Goal: Task Accomplishment & Management: Manage account settings

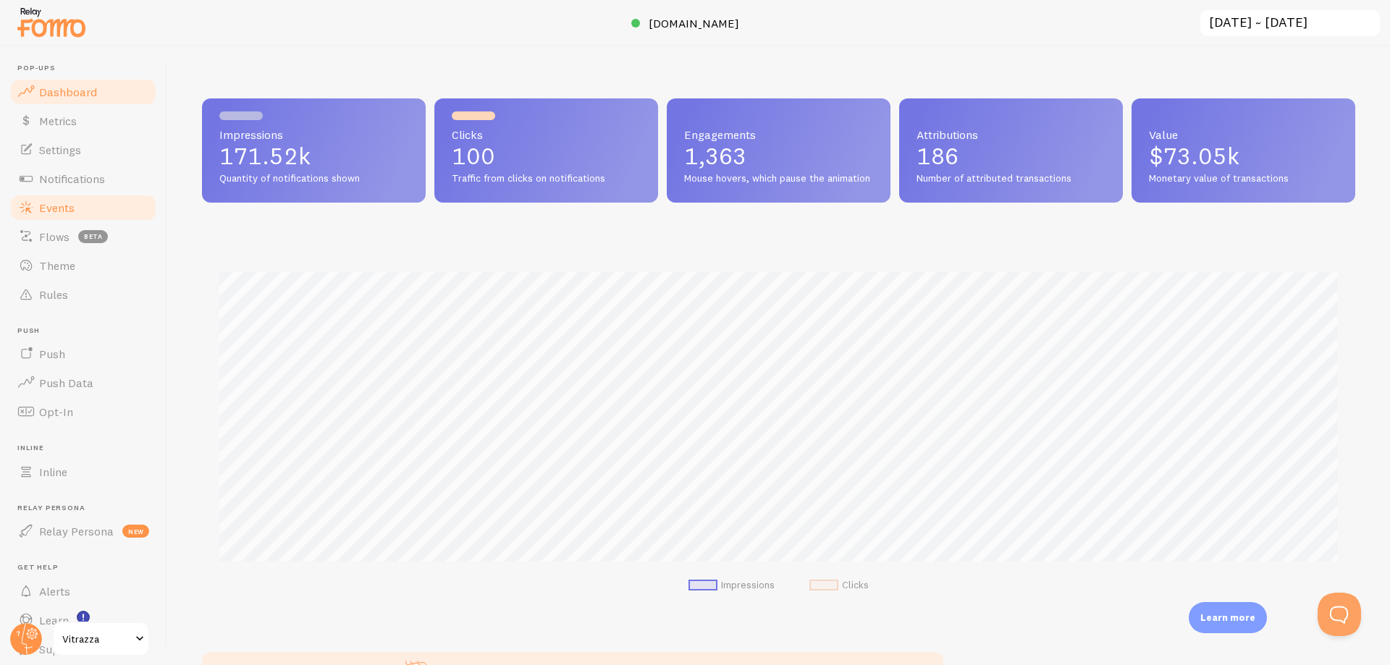
click at [69, 213] on span "Events" at bounding box center [56, 207] width 35 height 14
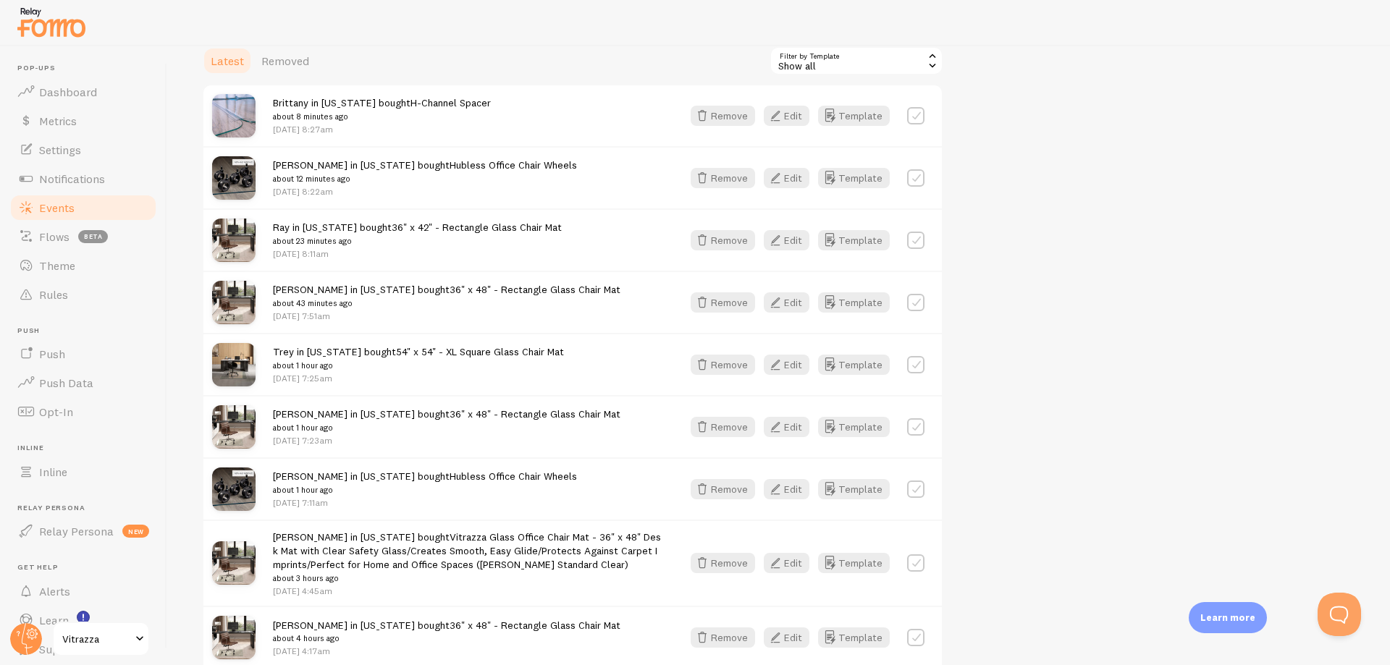
scroll to position [347, 0]
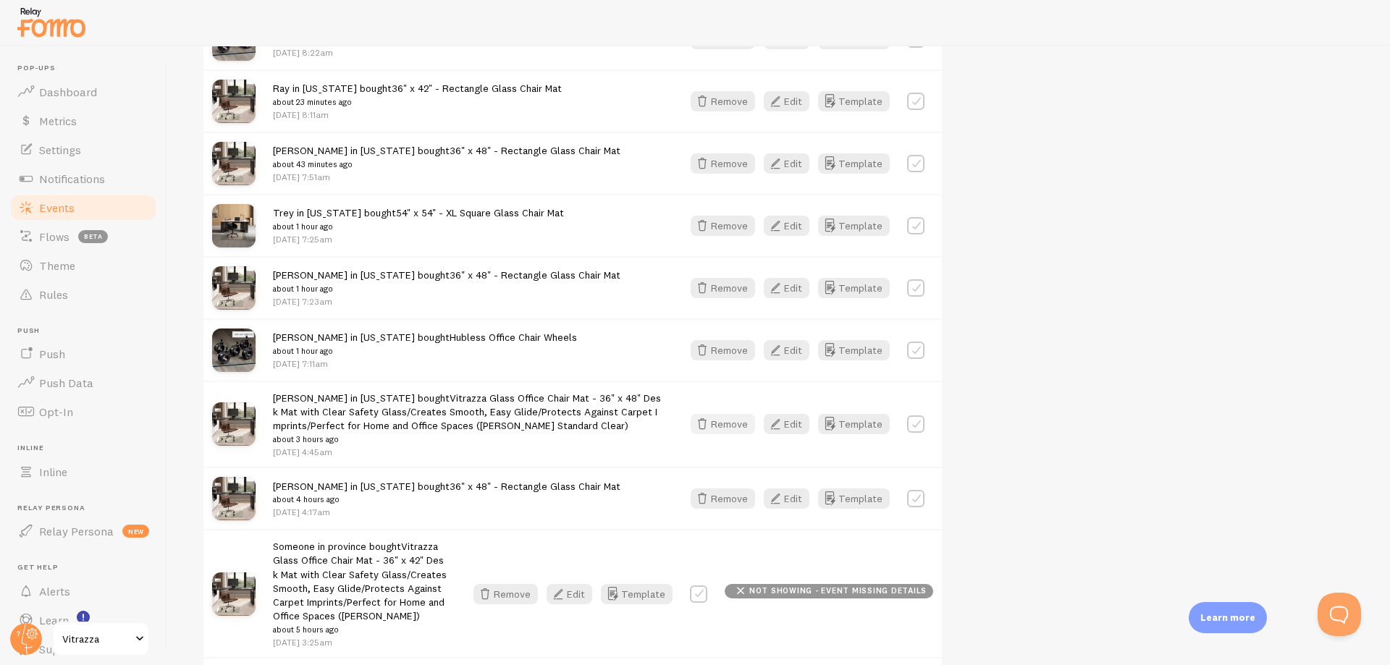
click at [724, 421] on button "Remove" at bounding box center [722, 424] width 64 height 20
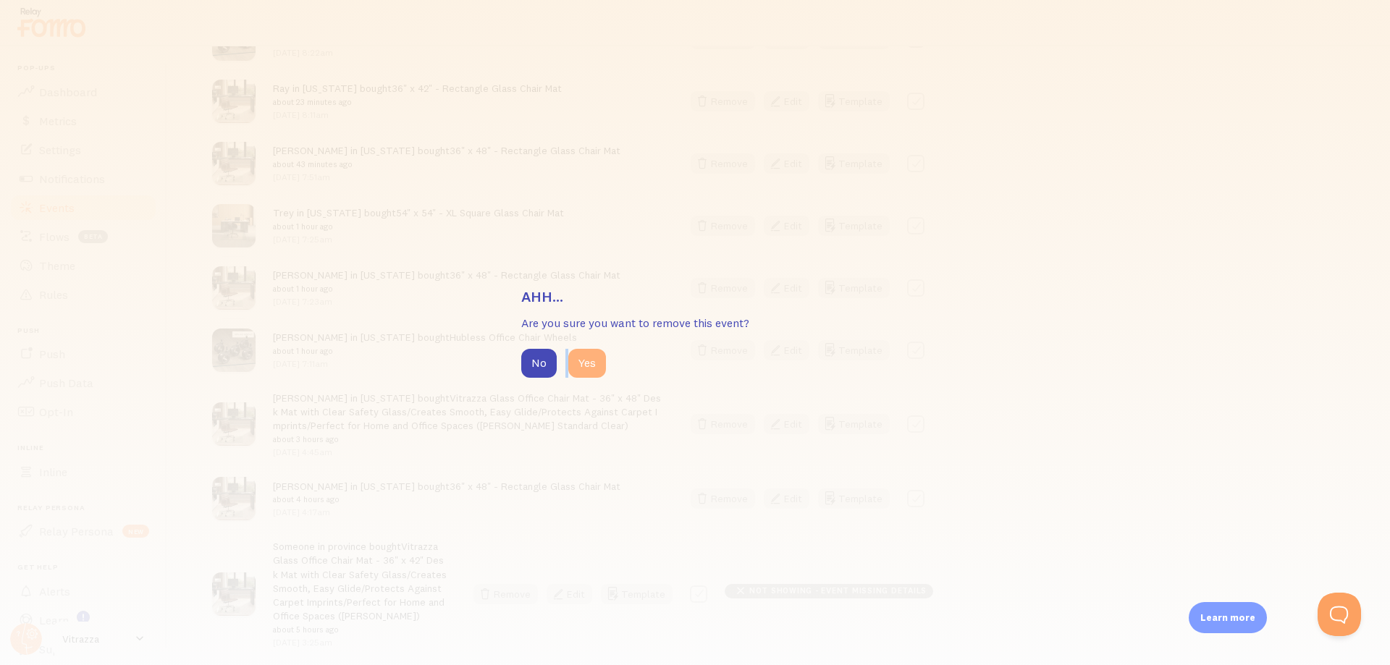
drag, startPoint x: 564, startPoint y: 364, endPoint x: 588, endPoint y: 363, distance: 23.9
click at [588, 363] on div "No Yes" at bounding box center [694, 363] width 347 height 29
click at [588, 363] on button "Yes" at bounding box center [587, 363] width 38 height 29
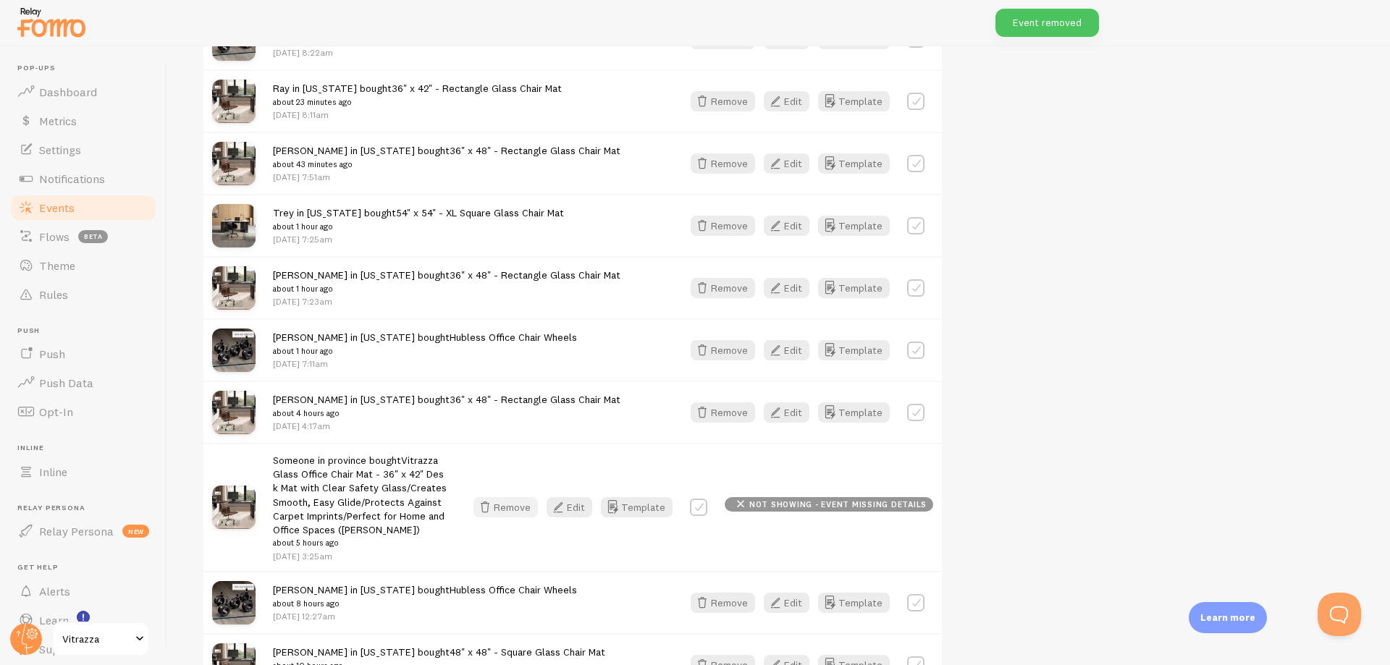
click at [517, 511] on button "Remove" at bounding box center [505, 507] width 64 height 20
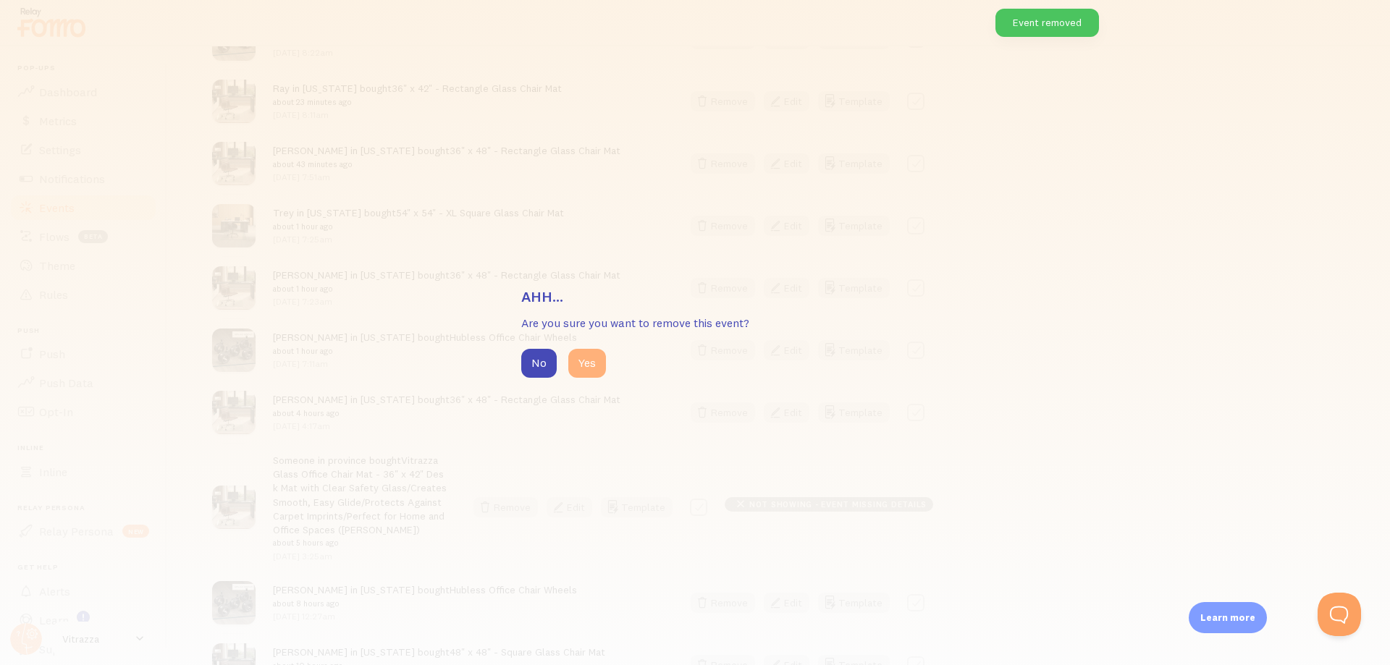
click at [580, 373] on button "Yes" at bounding box center [587, 363] width 38 height 29
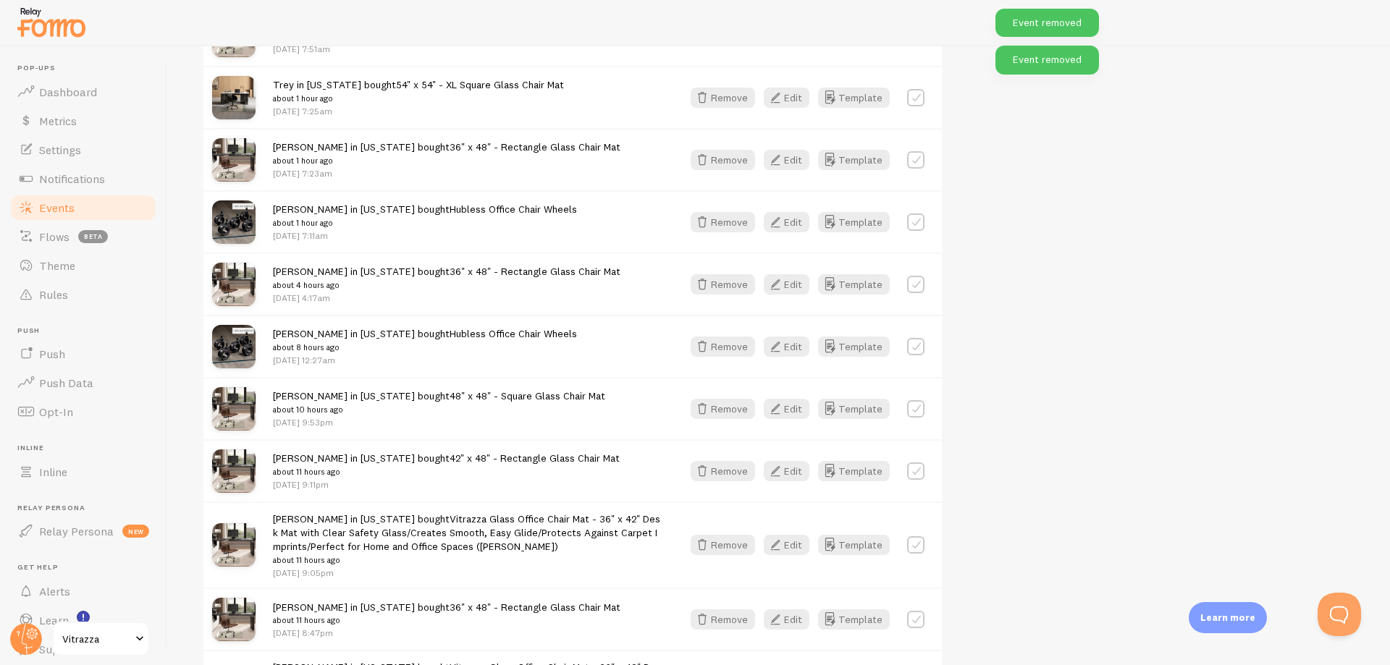
scroll to position [521, 0]
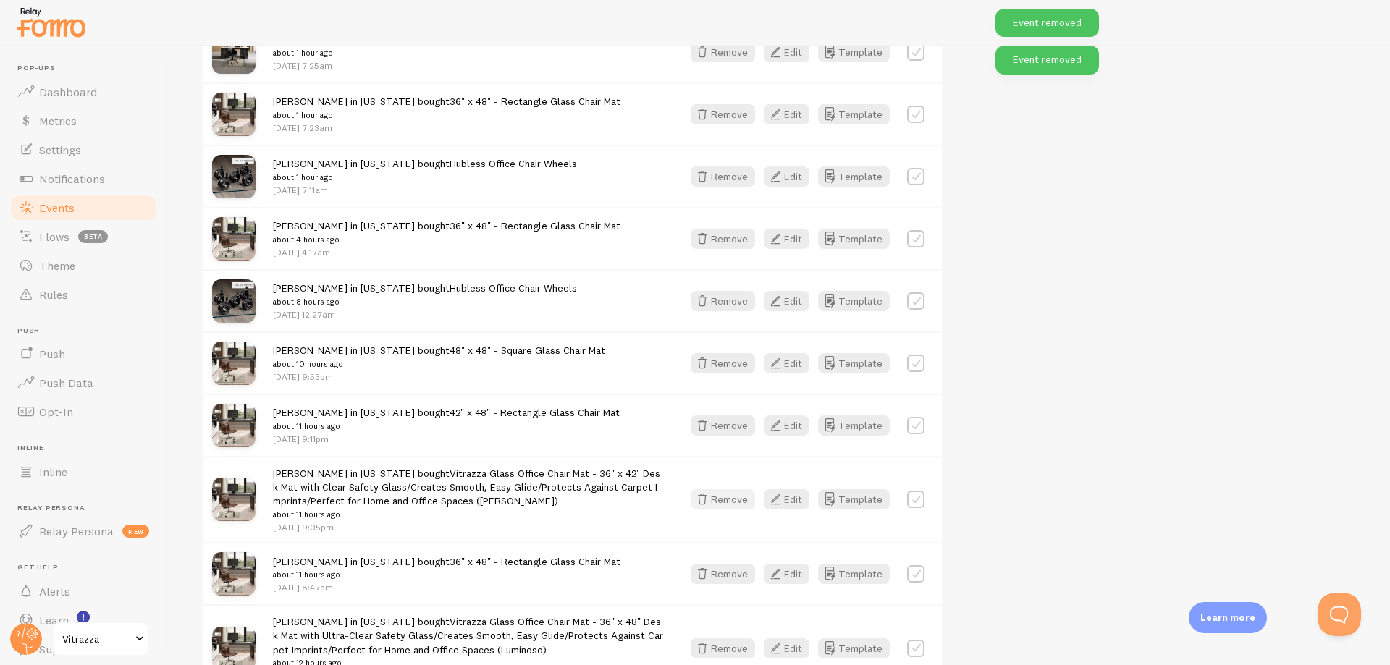
click at [718, 497] on button "Remove" at bounding box center [722, 499] width 64 height 20
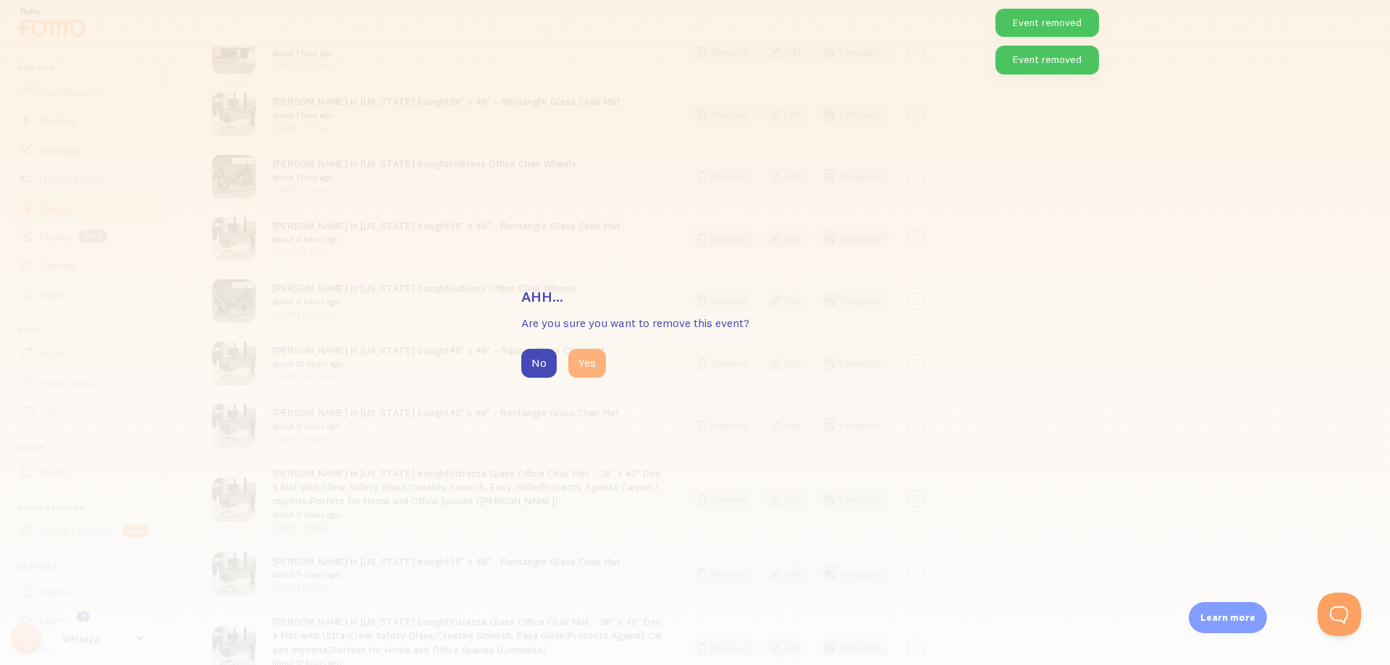
click at [588, 358] on button "Yes" at bounding box center [587, 363] width 38 height 29
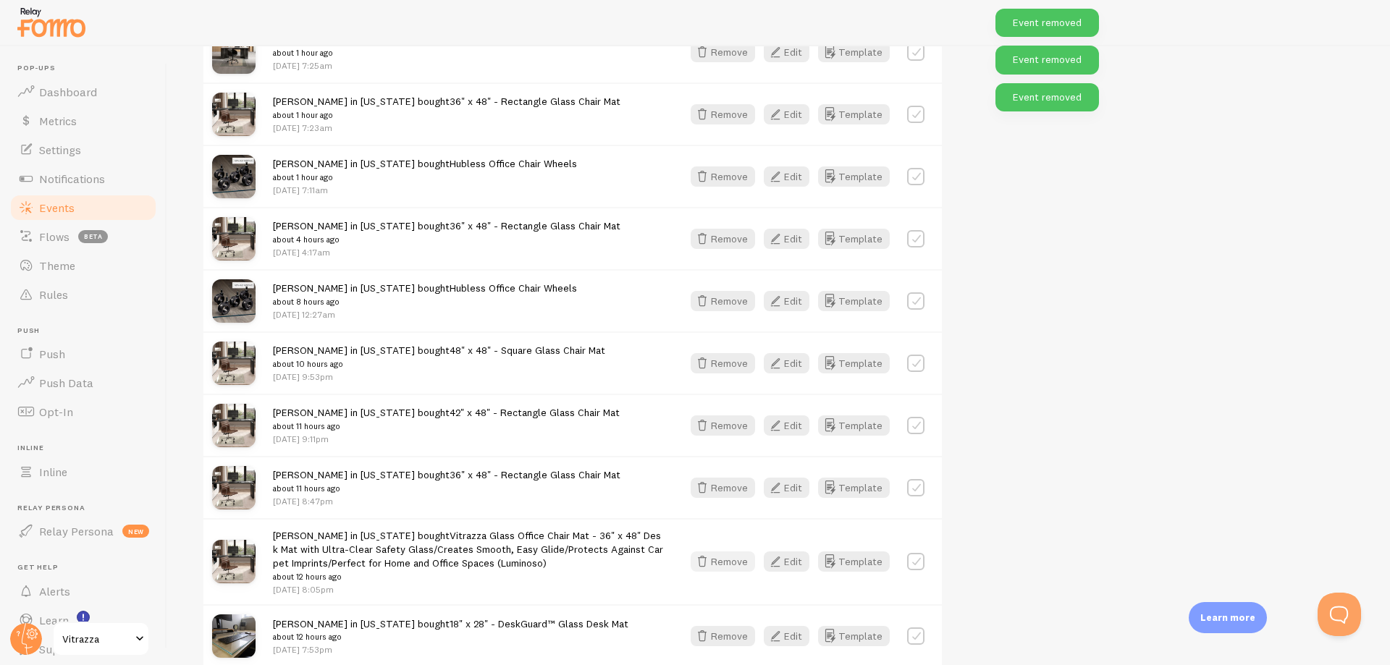
click at [732, 567] on button "Remove" at bounding box center [722, 561] width 64 height 20
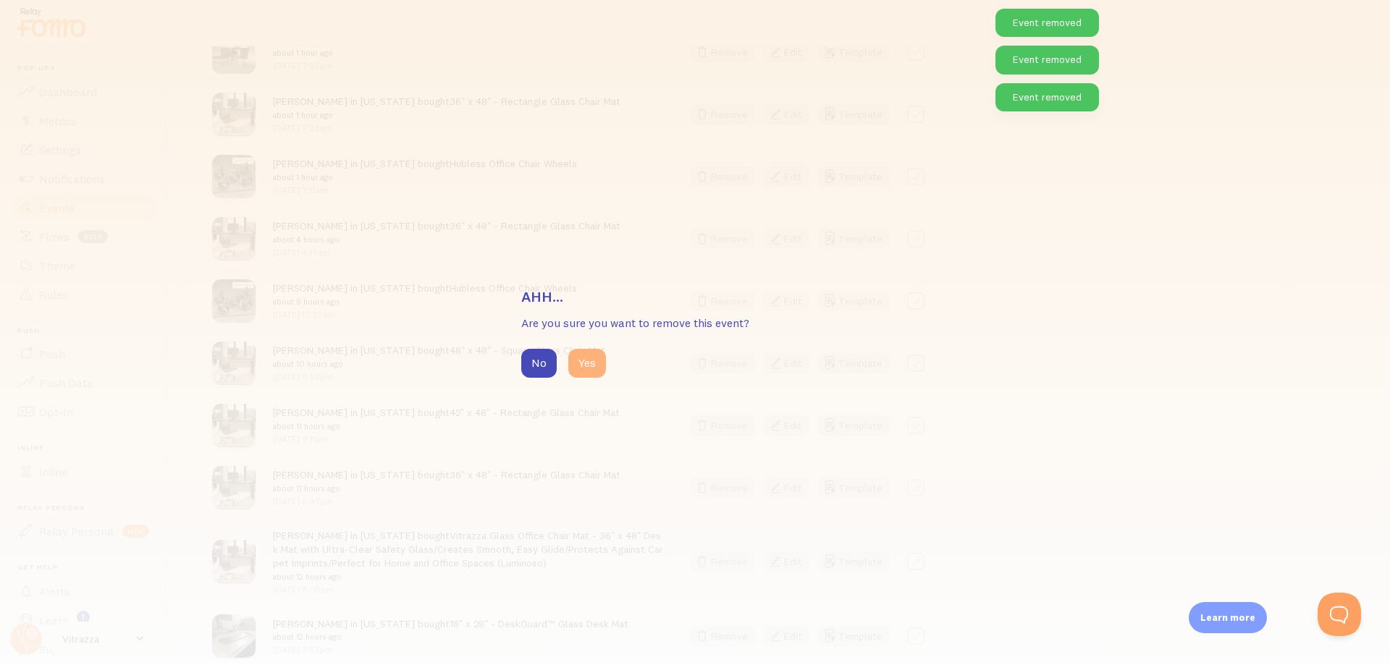
click at [591, 362] on button "Yes" at bounding box center [587, 363] width 38 height 29
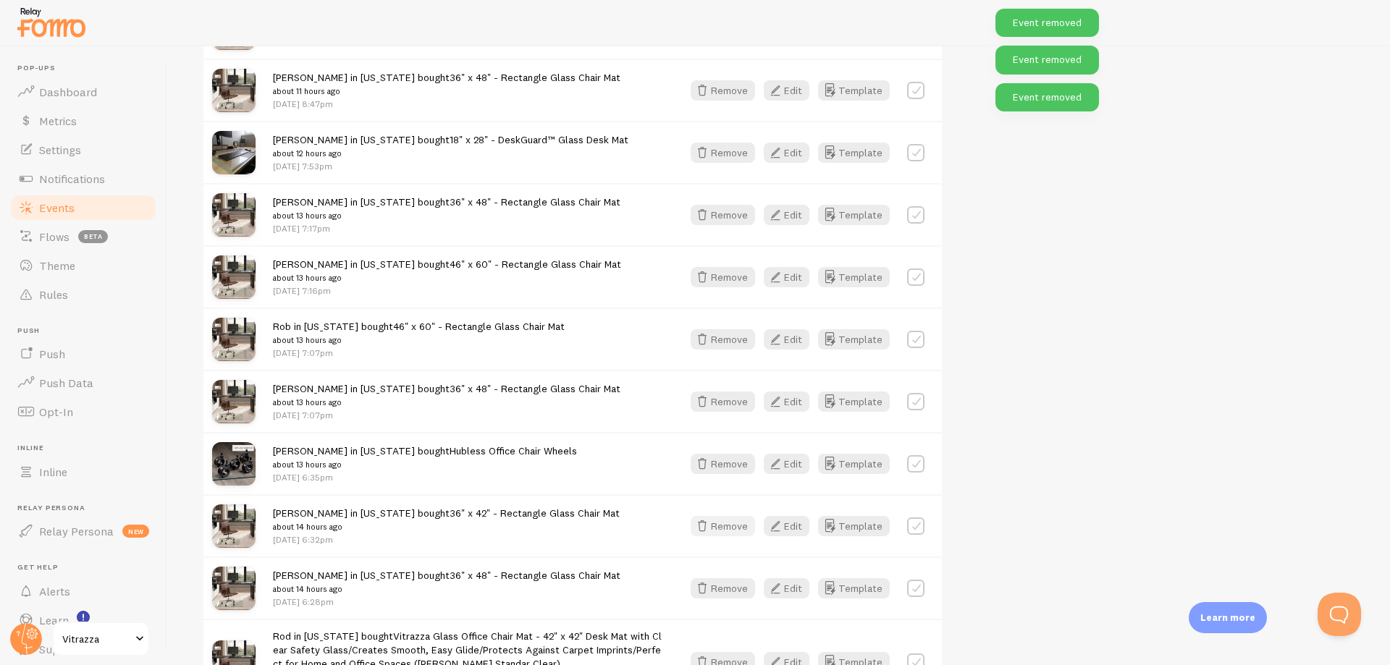
scroll to position [1042, 0]
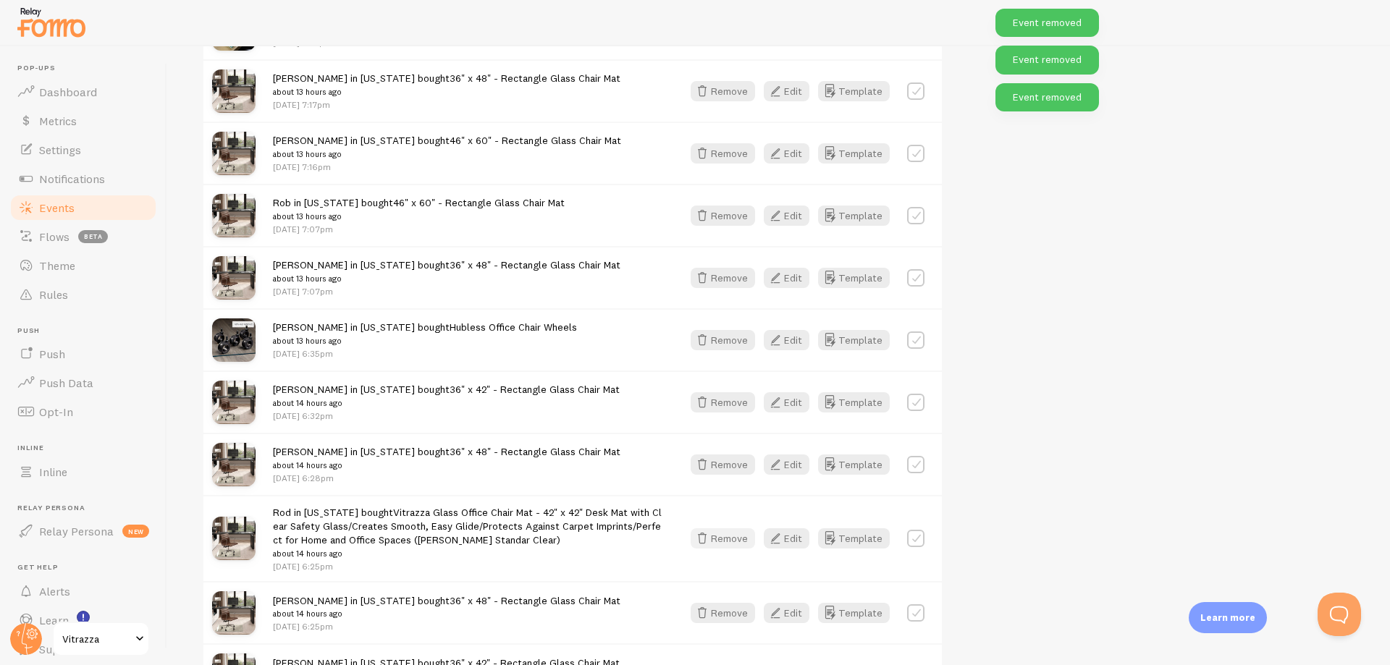
click at [741, 539] on button "Remove" at bounding box center [722, 538] width 64 height 20
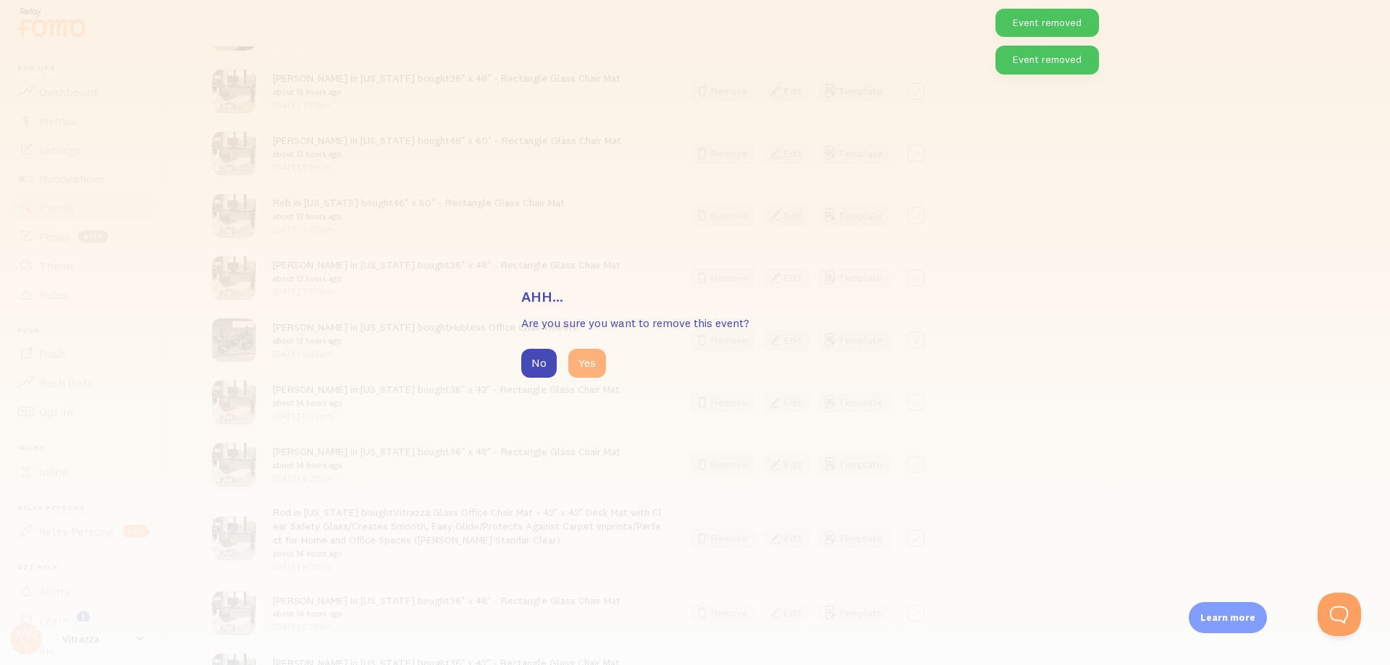
click at [576, 366] on button "Yes" at bounding box center [587, 363] width 38 height 29
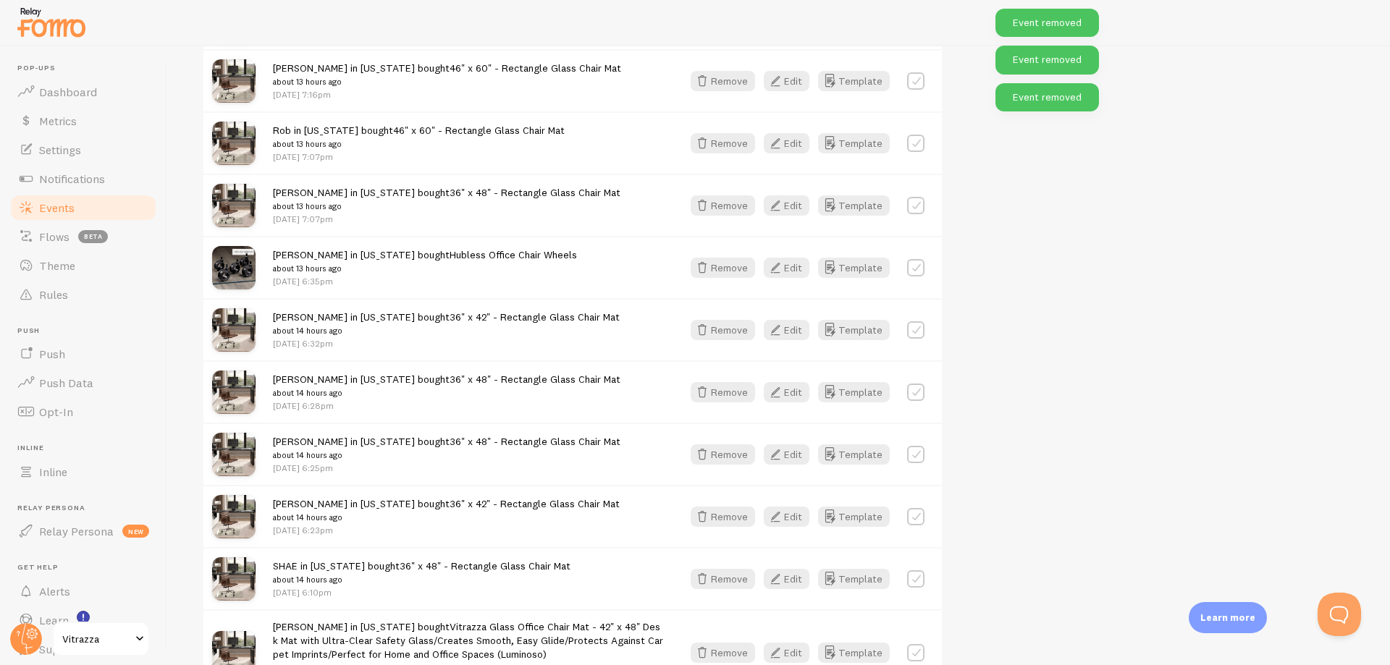
scroll to position [1343, 0]
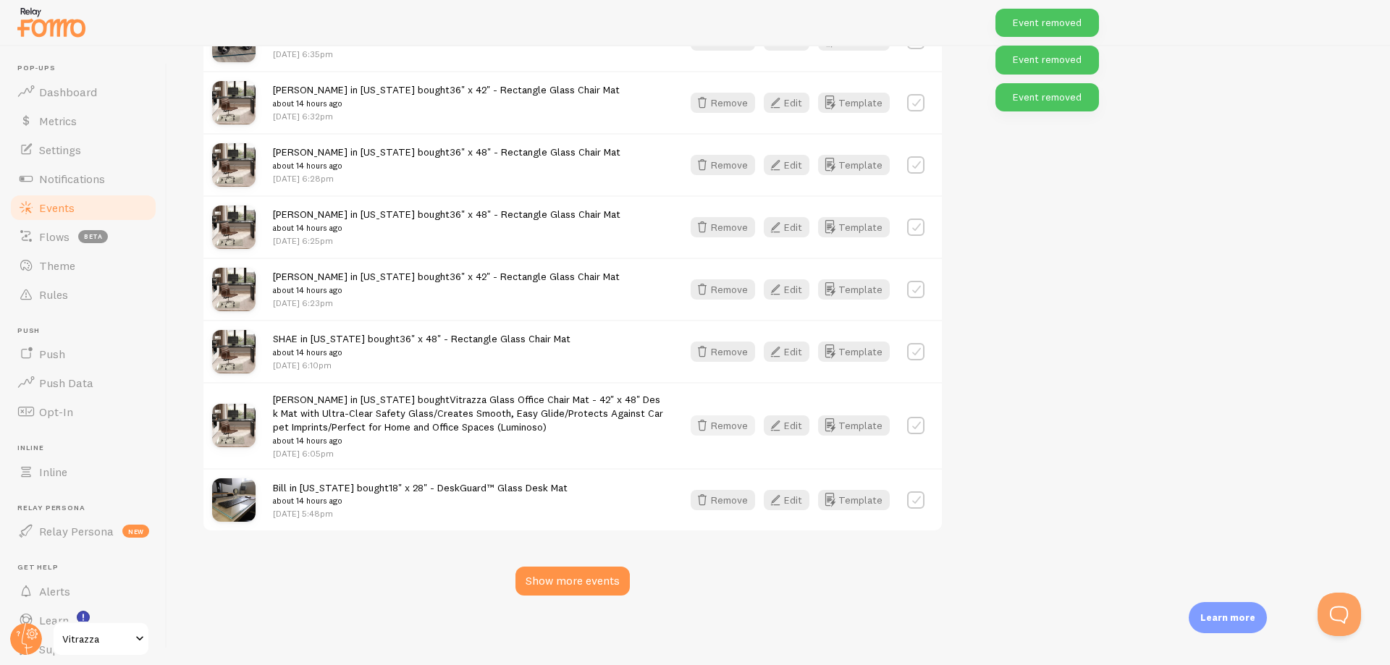
click at [730, 435] on button "Remove" at bounding box center [722, 425] width 64 height 20
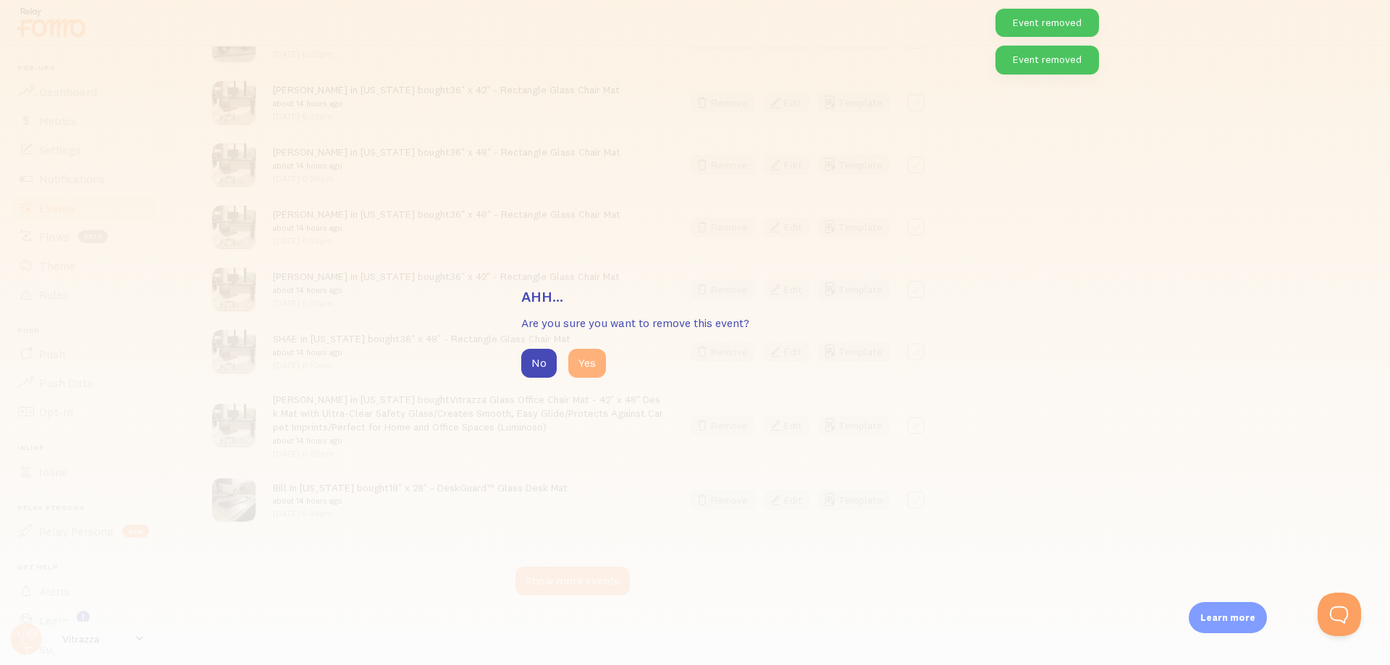
drag, startPoint x: 606, startPoint y: 366, endPoint x: 593, endPoint y: 371, distance: 14.7
click at [602, 368] on div "No Yes" at bounding box center [694, 363] width 347 height 29
click at [592, 371] on button "Yes" at bounding box center [587, 363] width 38 height 29
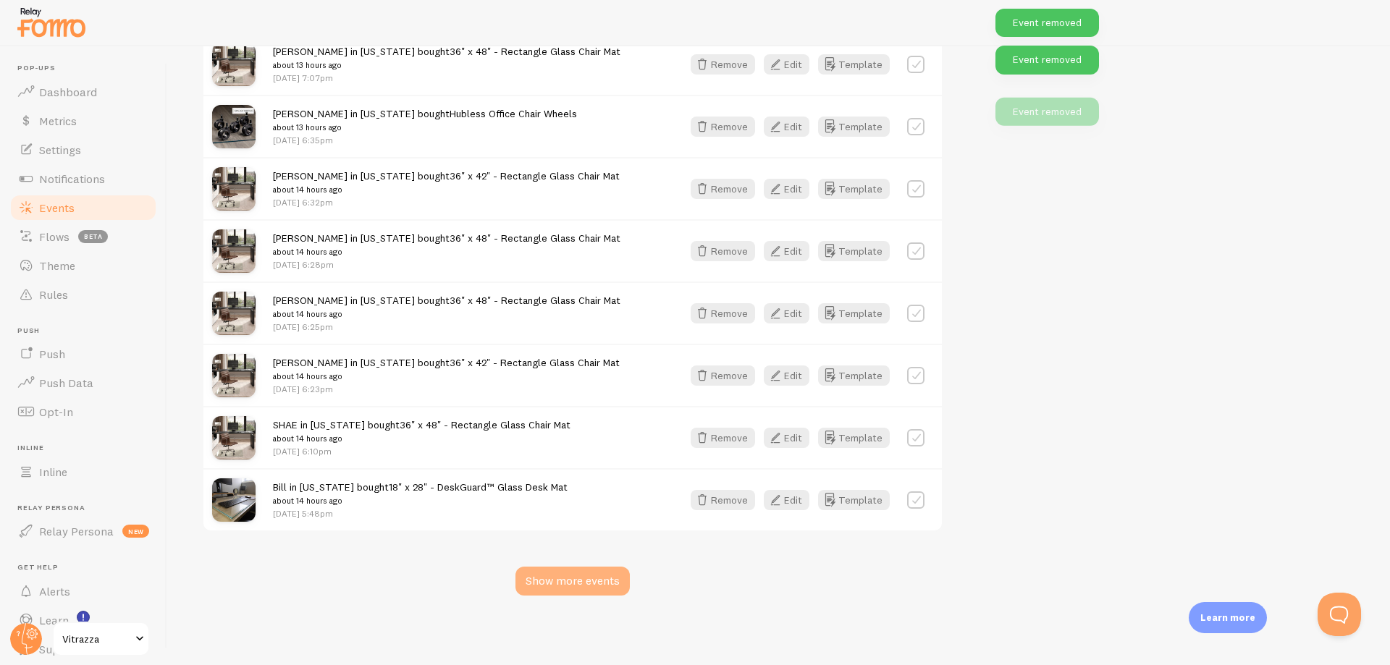
scroll to position [1256, 0]
click at [609, 592] on div "Show more events" at bounding box center [572, 581] width 114 height 29
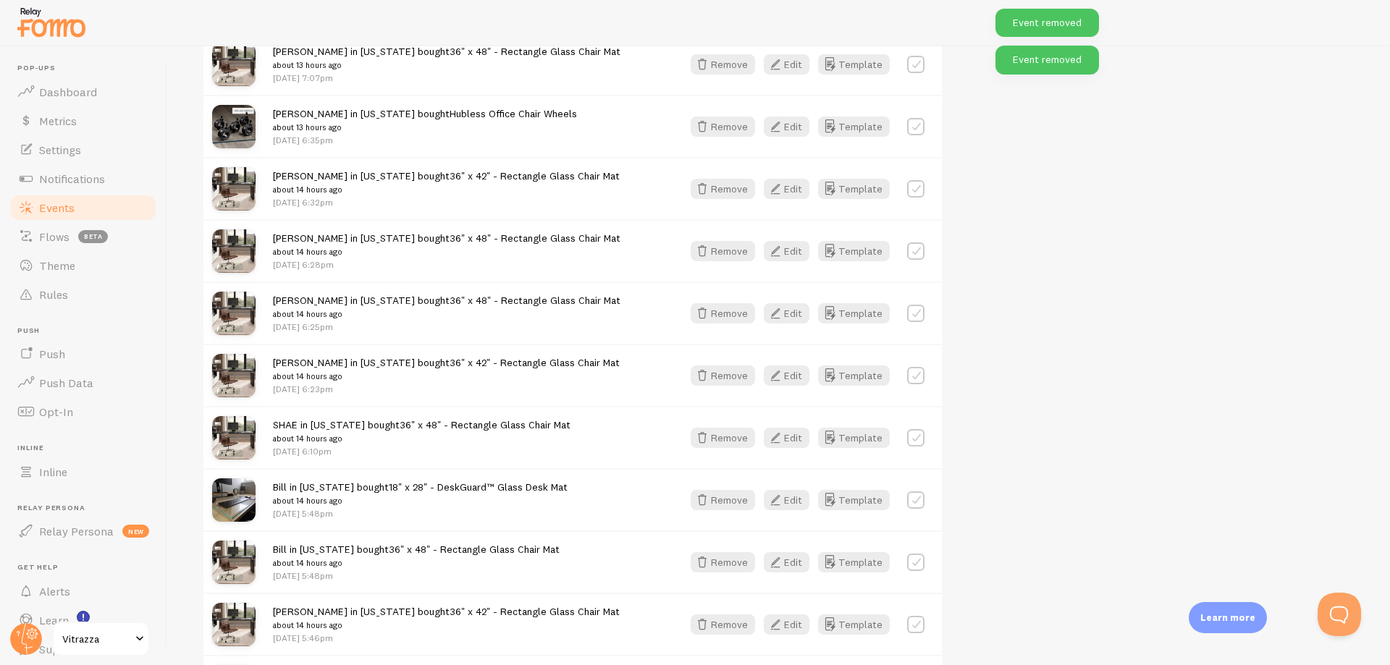
scroll to position [3241, 0]
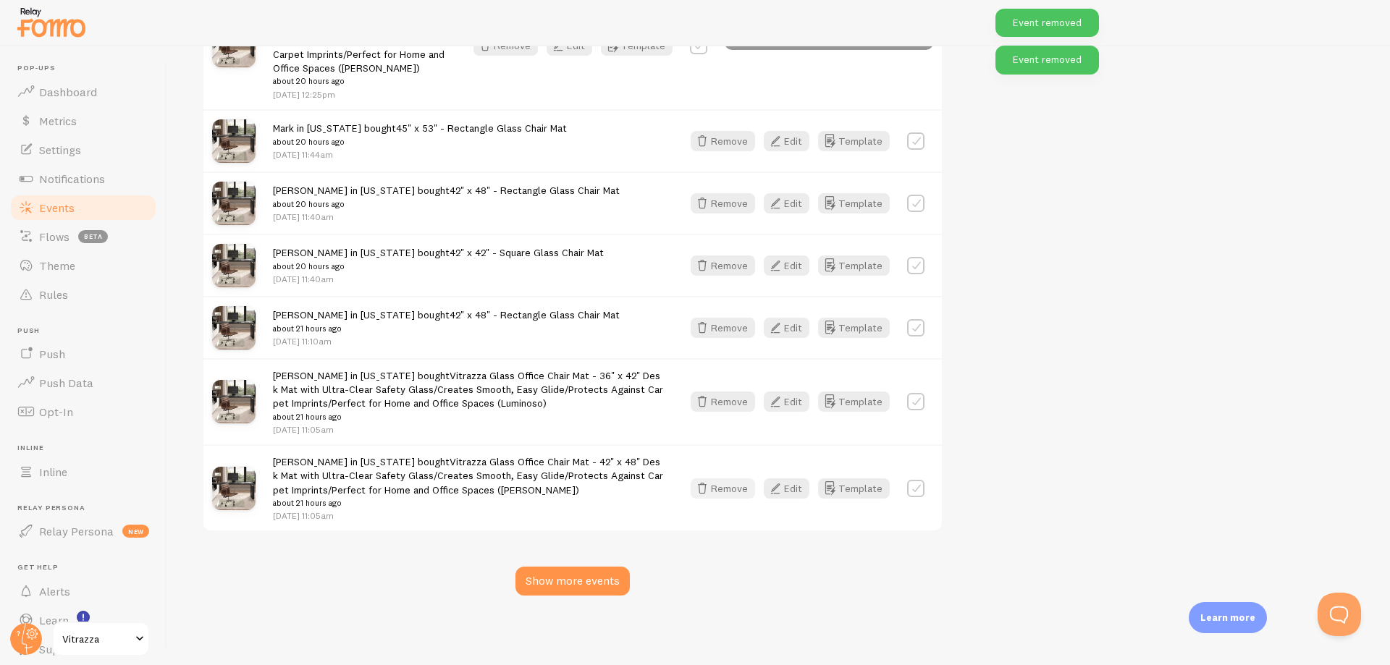
click at [728, 490] on button "Remove" at bounding box center [722, 488] width 64 height 20
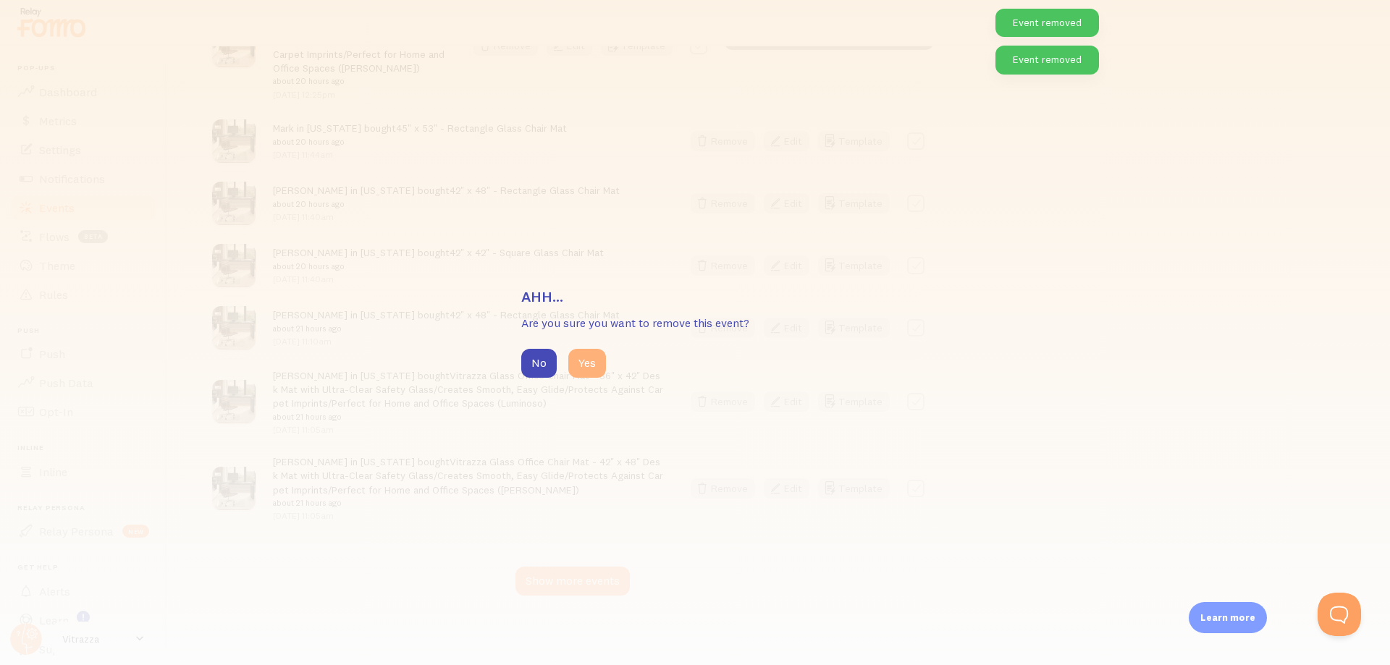
click at [593, 360] on button "Yes" at bounding box center [587, 363] width 38 height 29
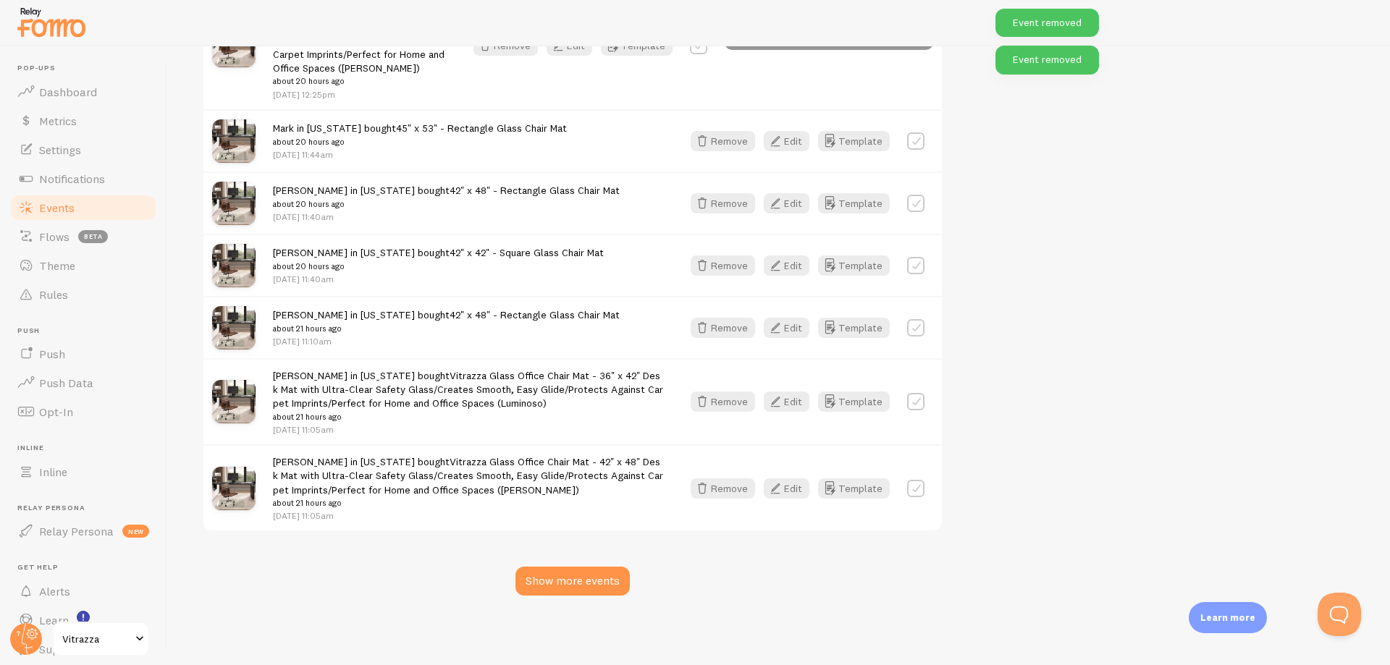
scroll to position [3154, 0]
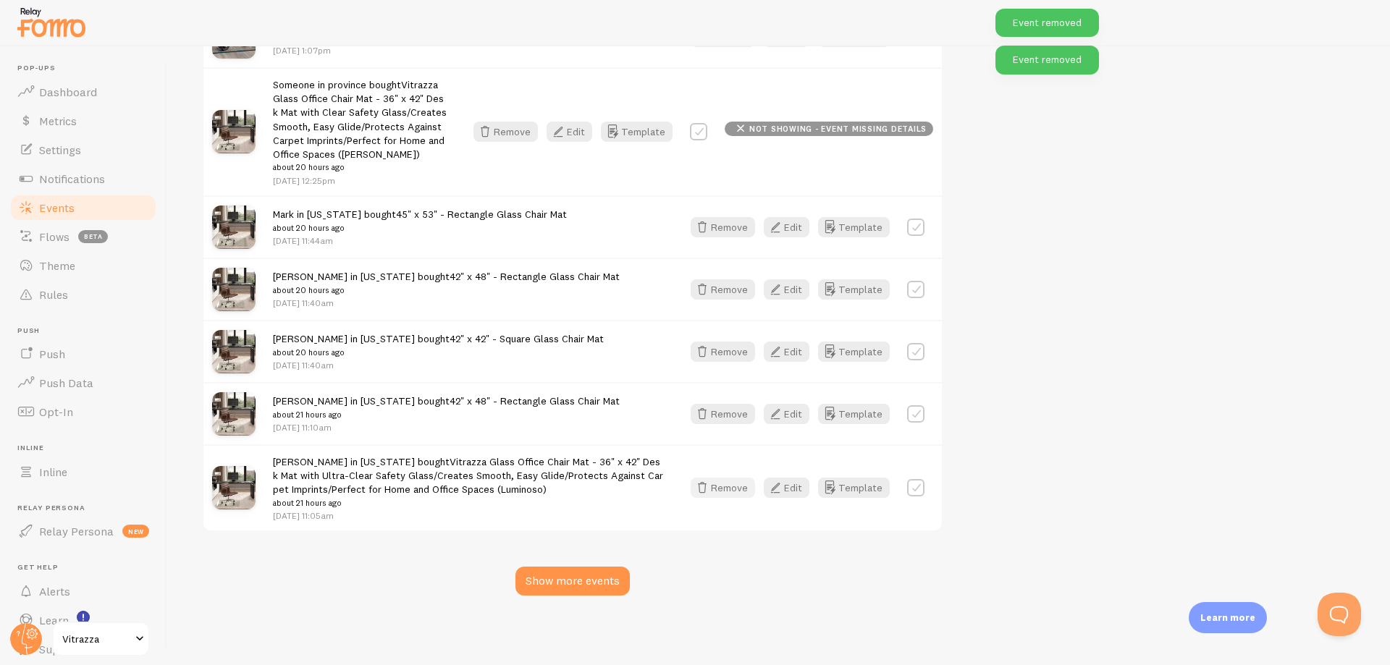
click at [720, 483] on button "Remove" at bounding box center [722, 488] width 64 height 20
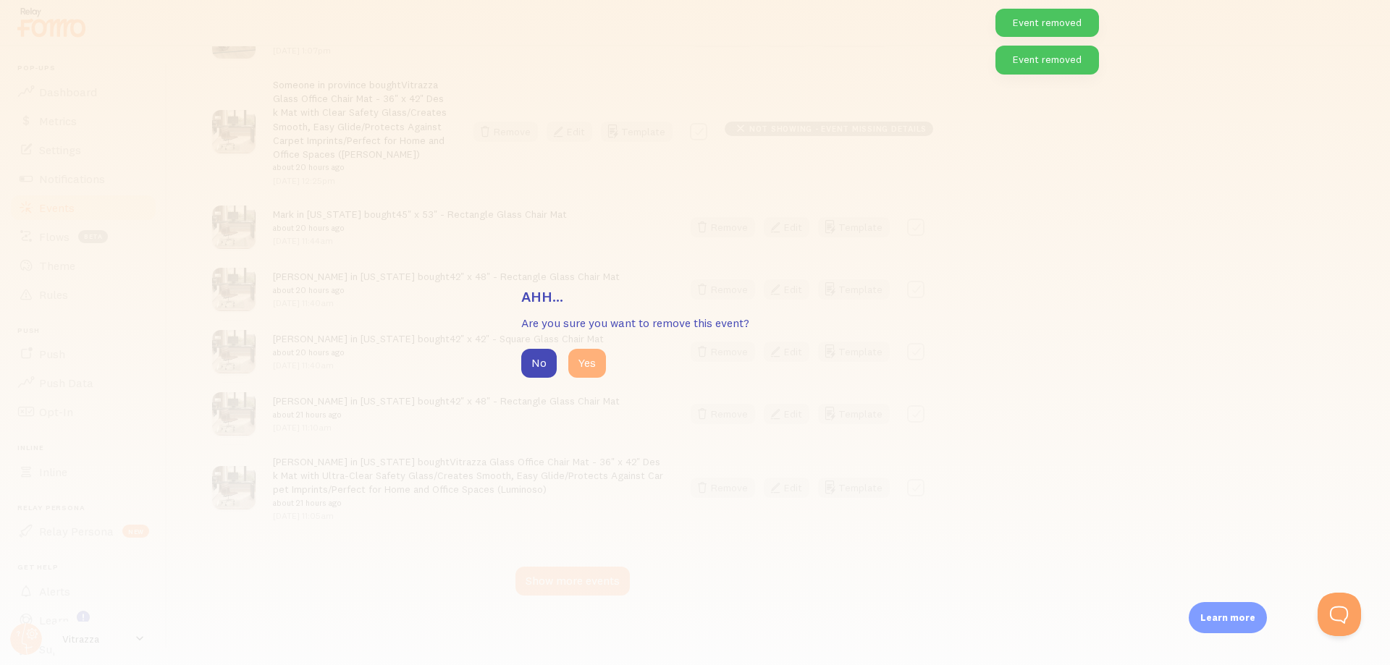
click at [593, 376] on button "Yes" at bounding box center [587, 363] width 38 height 29
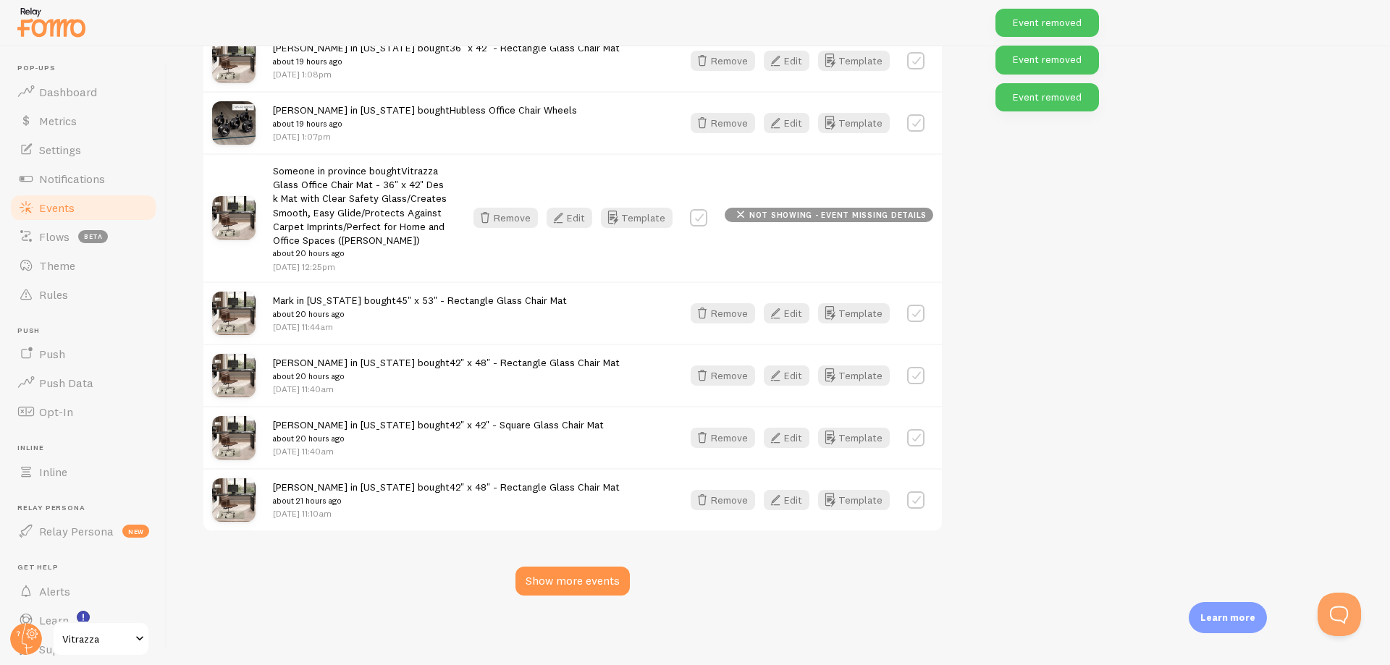
scroll to position [2806, 0]
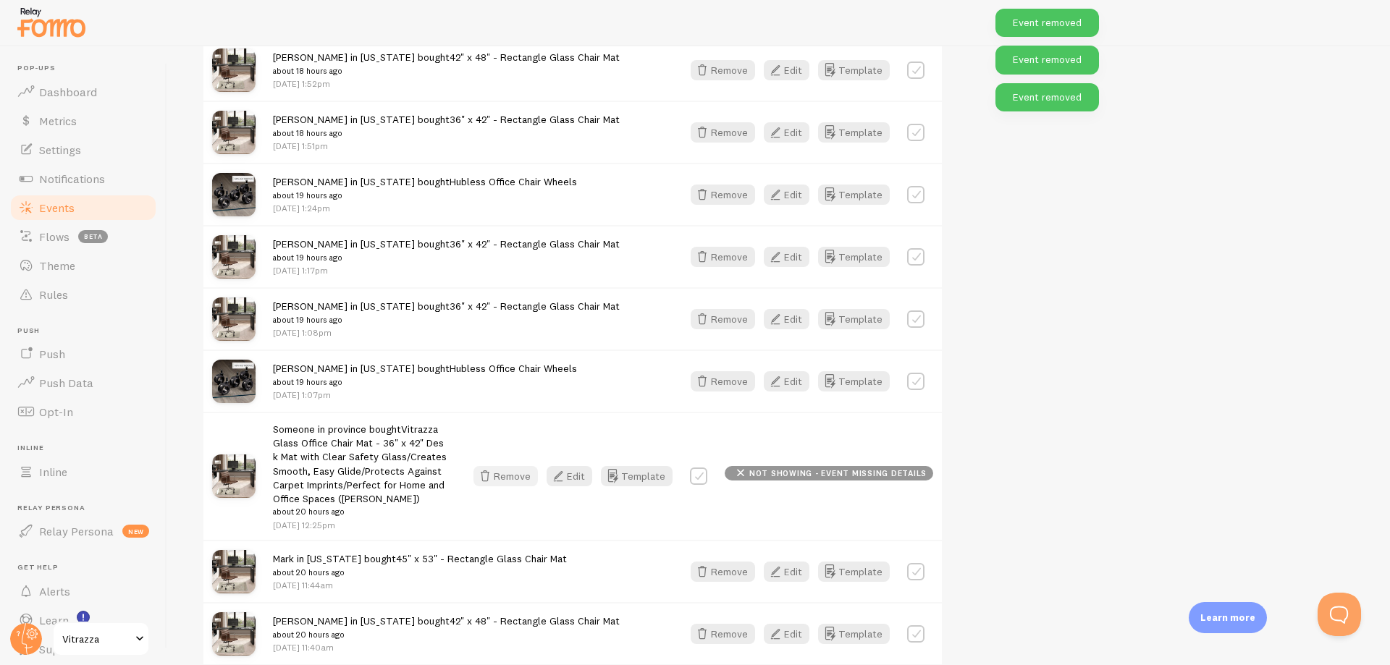
click at [523, 481] on button "Remove" at bounding box center [505, 476] width 64 height 20
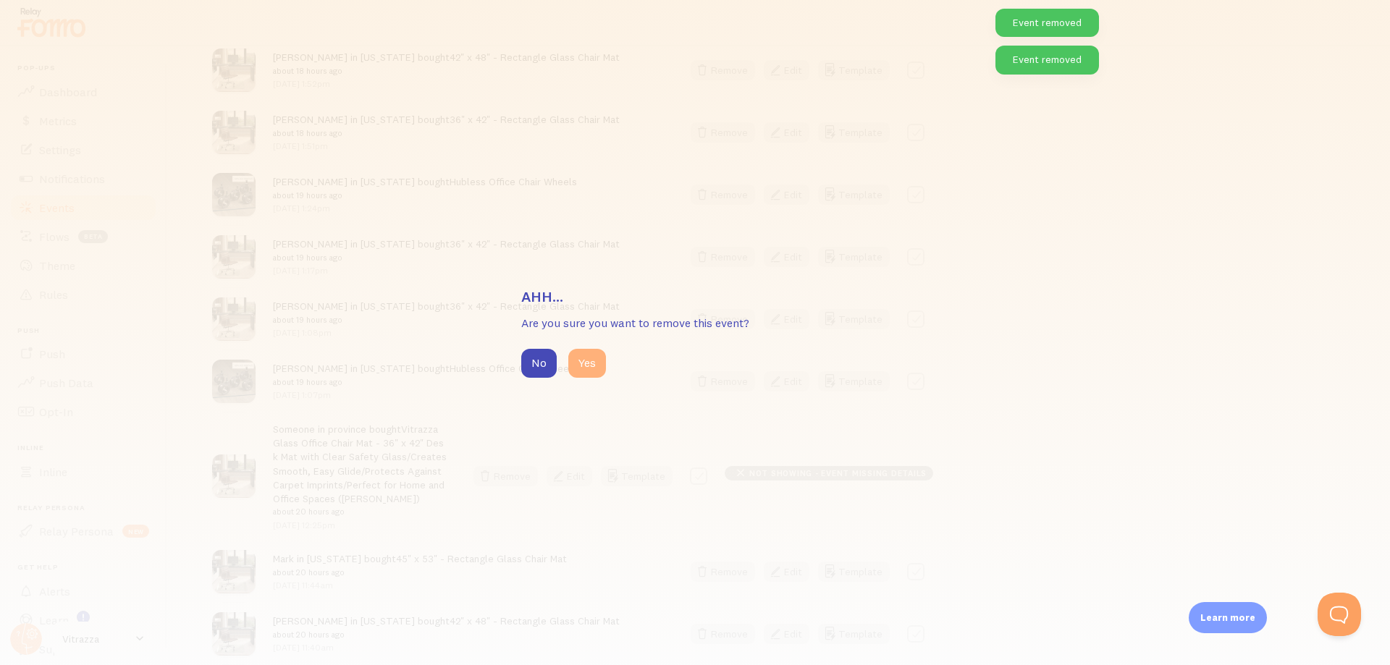
click at [595, 372] on button "Yes" at bounding box center [587, 363] width 38 height 29
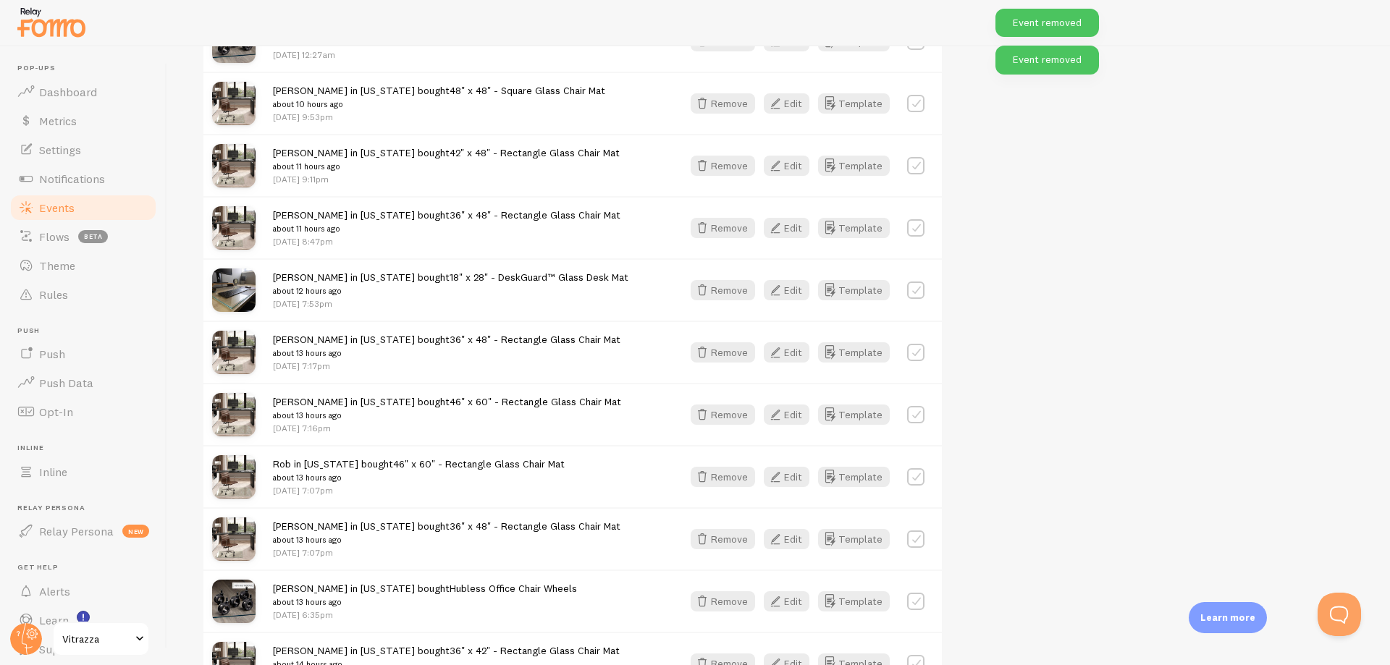
scroll to position [2936, 0]
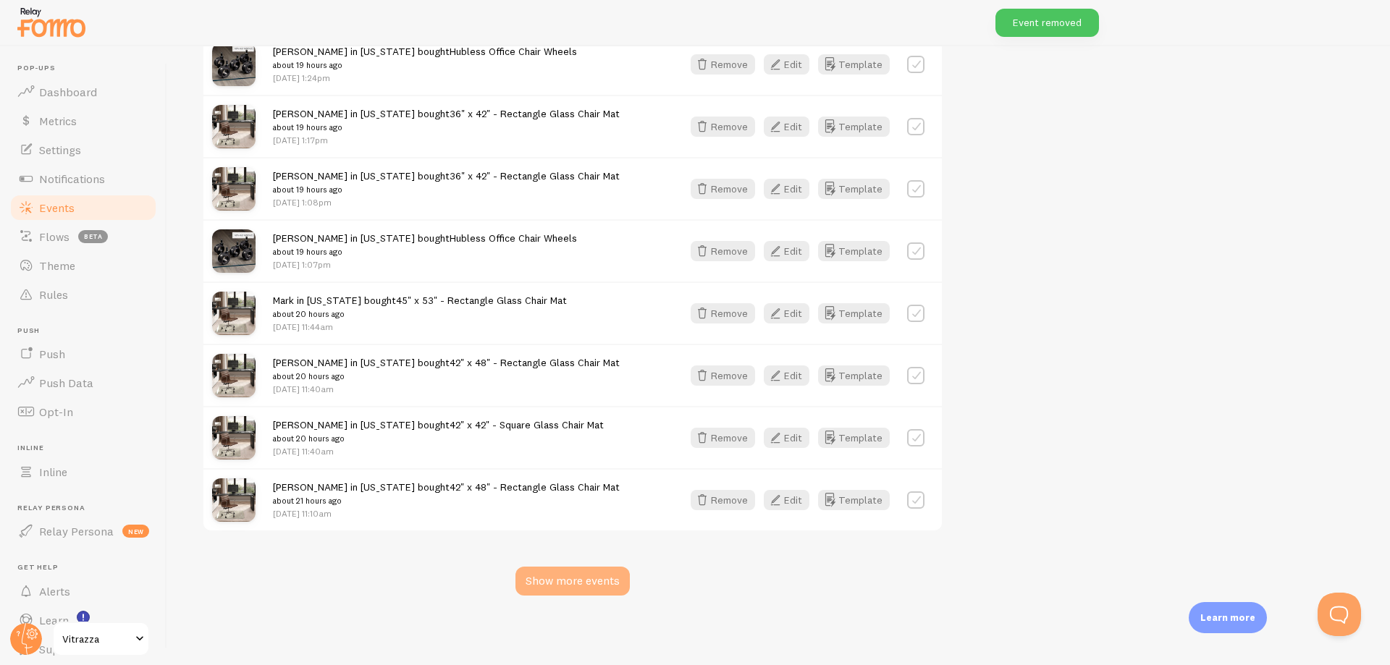
click at [567, 584] on div "Show more events" at bounding box center [572, 581] width 114 height 29
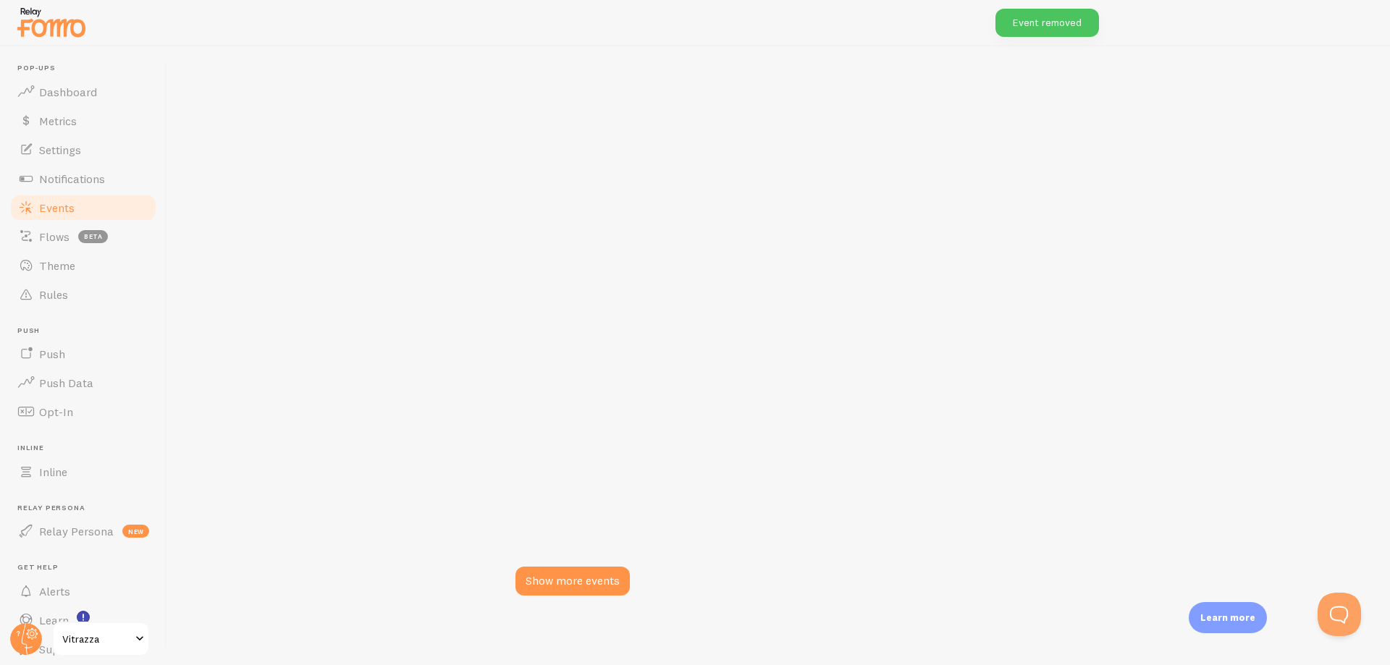
scroll to position [4853, 0]
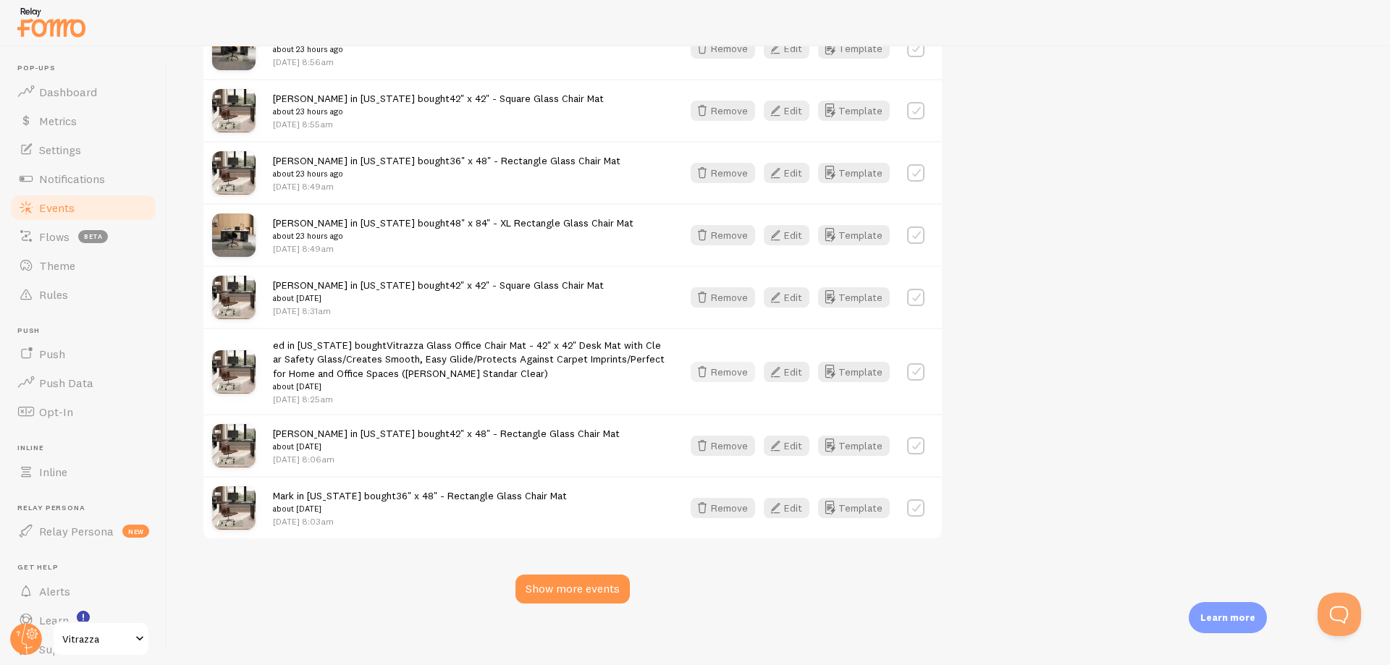
click at [730, 362] on button "Remove" at bounding box center [722, 372] width 64 height 20
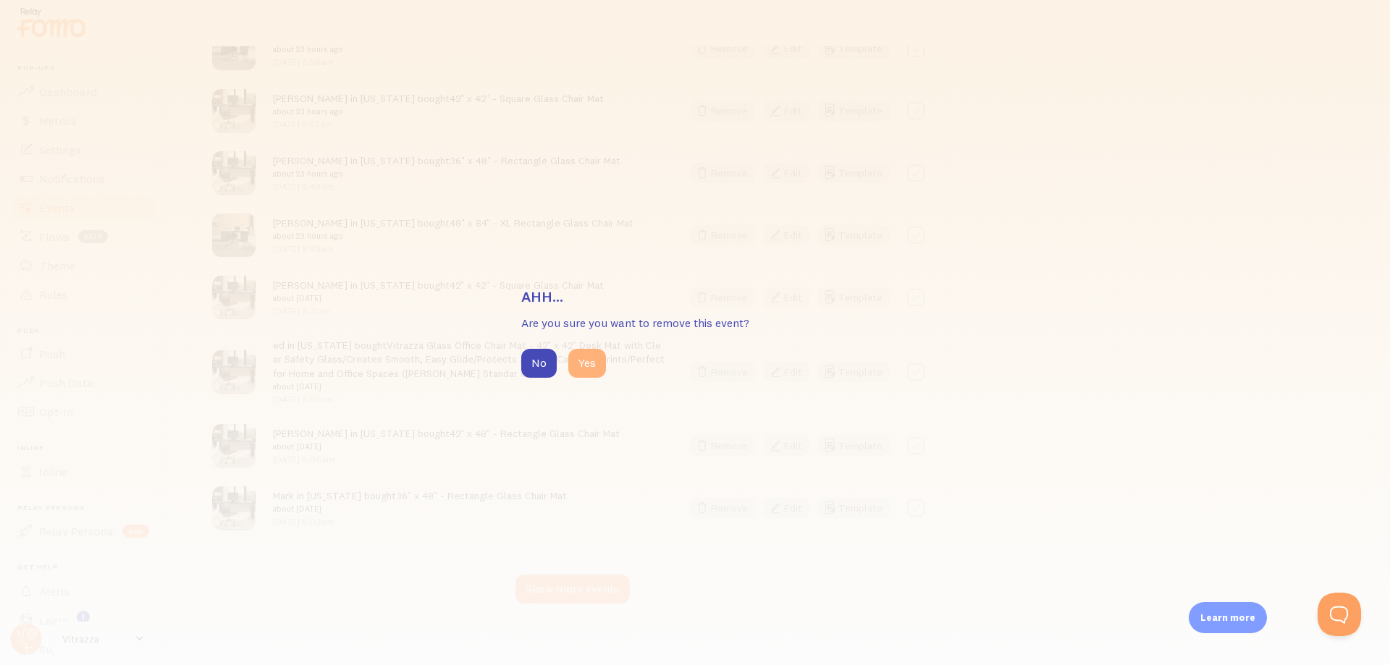
click at [597, 364] on button "Yes" at bounding box center [587, 363] width 38 height 29
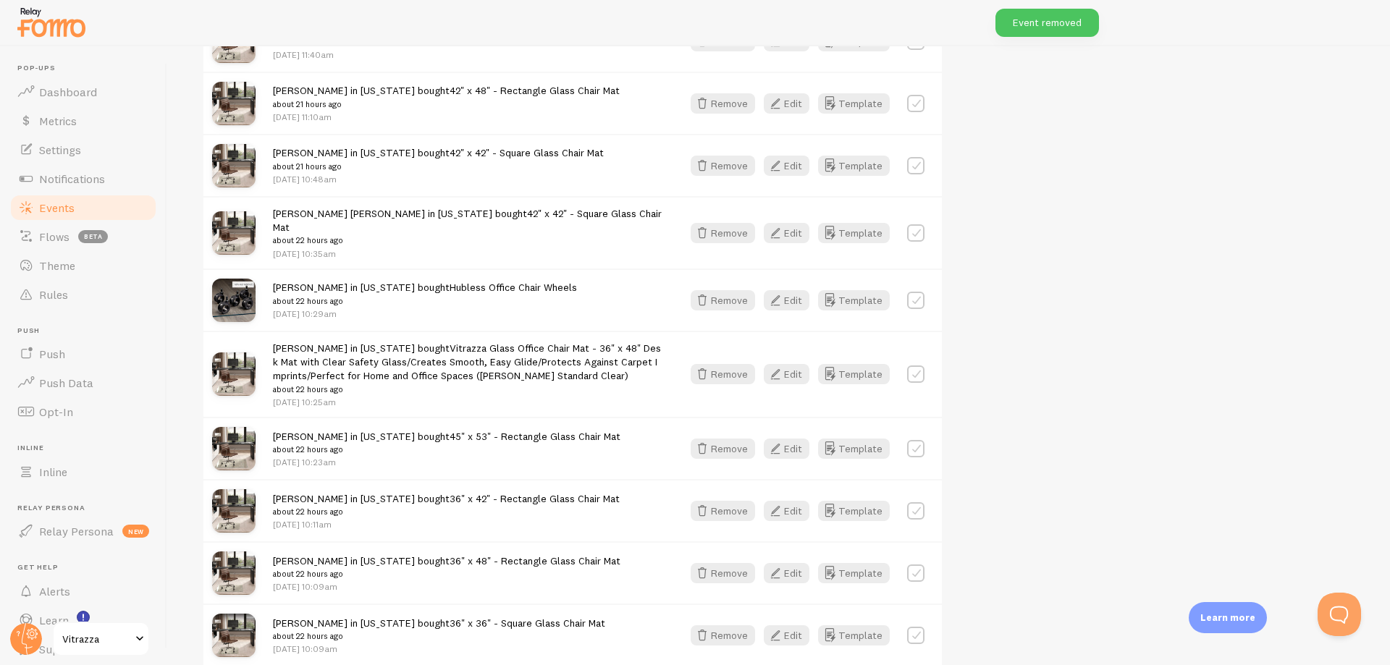
scroll to position [3289, 0]
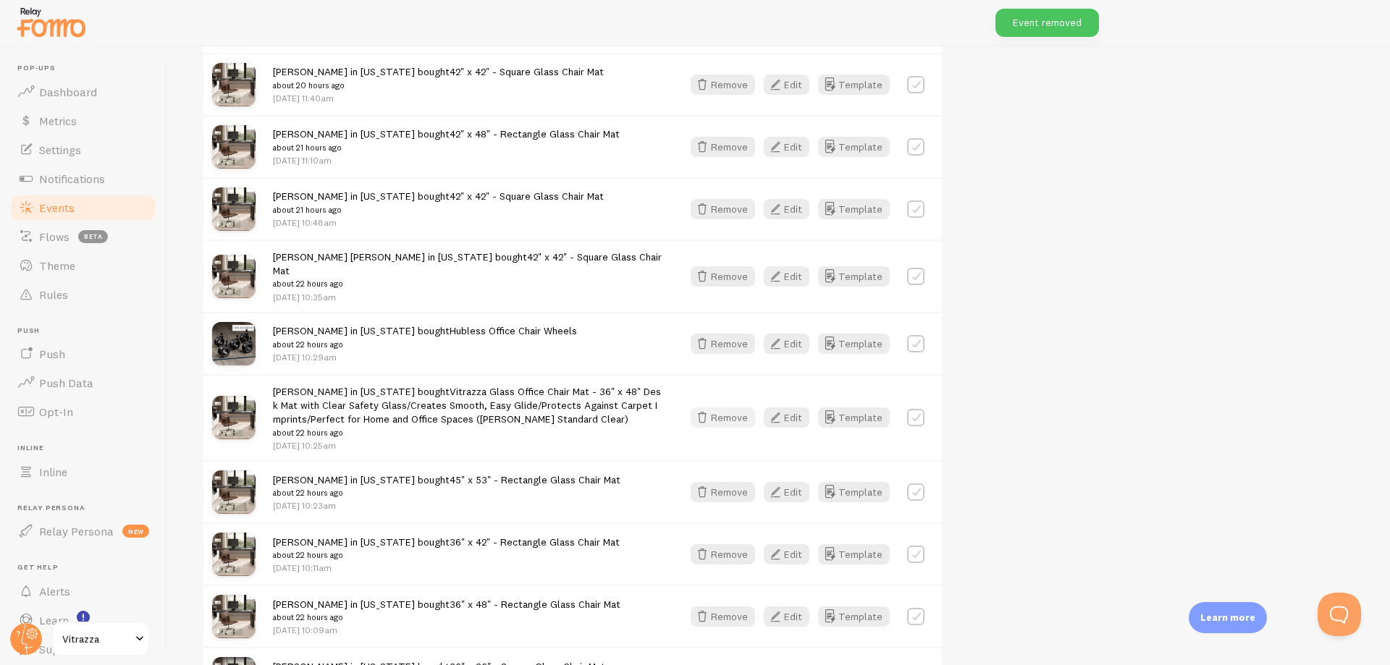
click at [740, 407] on button "Remove" at bounding box center [722, 417] width 64 height 20
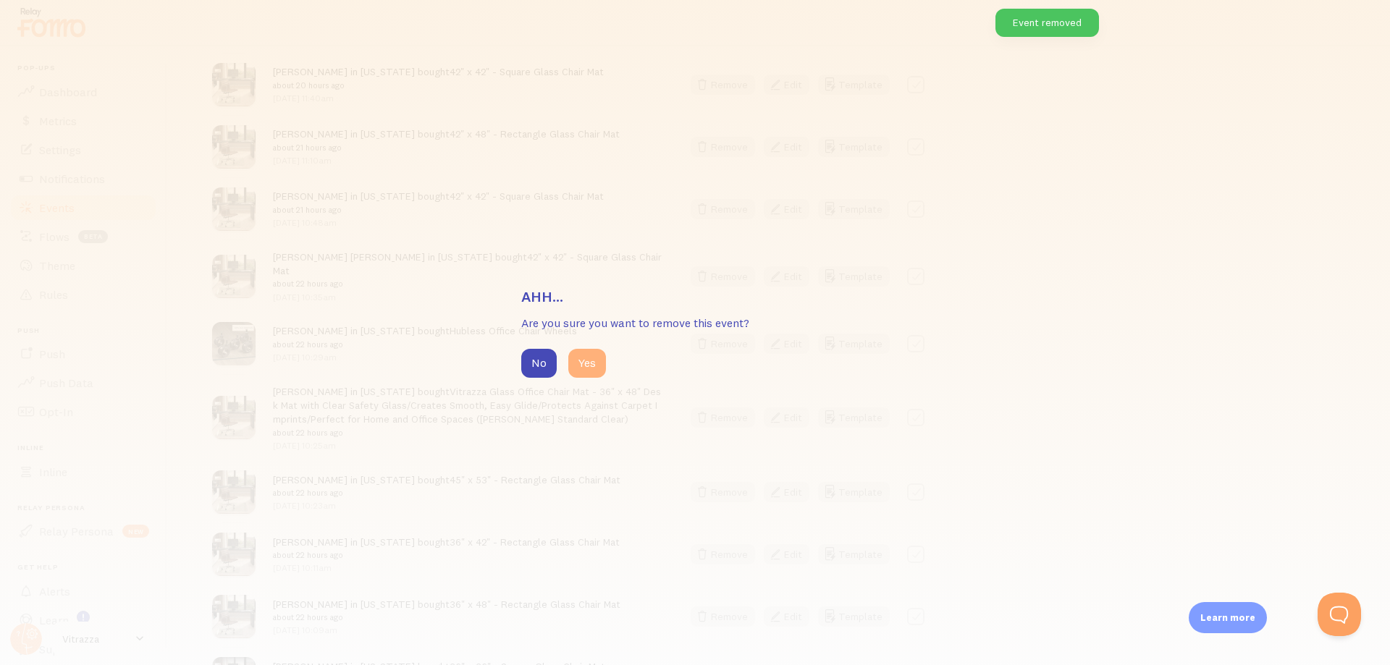
click at [593, 370] on button "Yes" at bounding box center [587, 363] width 38 height 29
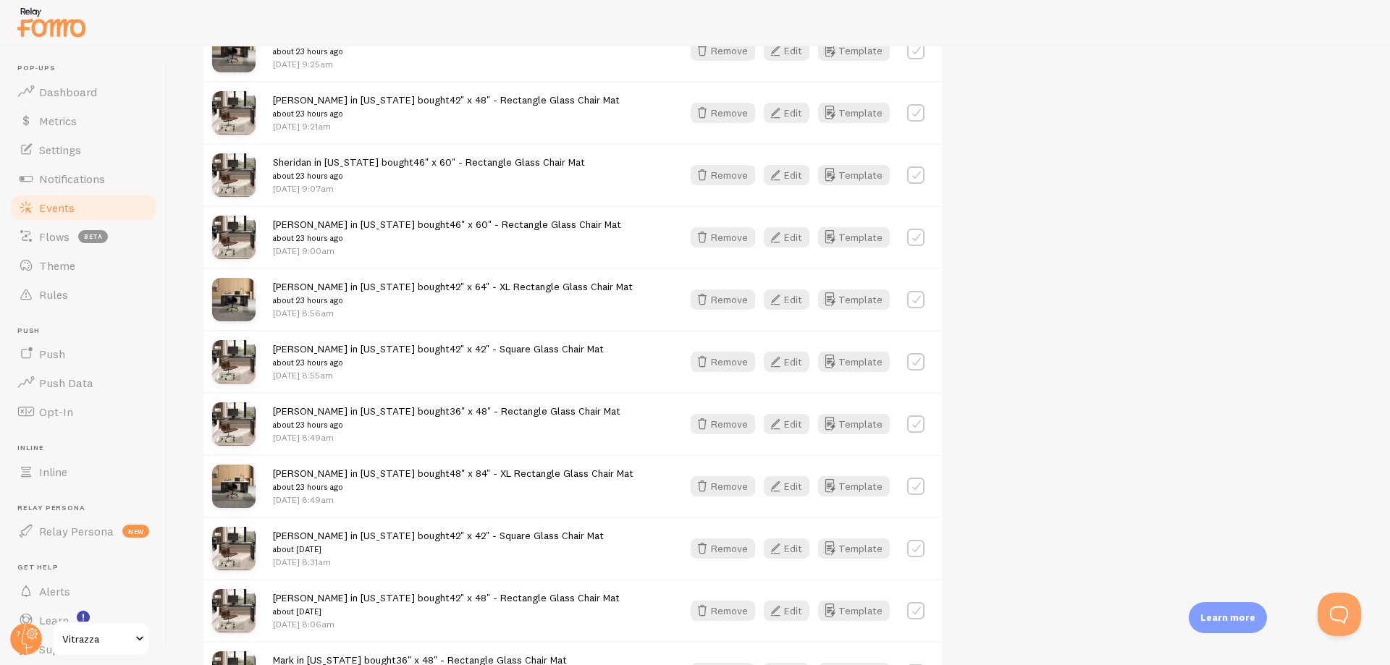
scroll to position [4679, 0]
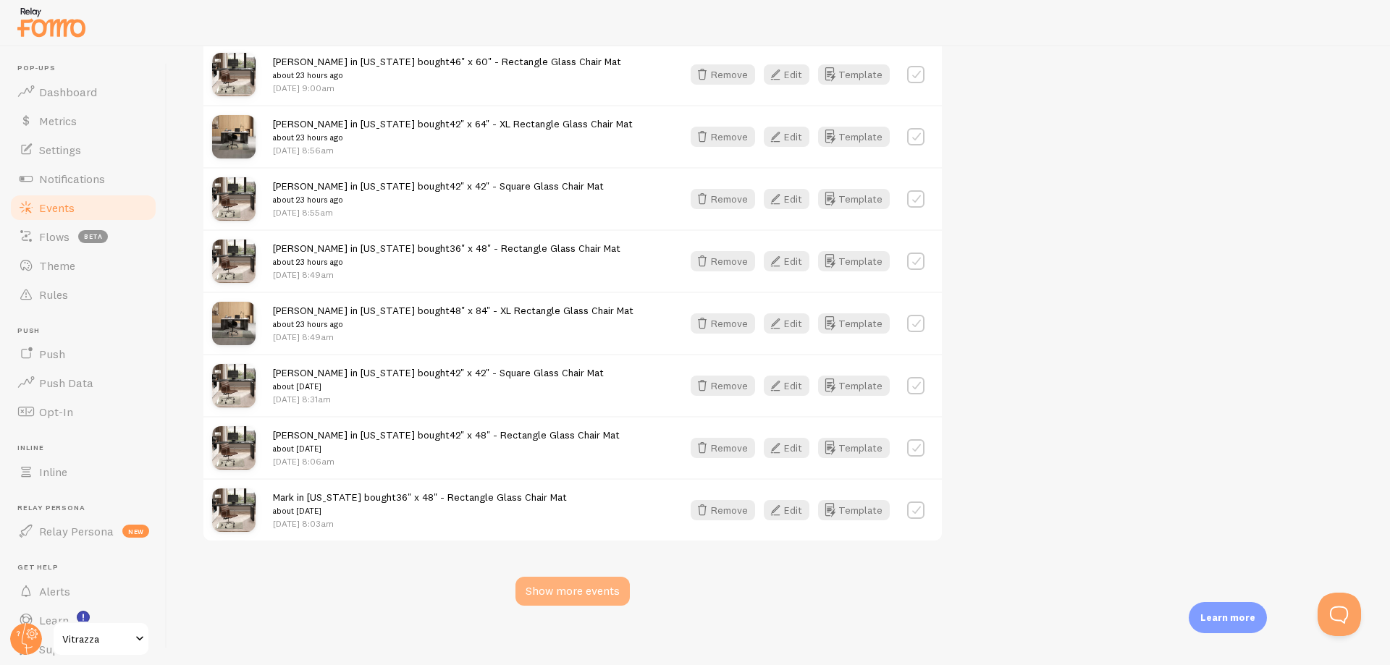
click at [565, 587] on div "Show more events" at bounding box center [572, 591] width 114 height 29
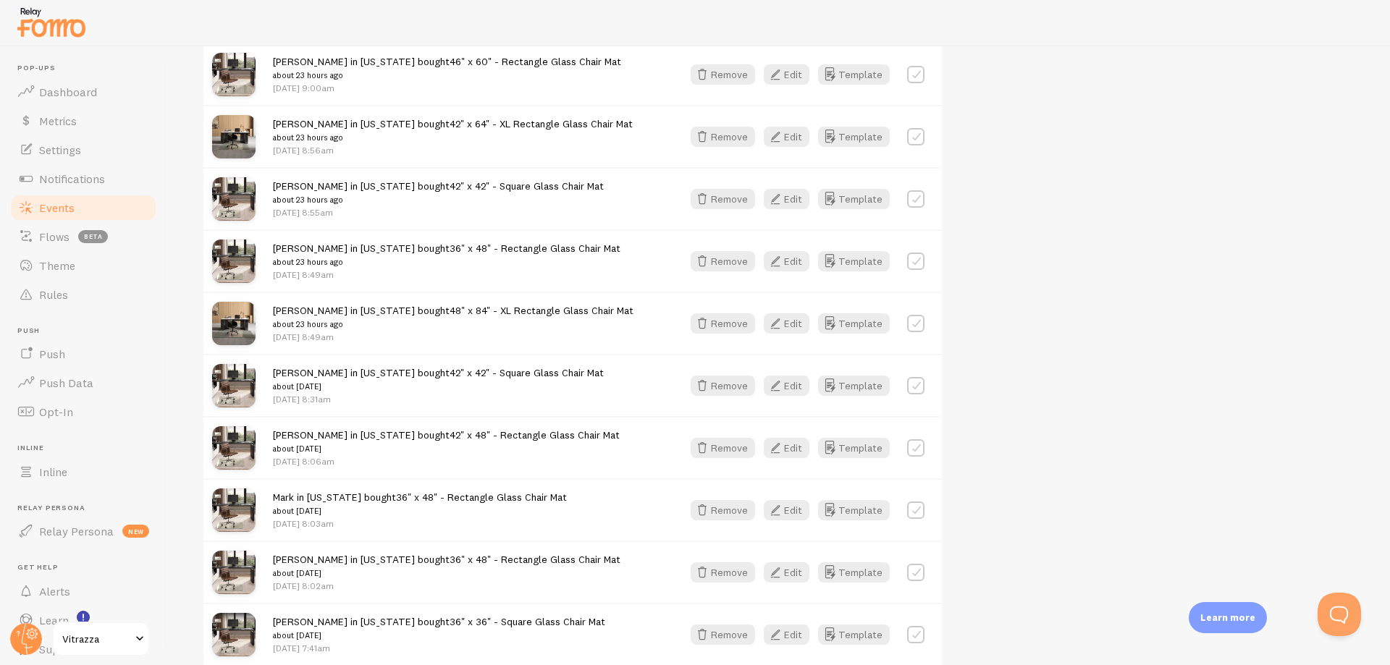
scroll to position [6852, 0]
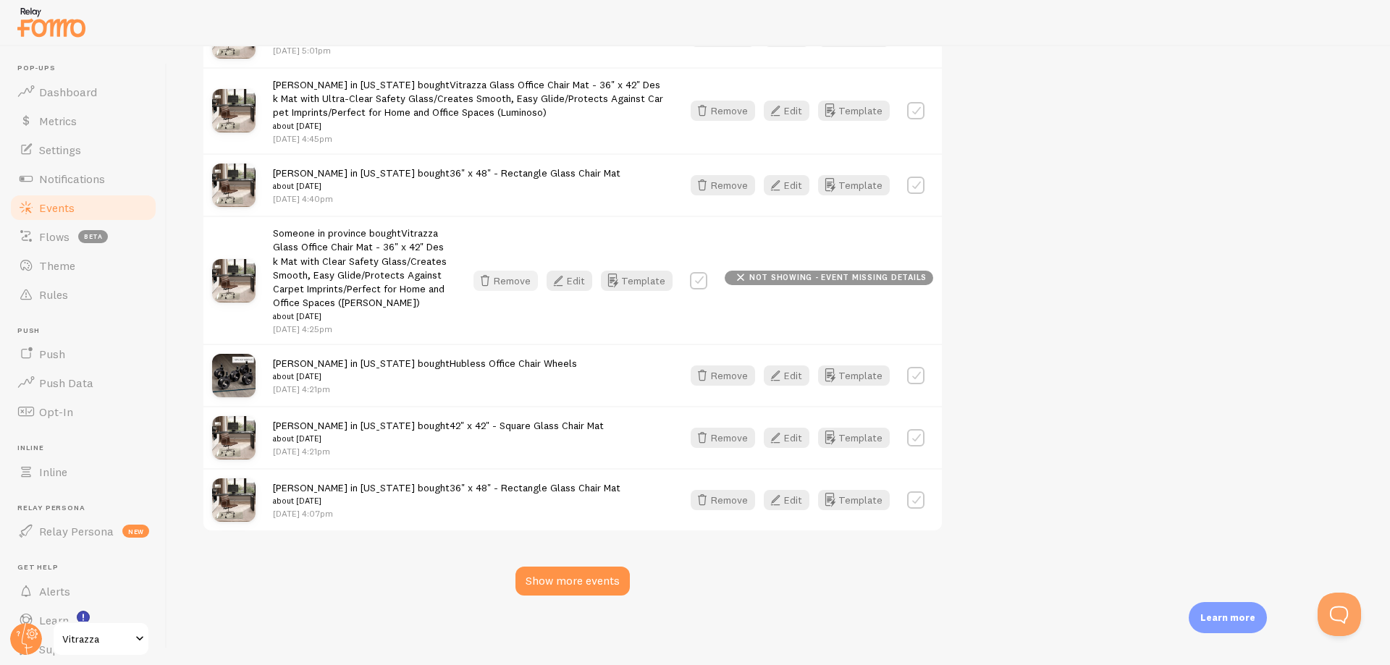
click at [520, 276] on button "Remove" at bounding box center [505, 281] width 64 height 20
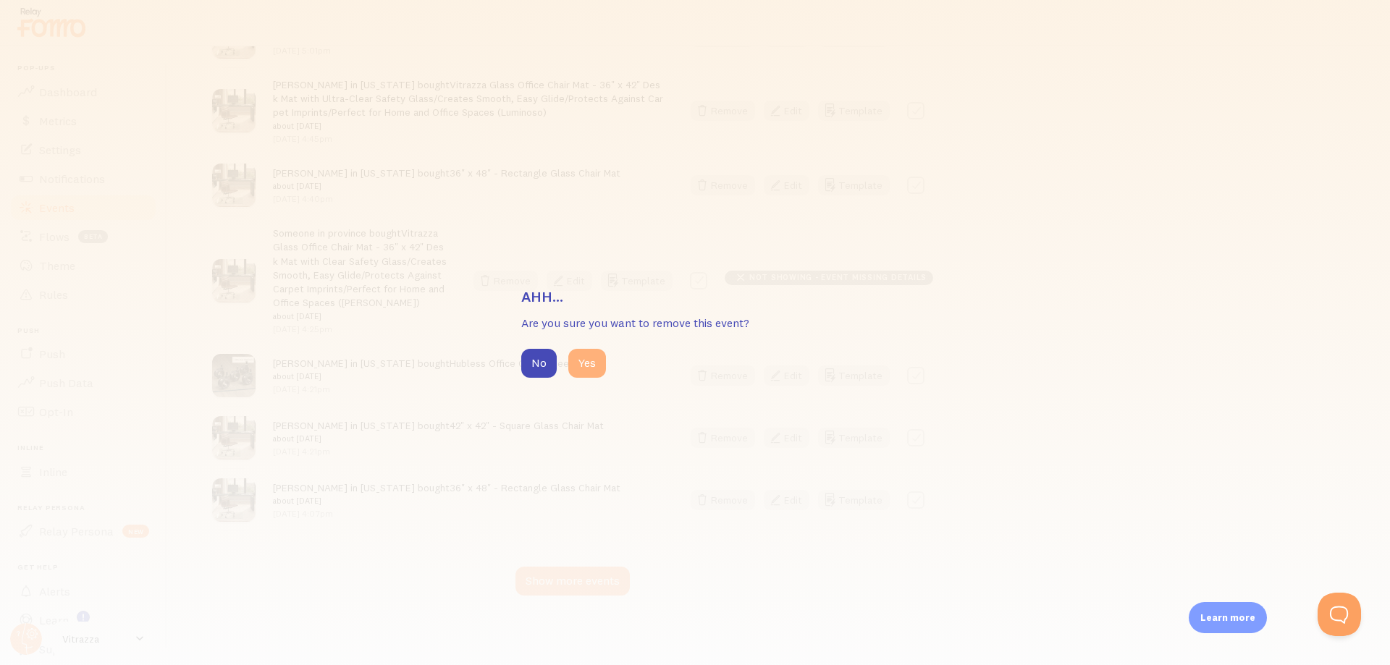
click at [586, 360] on button "Yes" at bounding box center [587, 363] width 38 height 29
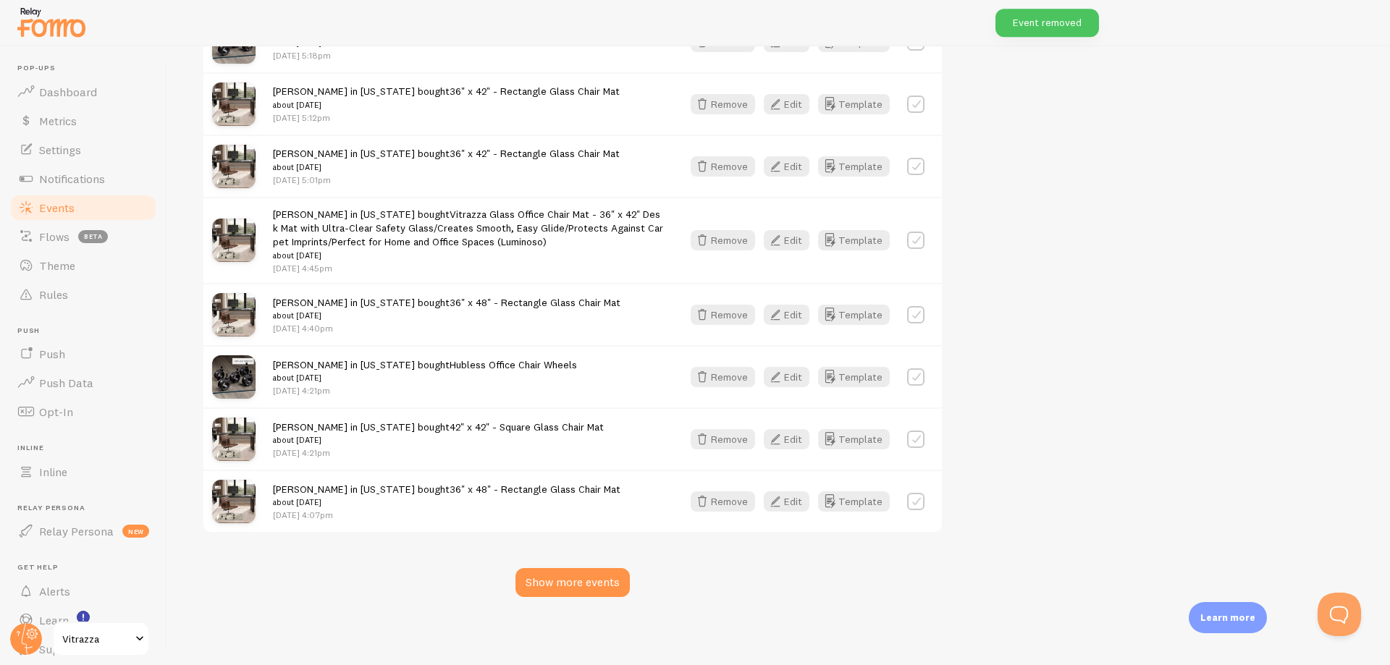
scroll to position [6547, 0]
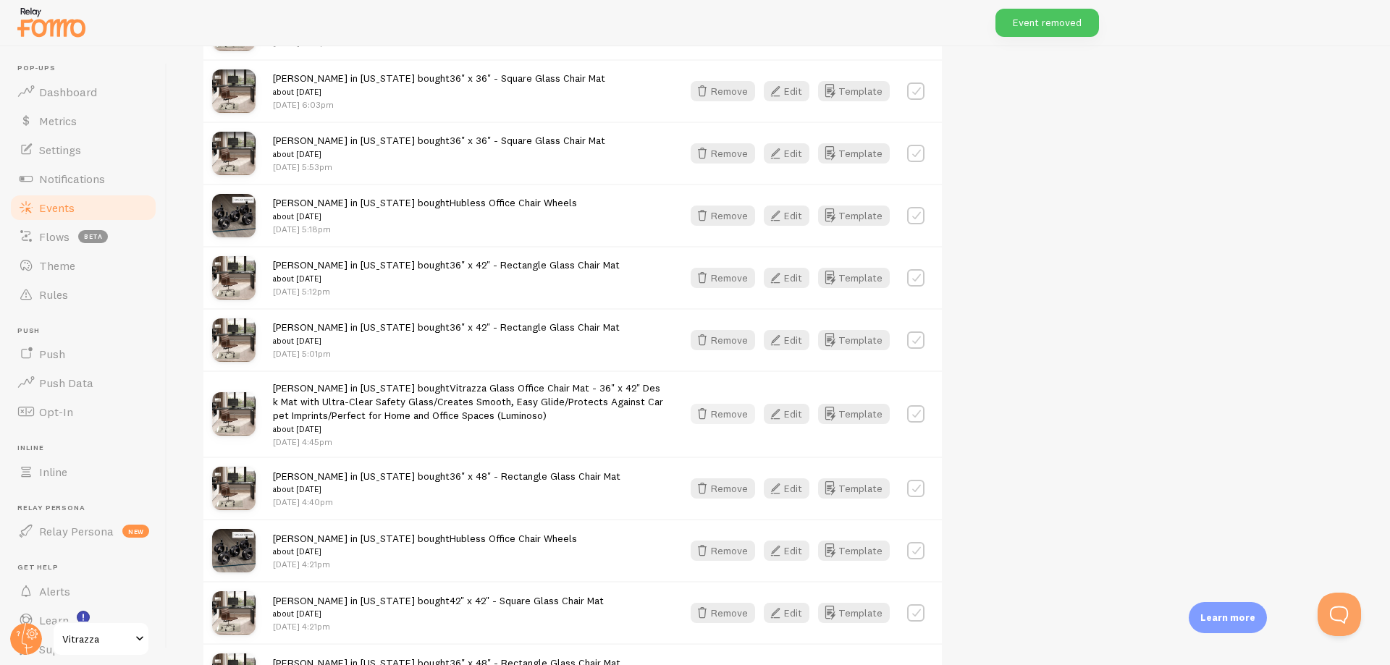
click at [724, 413] on button "Remove" at bounding box center [722, 414] width 64 height 20
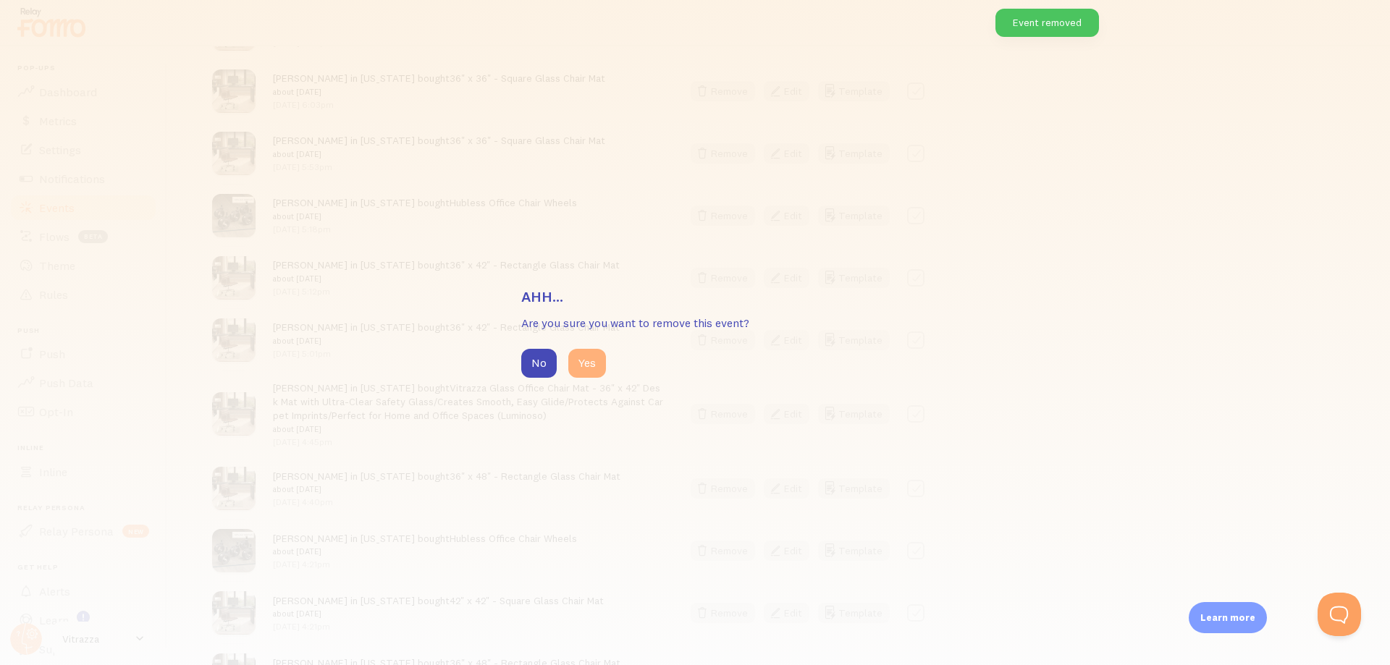
click at [594, 362] on button "Yes" at bounding box center [587, 363] width 38 height 29
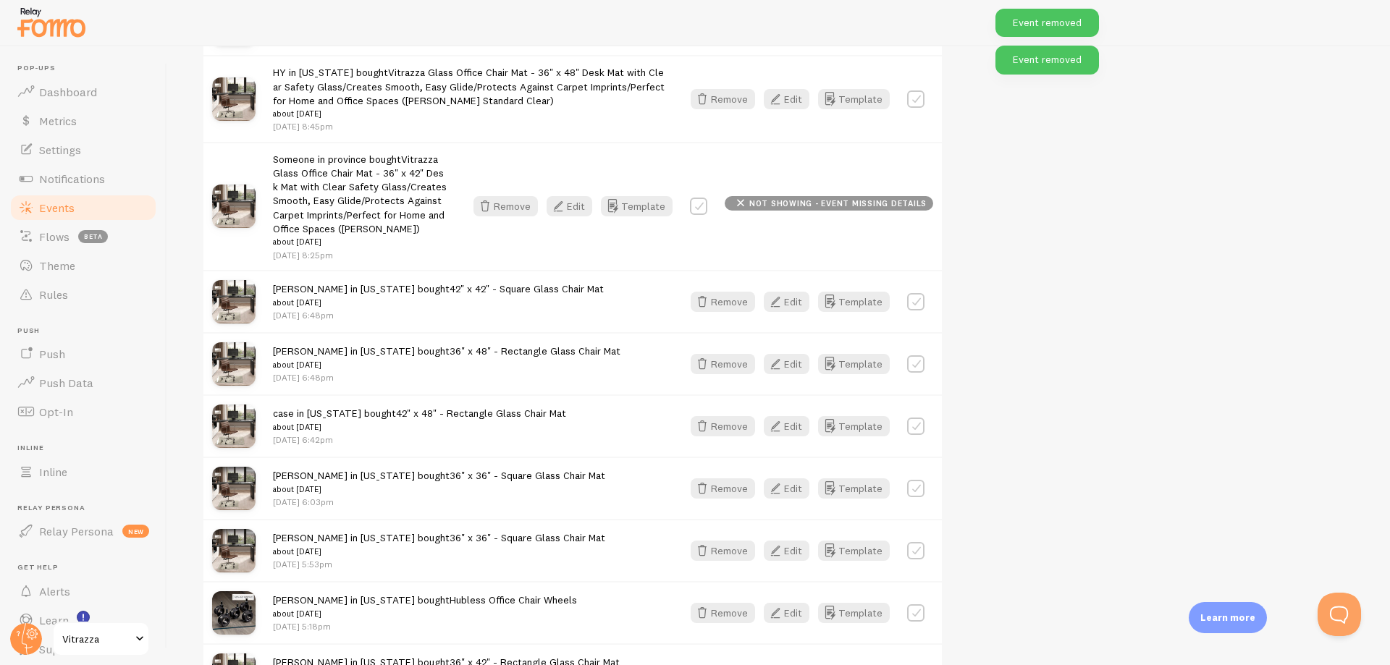
scroll to position [6113, 0]
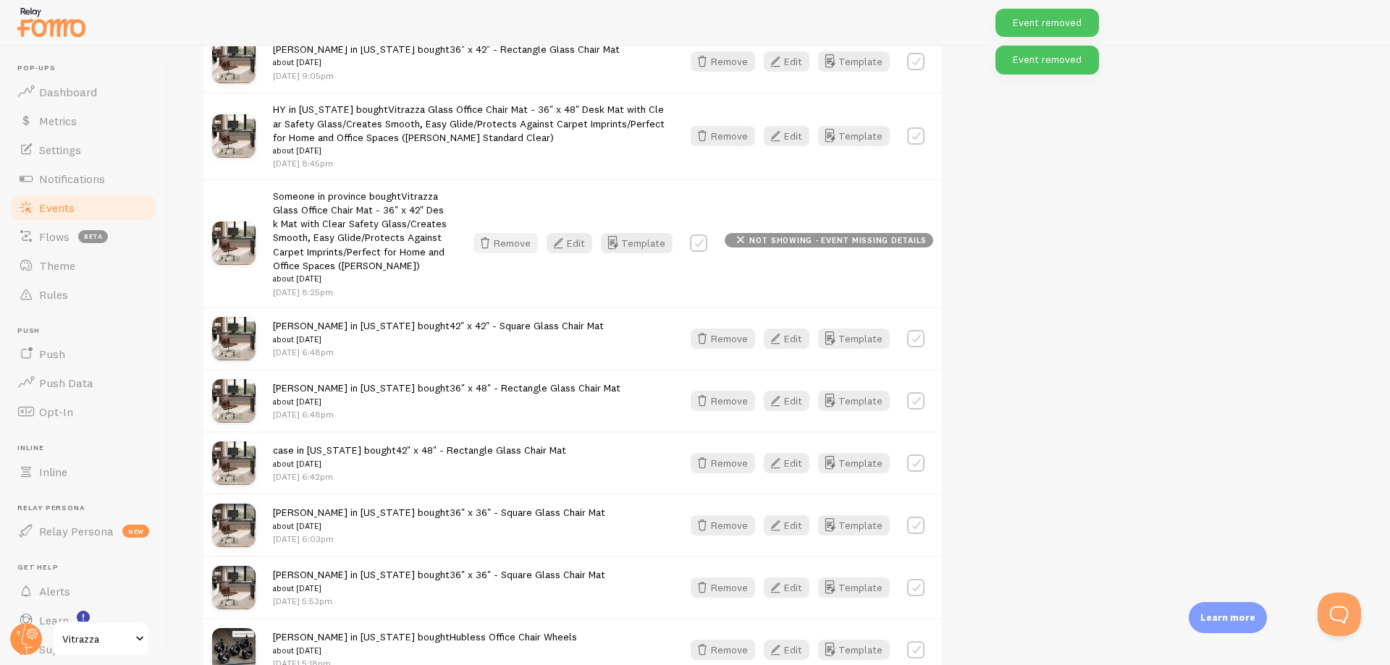
click at [525, 238] on button "Remove" at bounding box center [505, 243] width 64 height 20
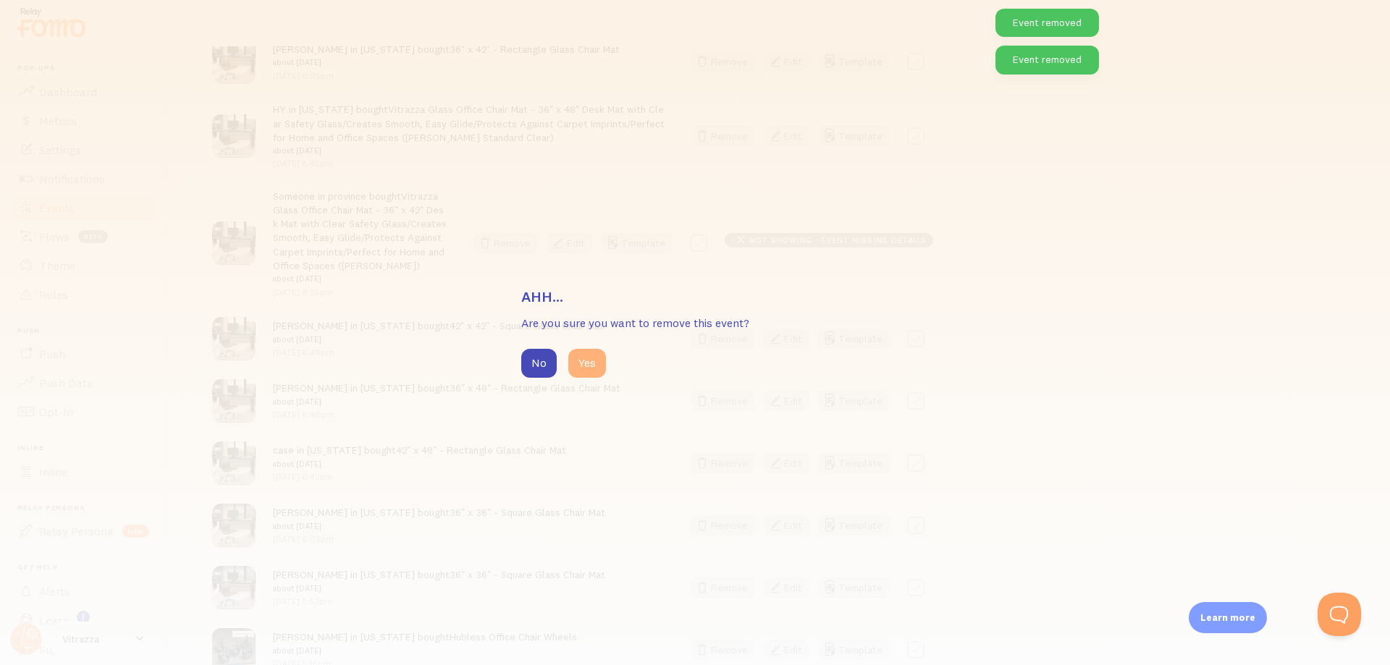
click at [583, 364] on button "Yes" at bounding box center [587, 363] width 38 height 29
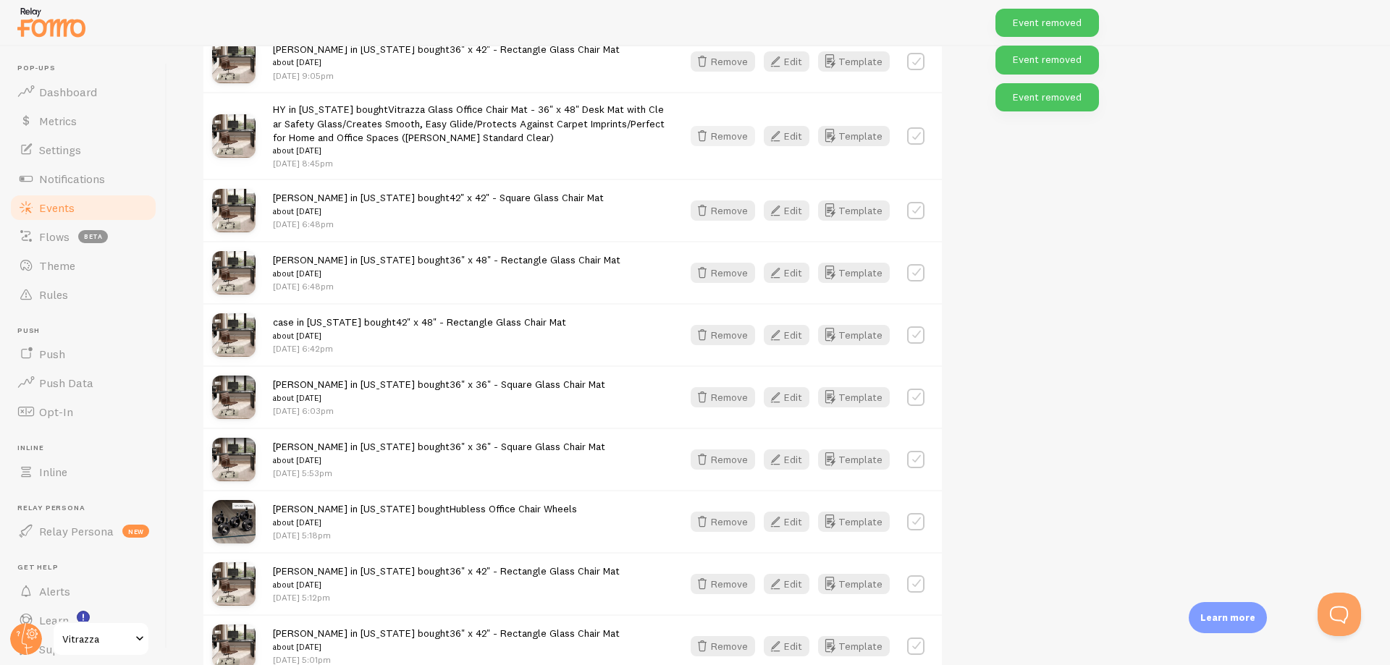
click at [736, 130] on button "Remove" at bounding box center [722, 136] width 64 height 20
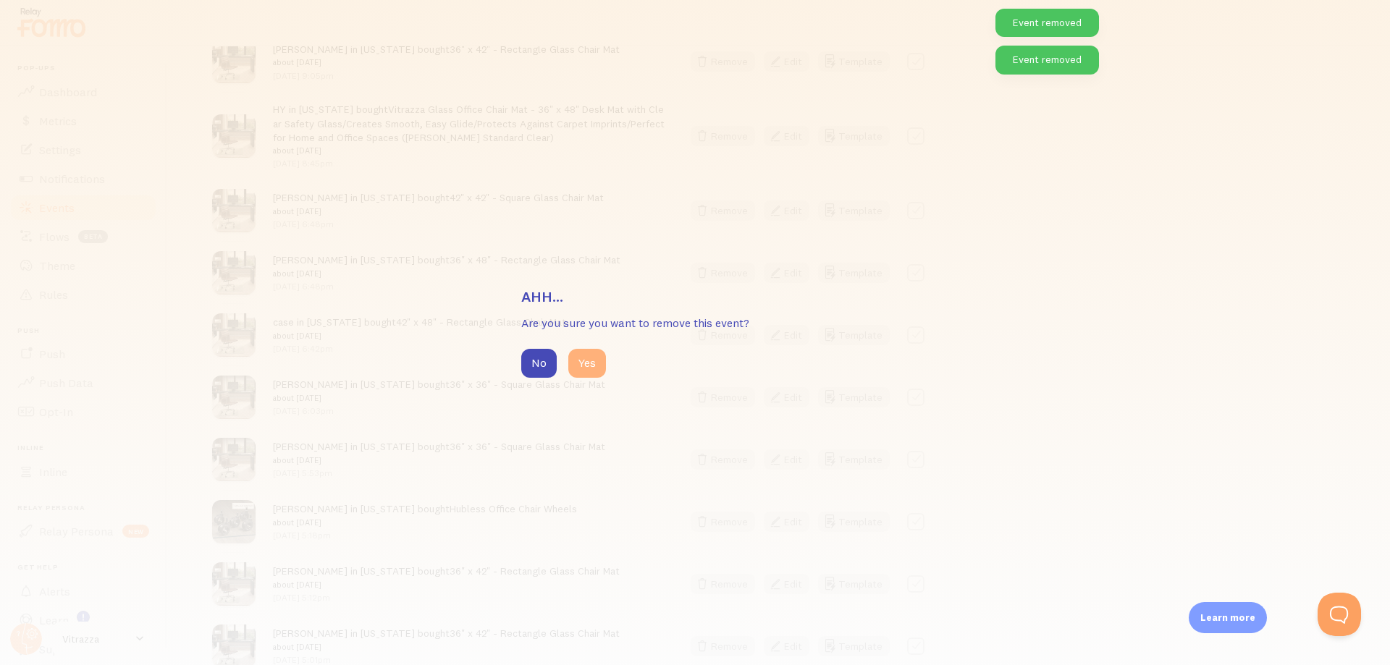
click at [592, 376] on button "Yes" at bounding box center [587, 363] width 38 height 29
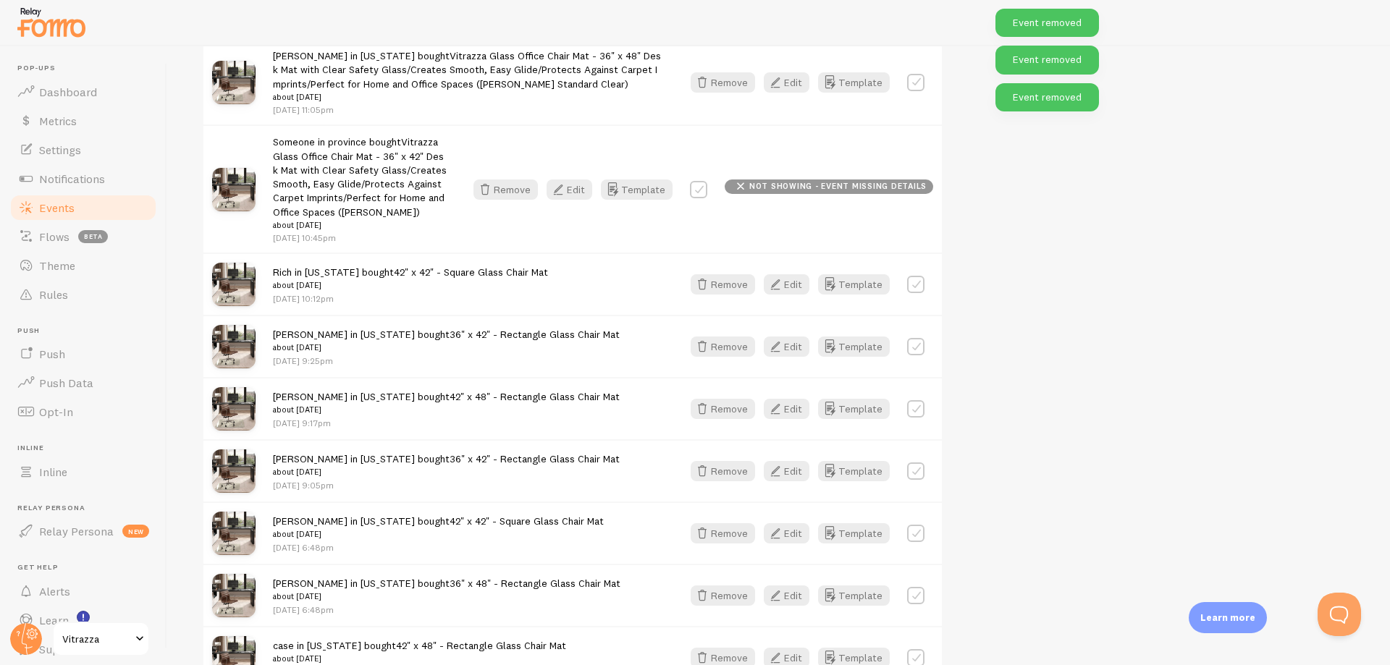
scroll to position [5678, 0]
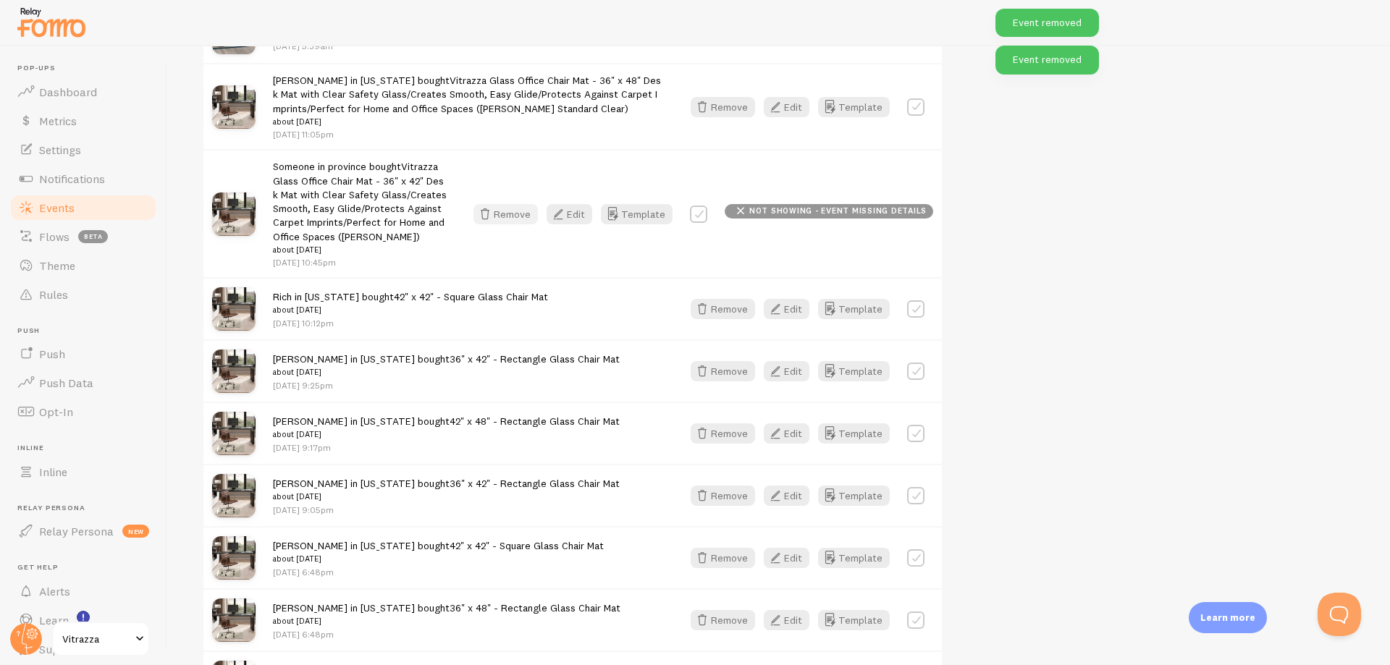
click at [522, 208] on button "Remove" at bounding box center [505, 214] width 64 height 20
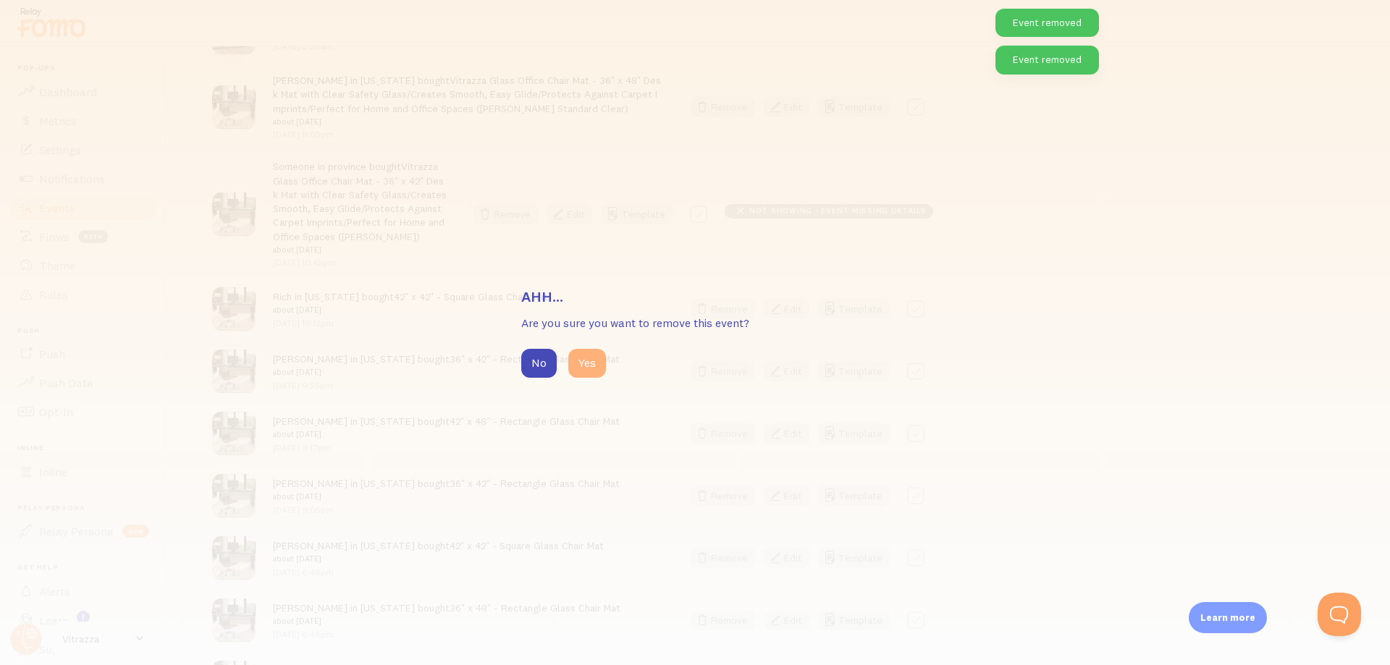
click at [585, 366] on button "Yes" at bounding box center [587, 363] width 38 height 29
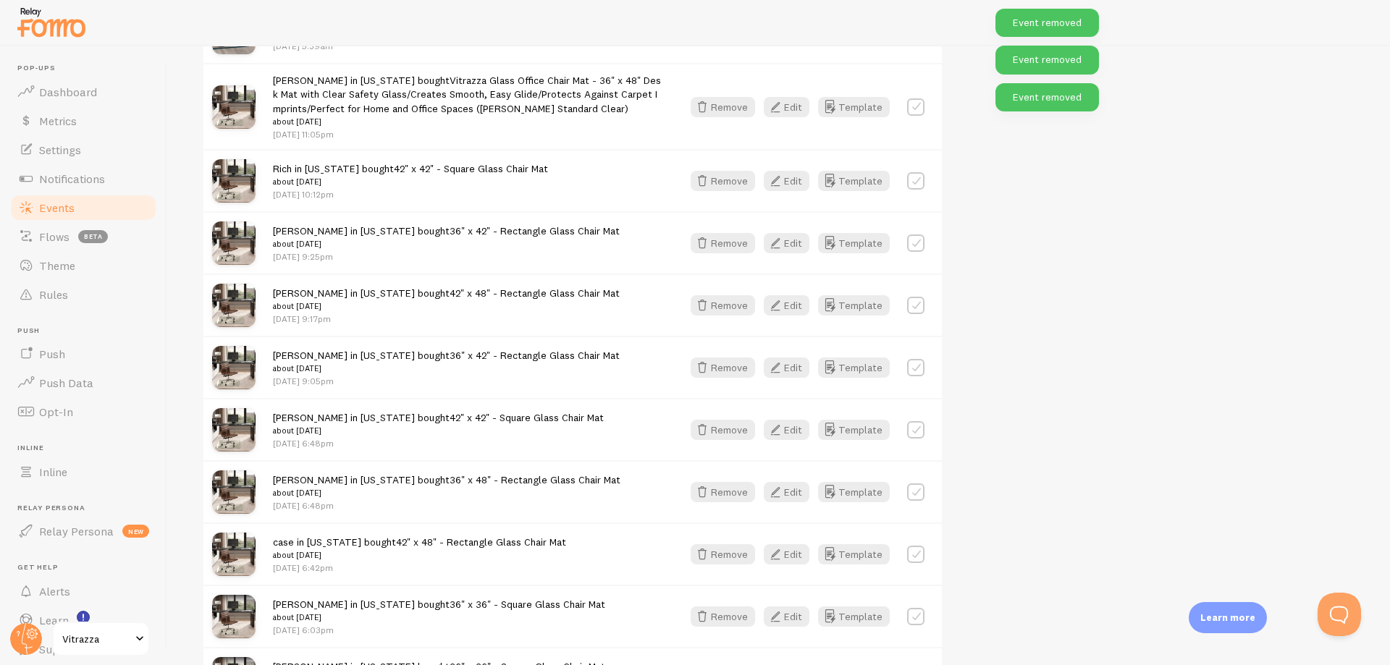
scroll to position [5418, 0]
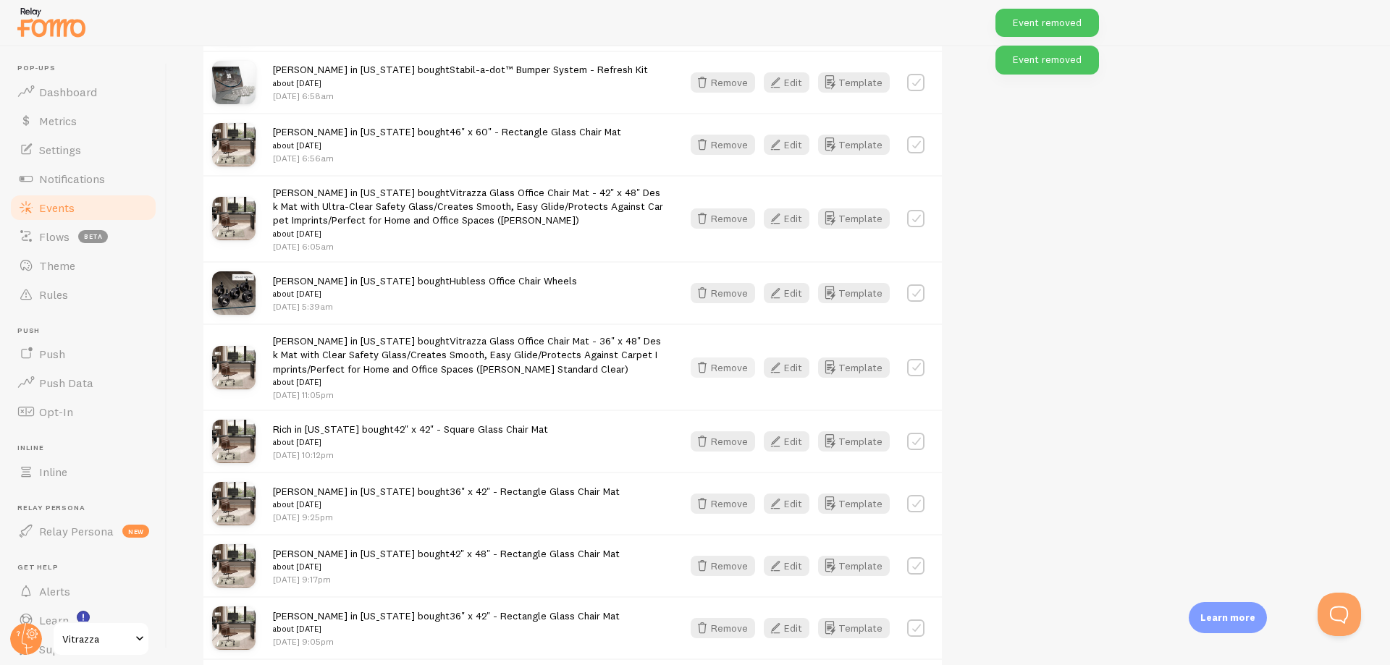
click at [734, 358] on button "Remove" at bounding box center [722, 368] width 64 height 20
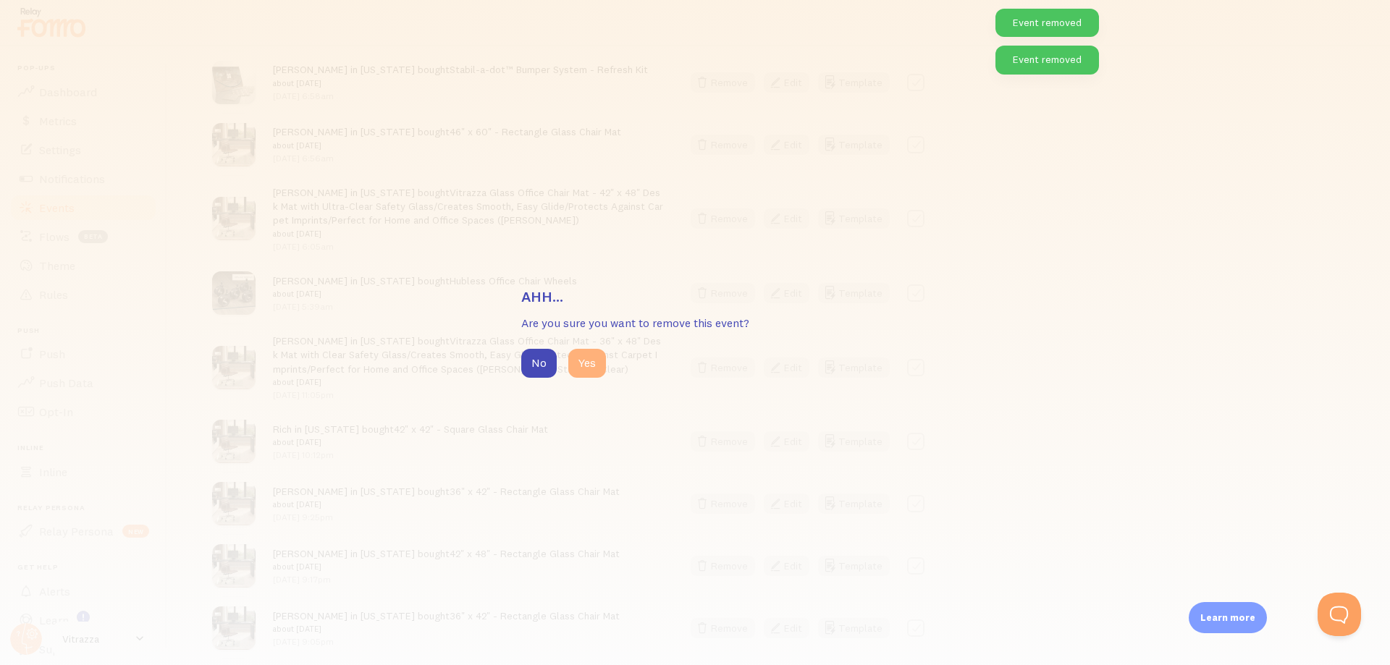
click at [570, 368] on button "Yes" at bounding box center [587, 363] width 38 height 29
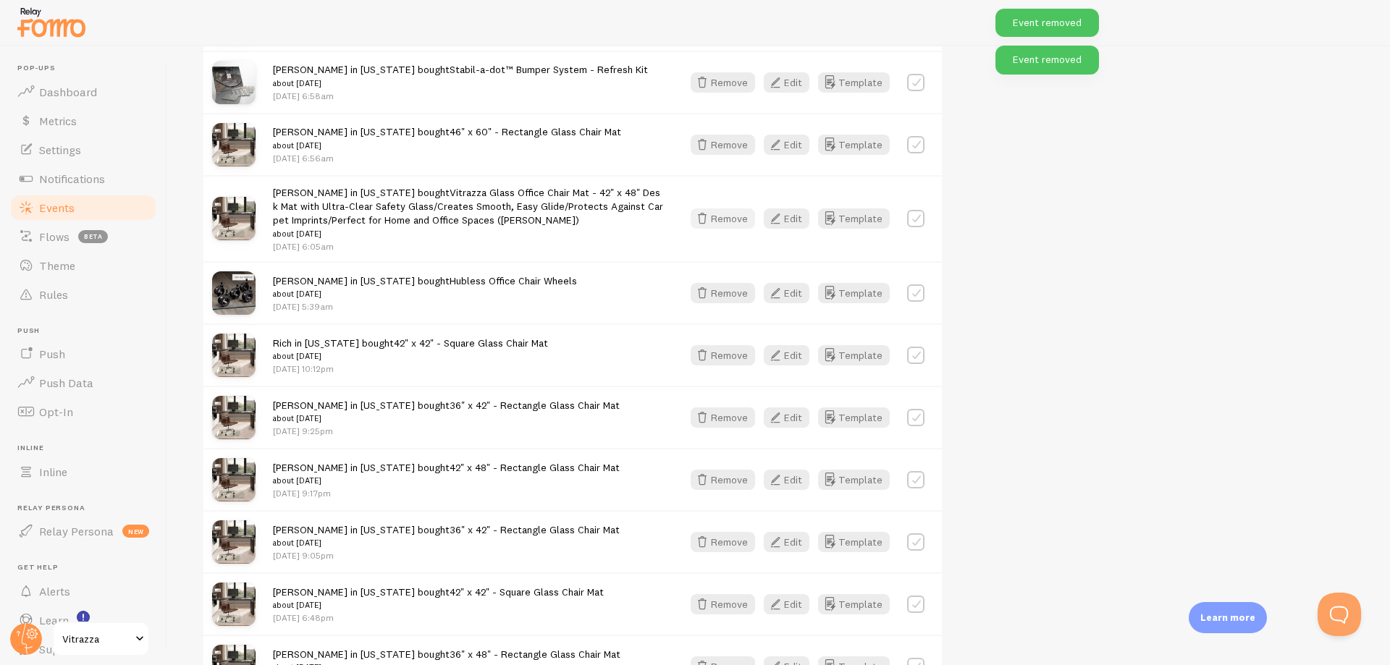
click at [723, 214] on button "Remove" at bounding box center [722, 218] width 64 height 20
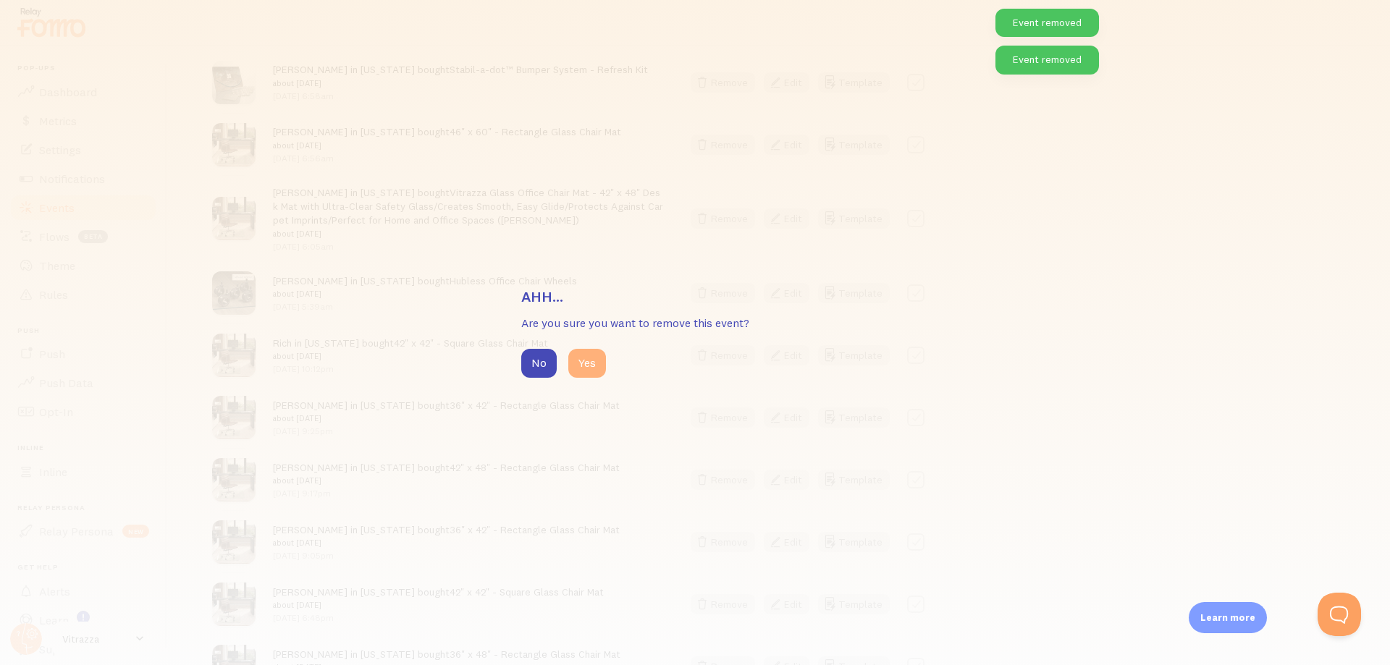
click at [592, 355] on button "Yes" at bounding box center [587, 363] width 38 height 29
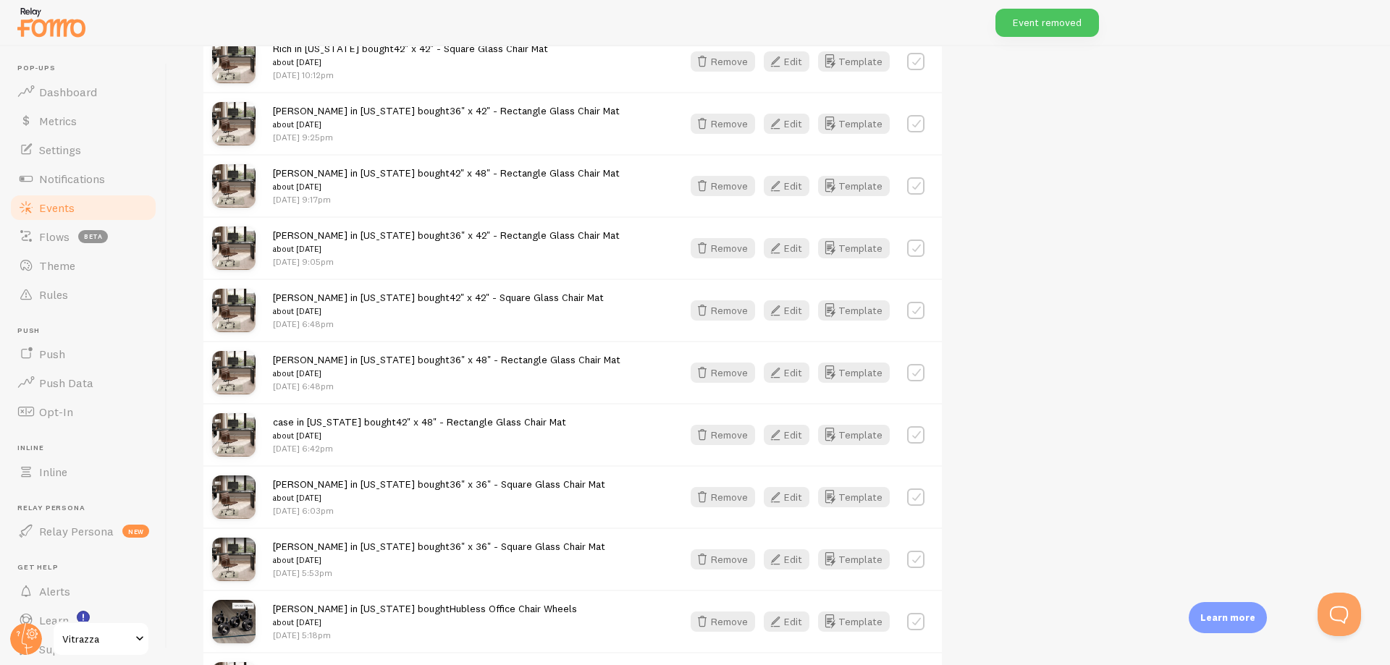
scroll to position [6110, 0]
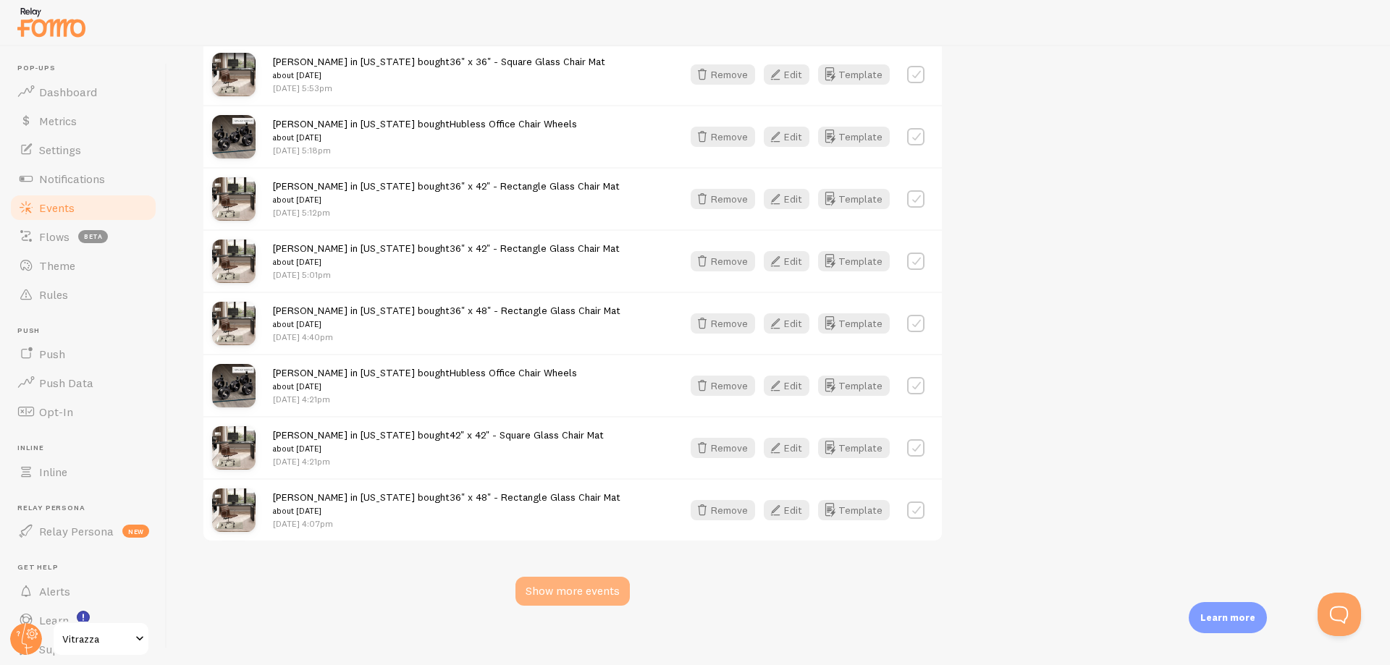
click at [545, 577] on div "Show more events" at bounding box center [572, 591] width 114 height 29
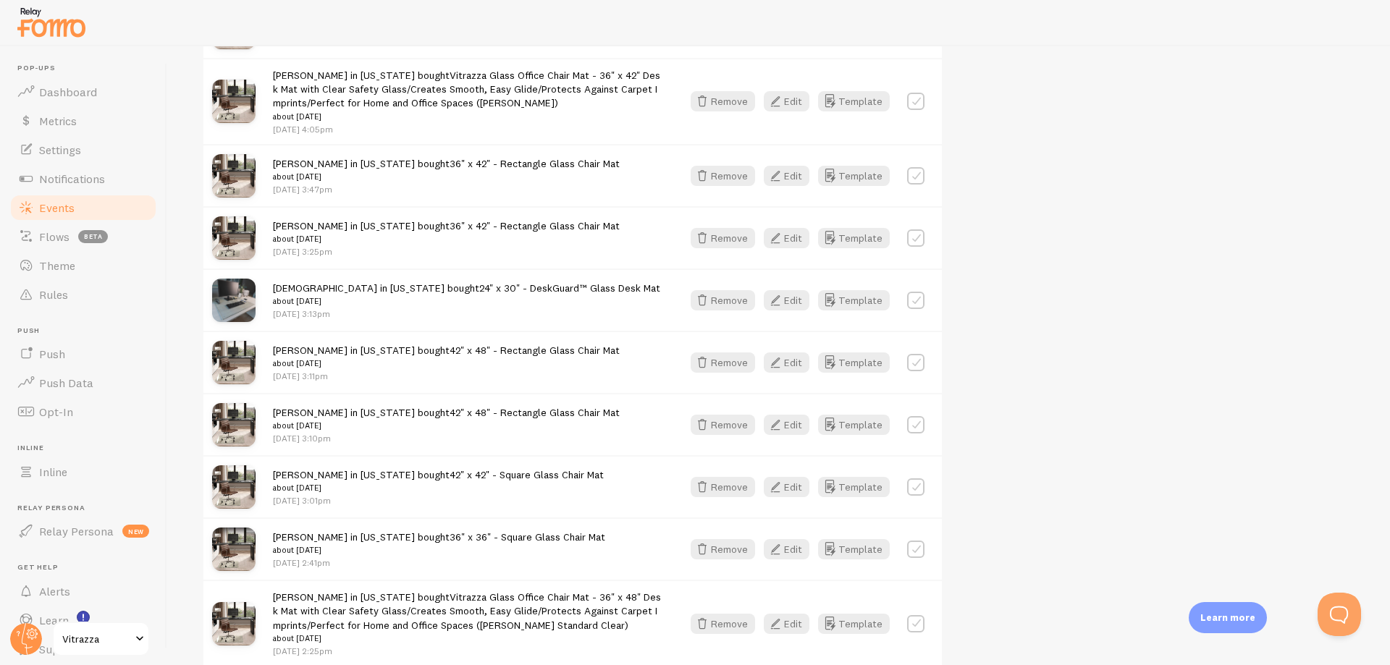
scroll to position [6812, 0]
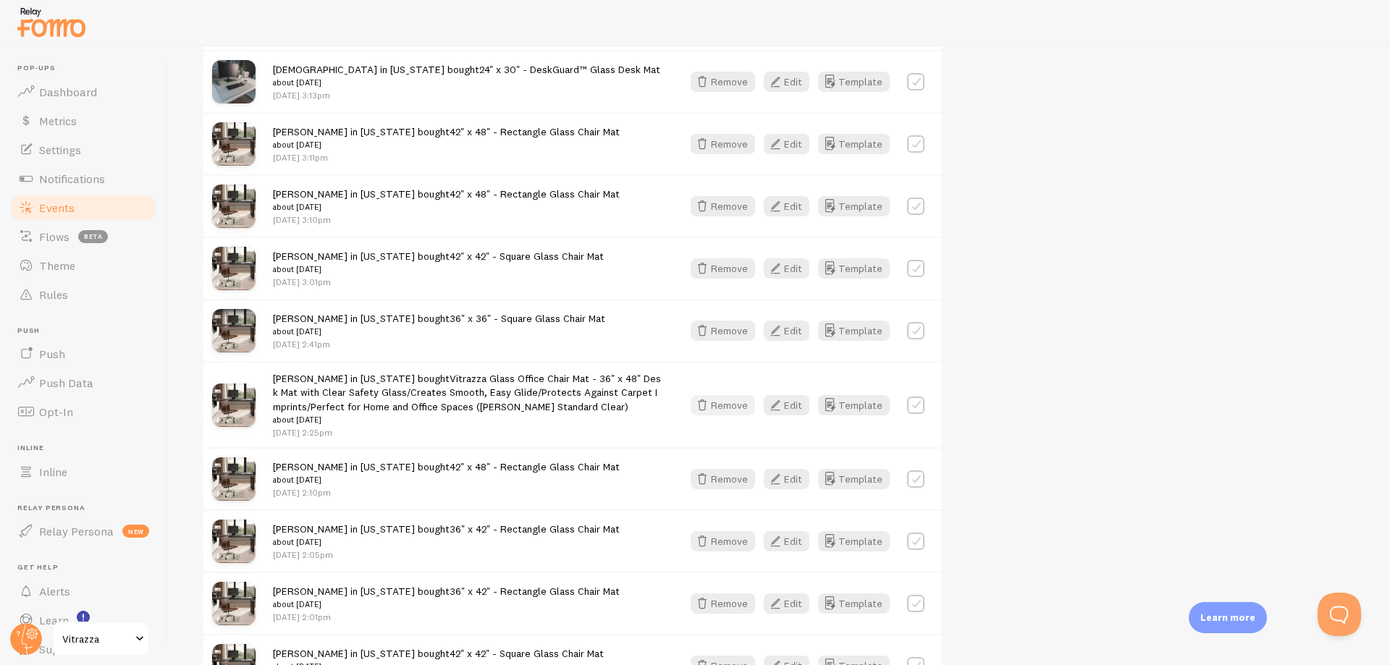
click at [721, 398] on button "Remove" at bounding box center [722, 405] width 64 height 20
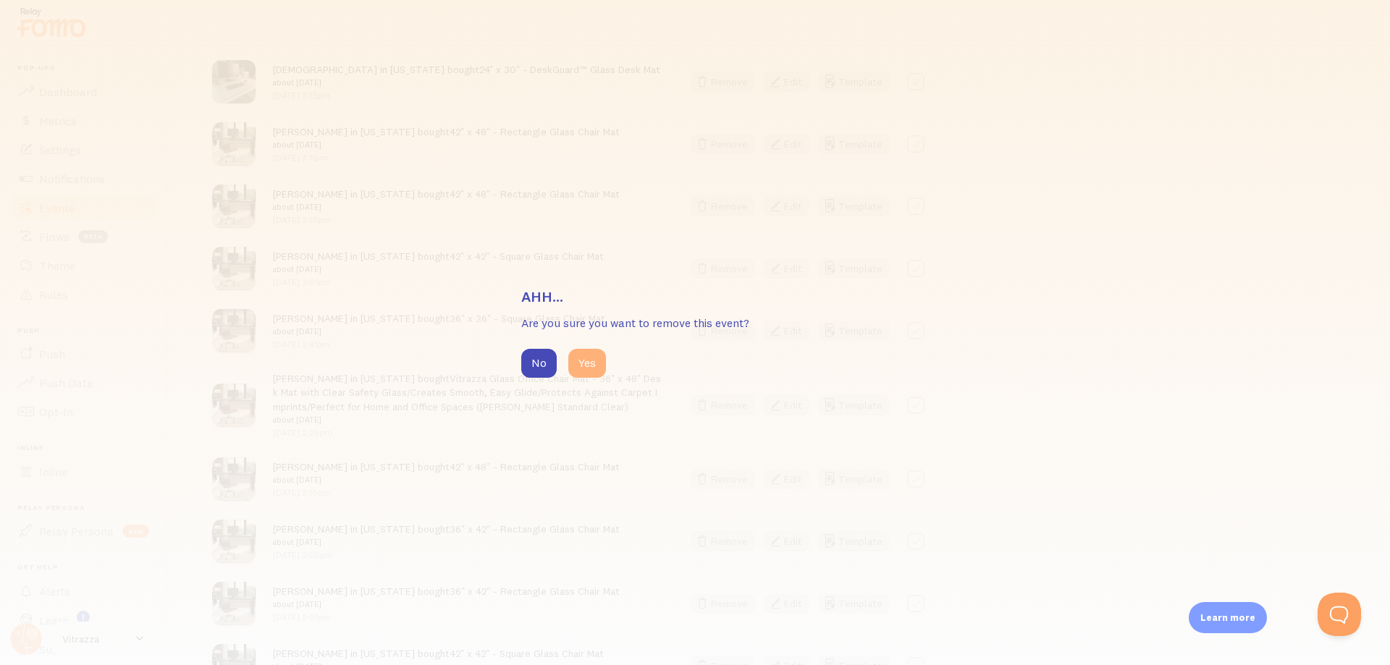
click at [588, 367] on button "Yes" at bounding box center [587, 363] width 38 height 29
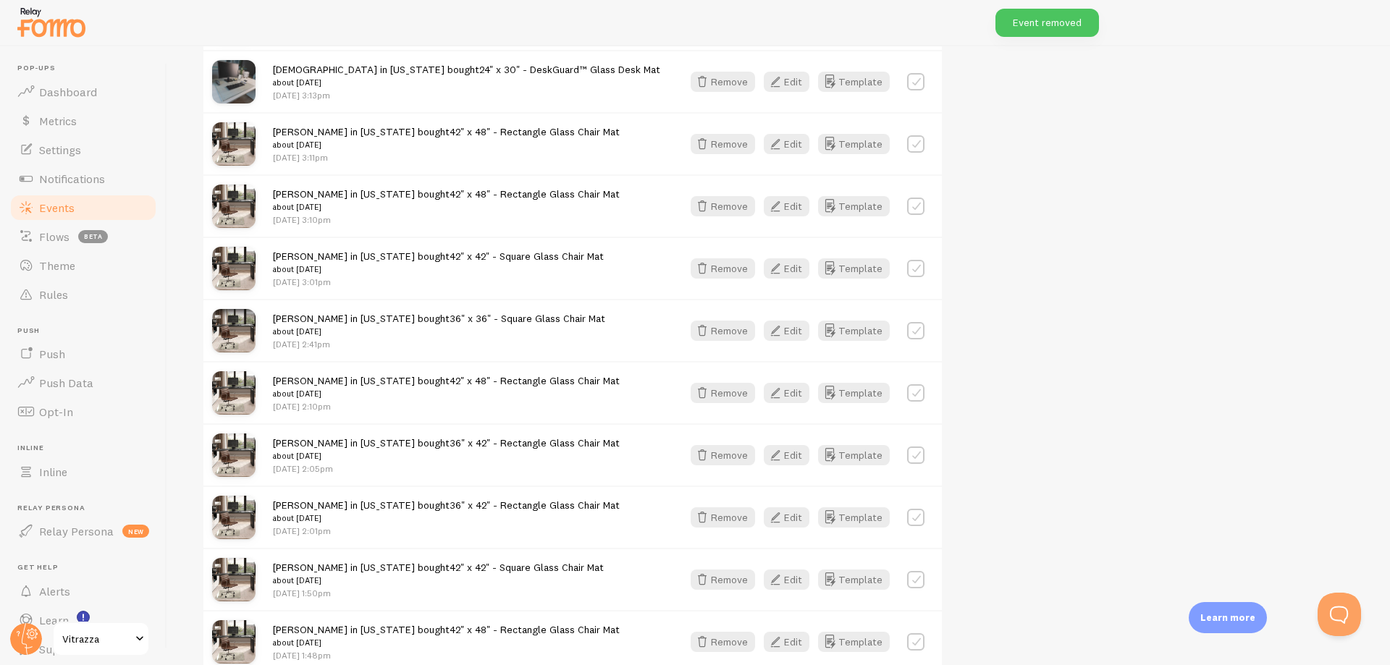
scroll to position [6464, 0]
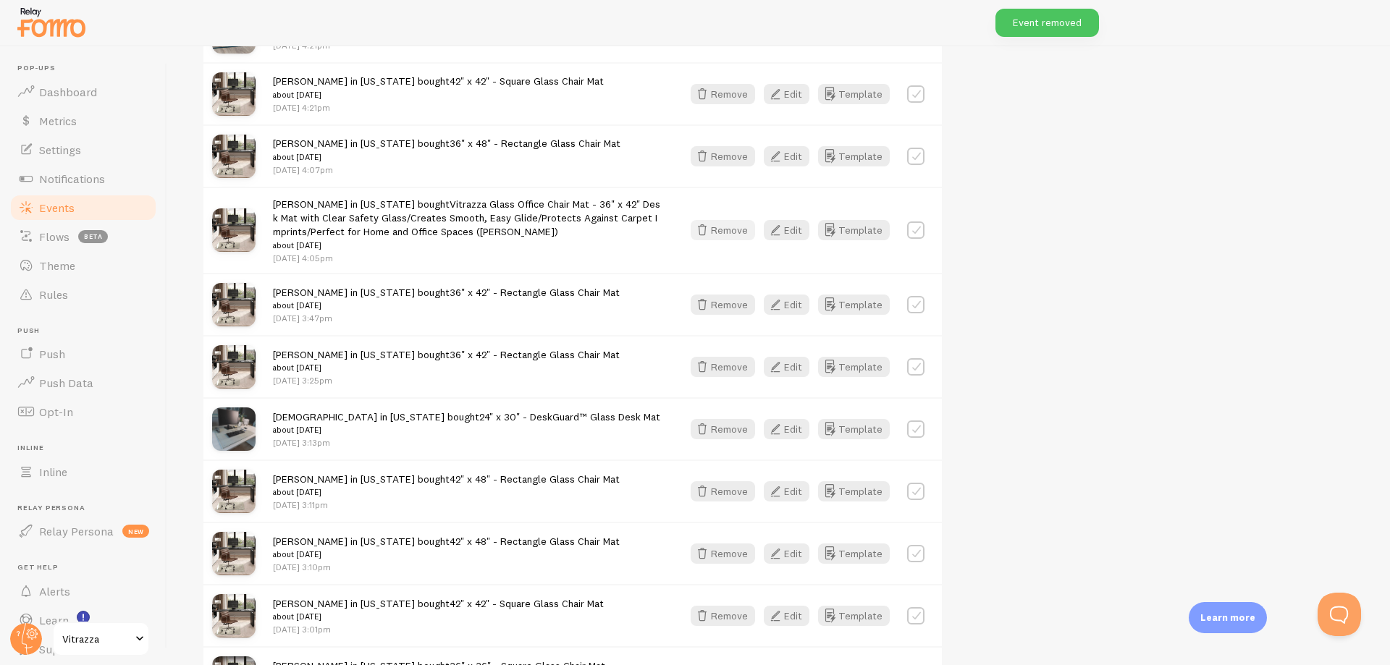
click at [718, 225] on button "Remove" at bounding box center [722, 230] width 64 height 20
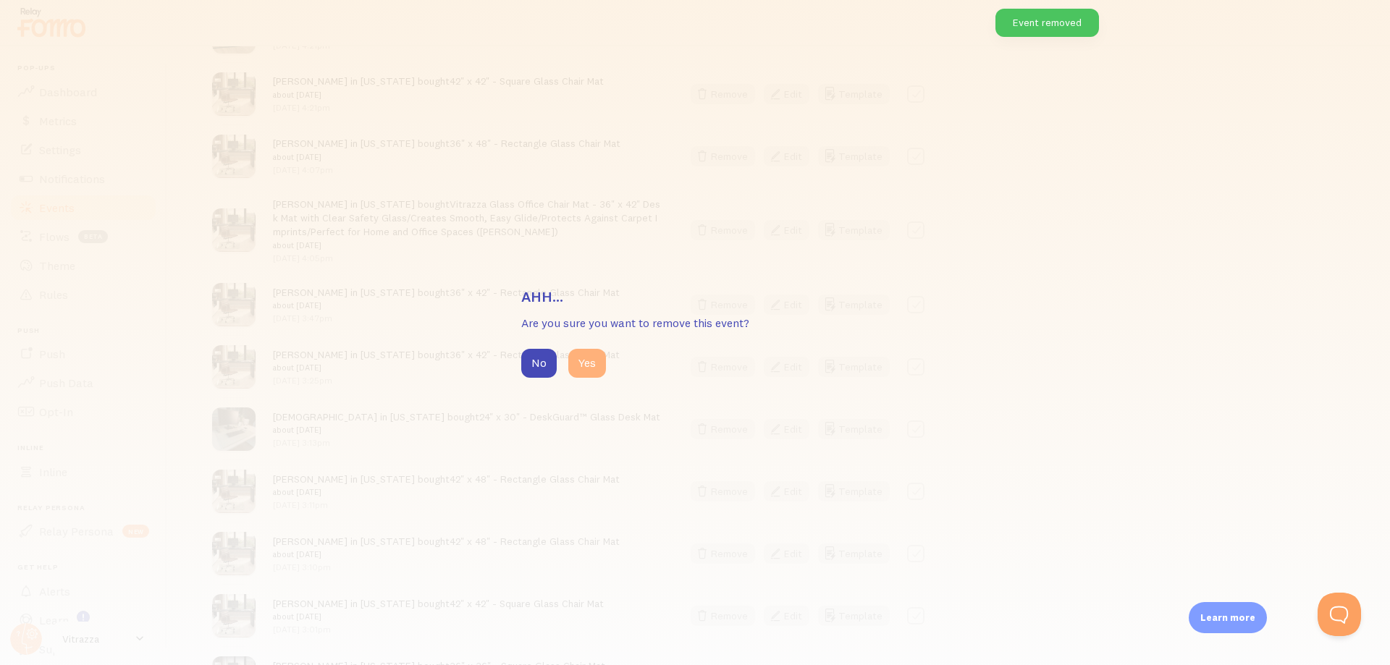
click at [579, 364] on button "Yes" at bounding box center [587, 363] width 38 height 29
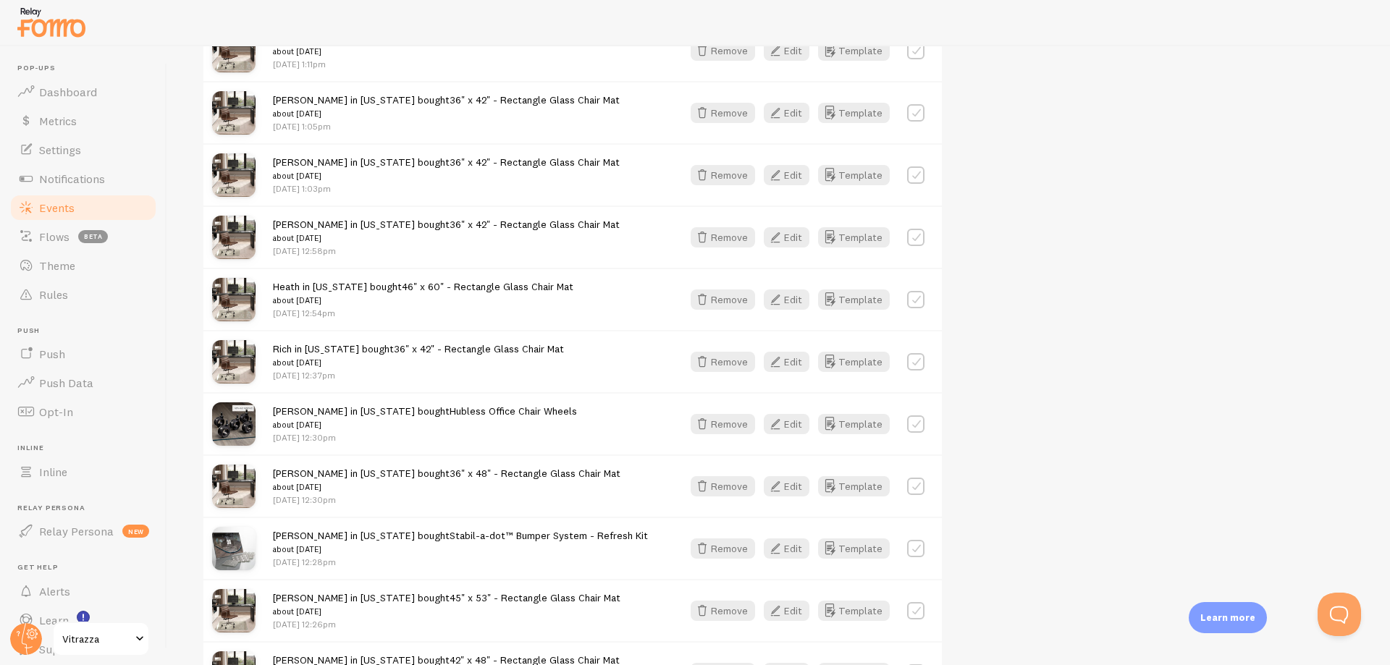
scroll to position [7853, 0]
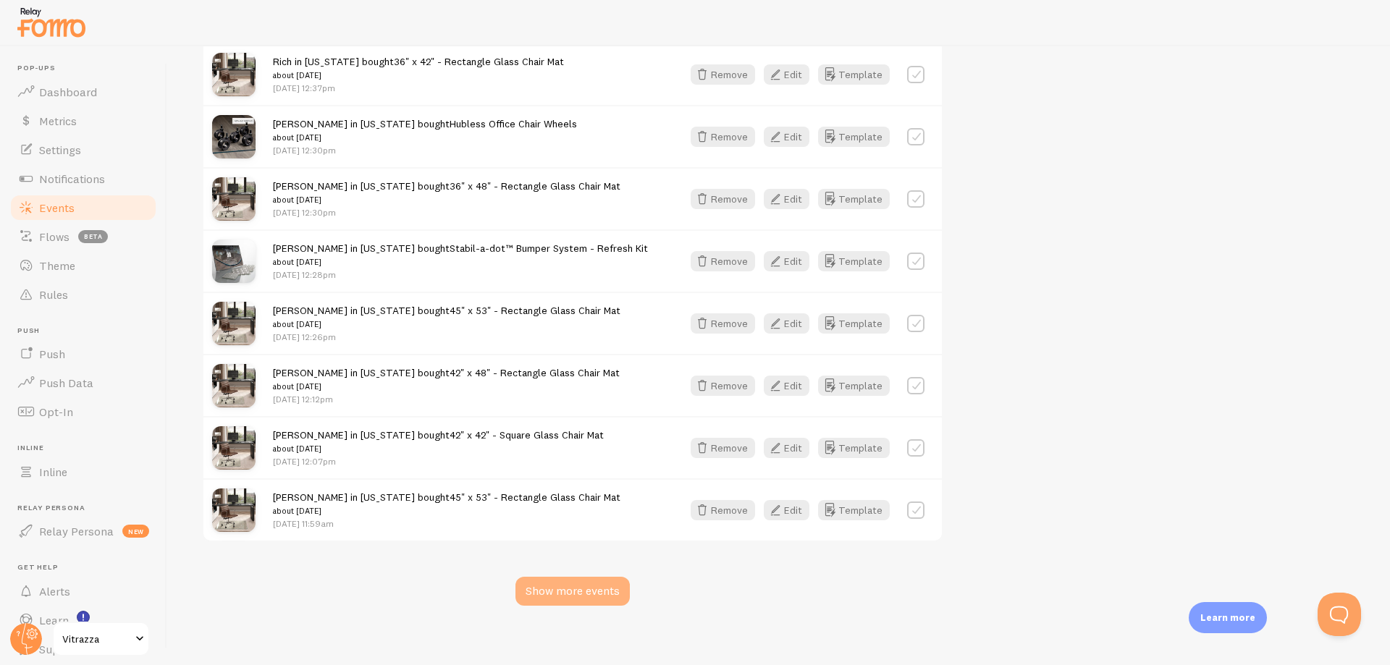
click at [585, 577] on div "Show more events" at bounding box center [572, 591] width 114 height 29
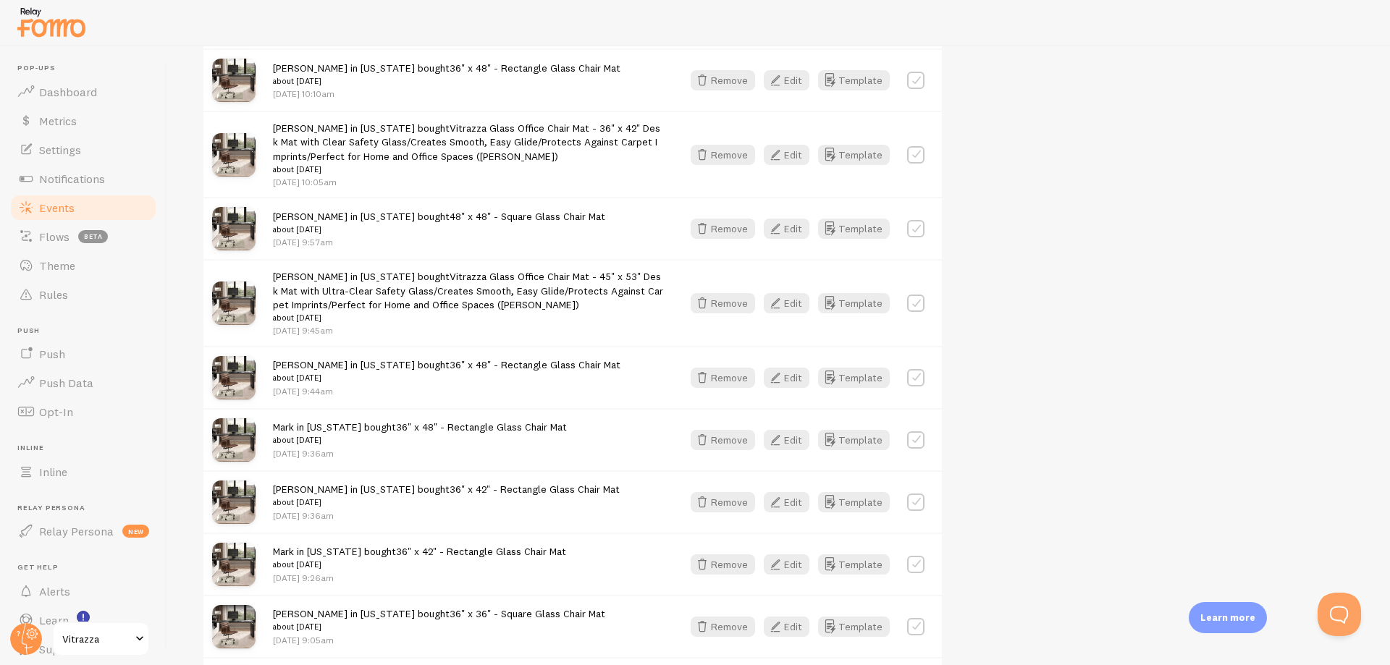
scroll to position [9275, 0]
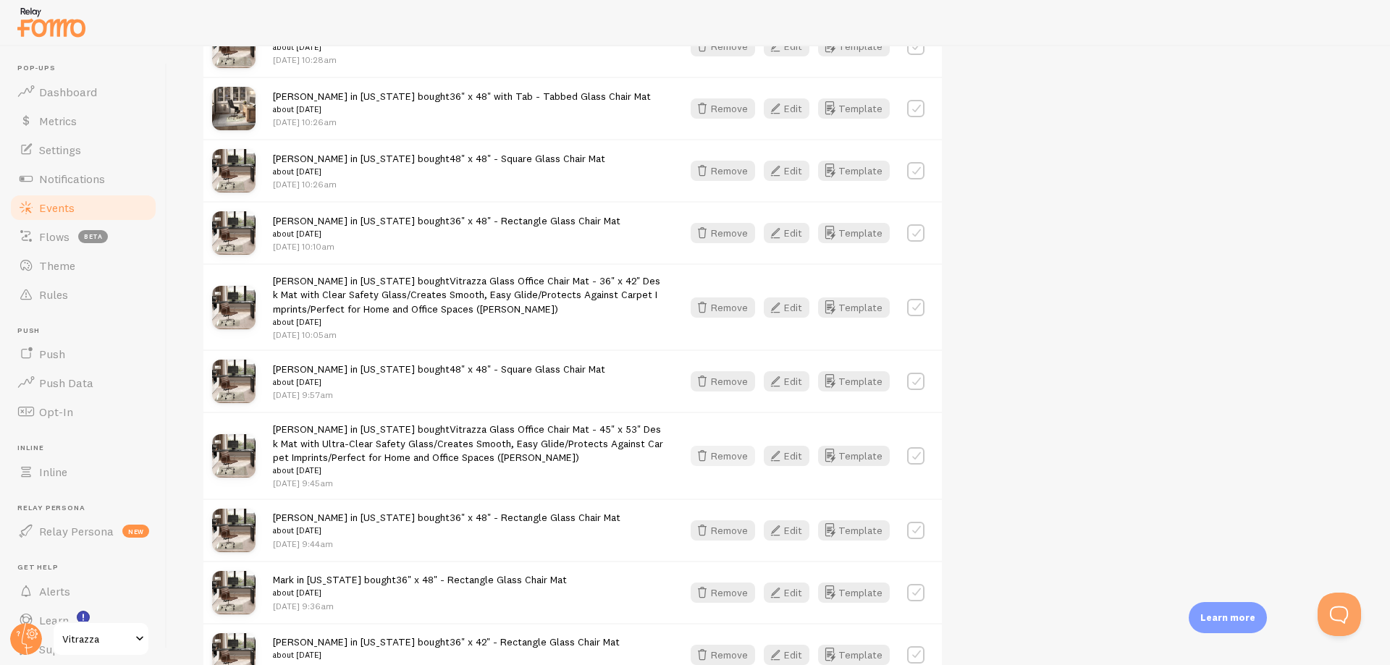
click at [730, 449] on button "Remove" at bounding box center [722, 456] width 64 height 20
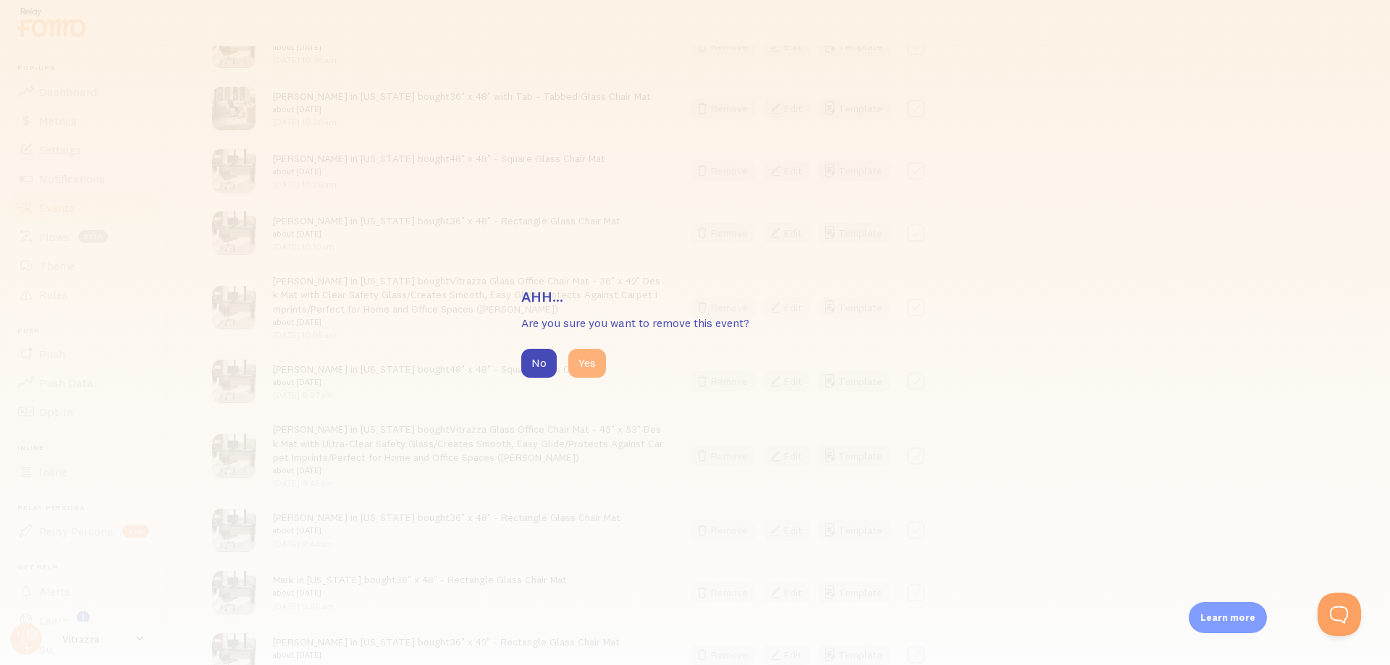
click at [599, 360] on button "Yes" at bounding box center [587, 363] width 38 height 29
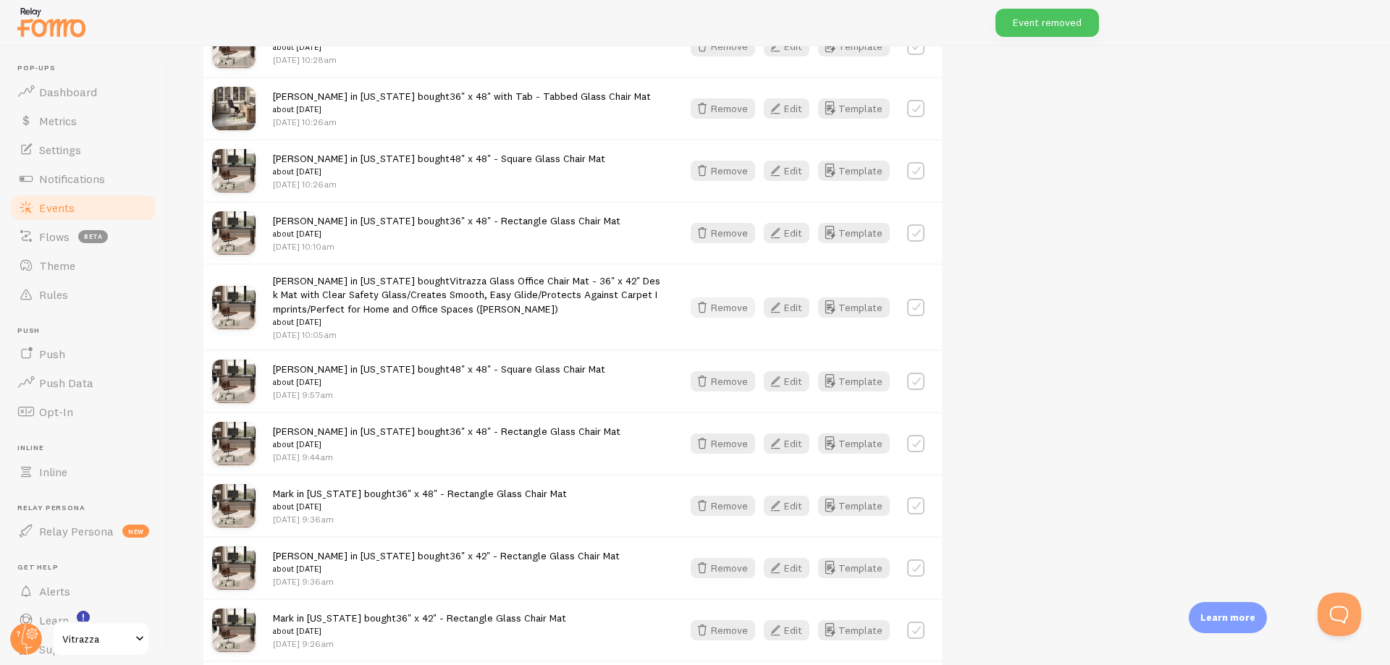
click at [725, 297] on button "Remove" at bounding box center [722, 307] width 64 height 20
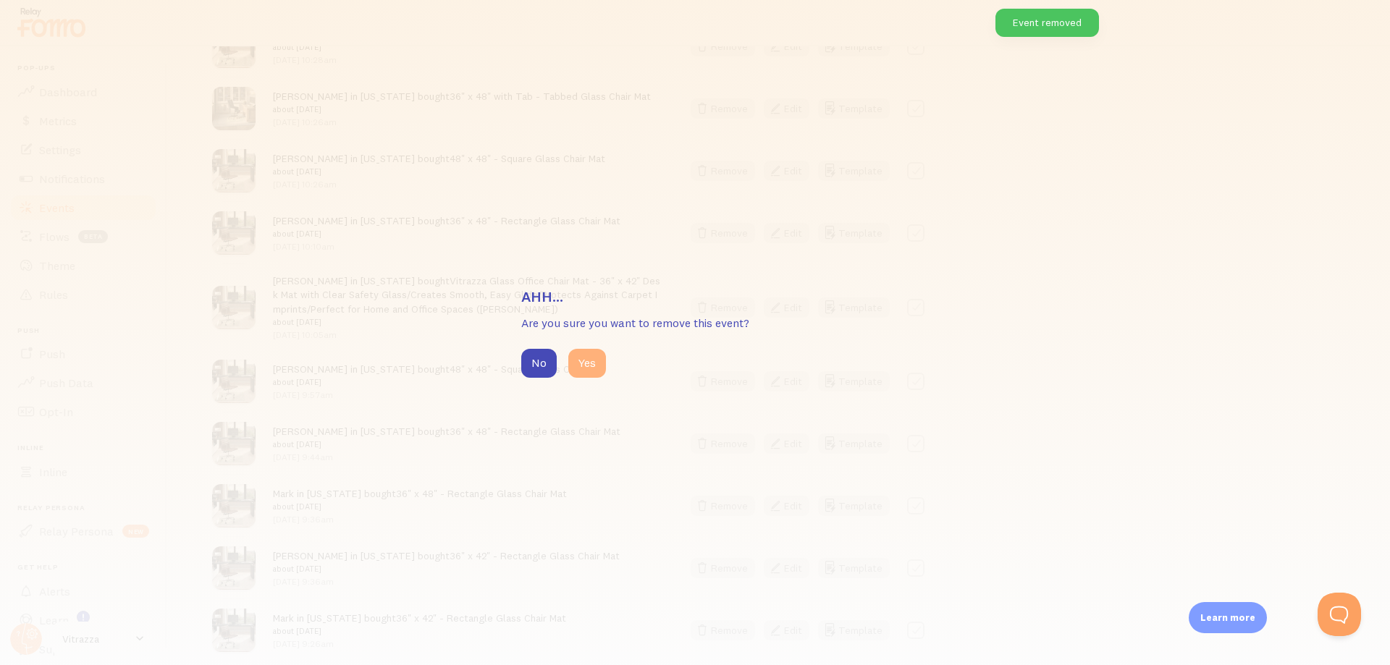
click at [588, 360] on button "Yes" at bounding box center [587, 363] width 38 height 29
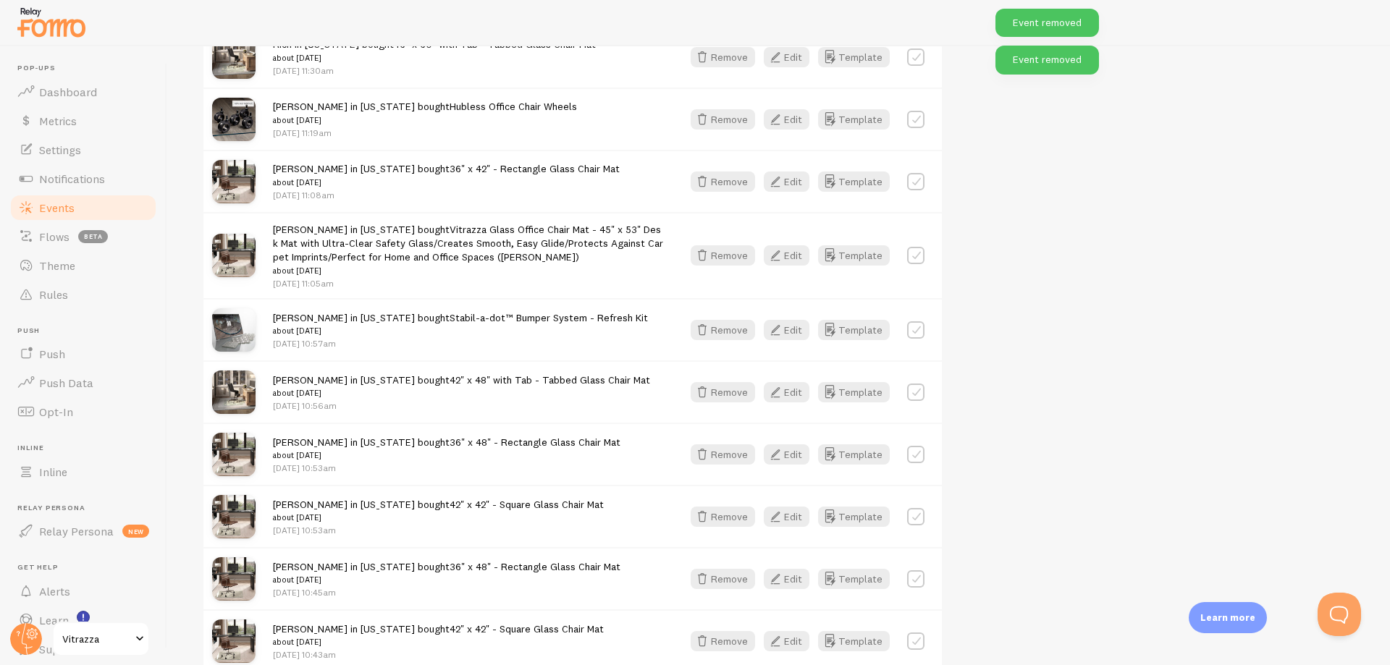
scroll to position [8232, 0]
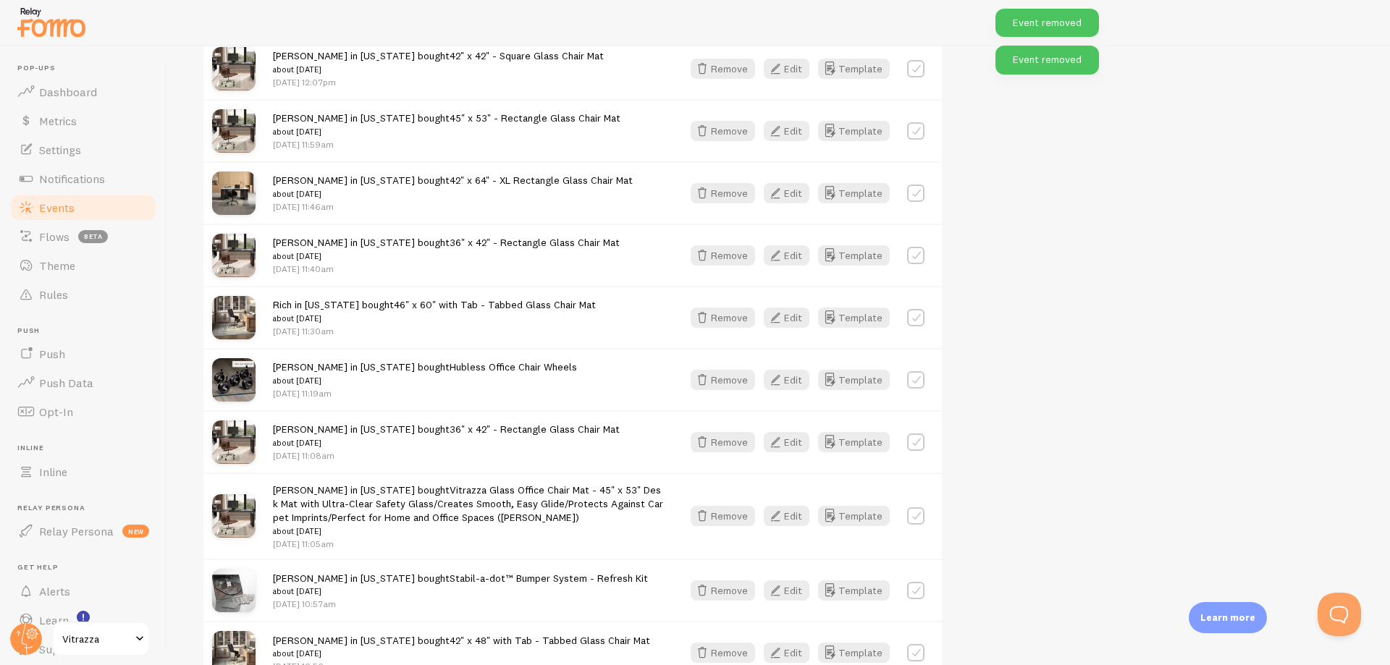
click at [743, 517] on div "[PERSON_NAME] in [US_STATE] bought Vitrazza Glass Office Chair Mat - 45" x 53" …" at bounding box center [572, 516] width 738 height 86
click at [722, 506] on button "Remove" at bounding box center [722, 516] width 64 height 20
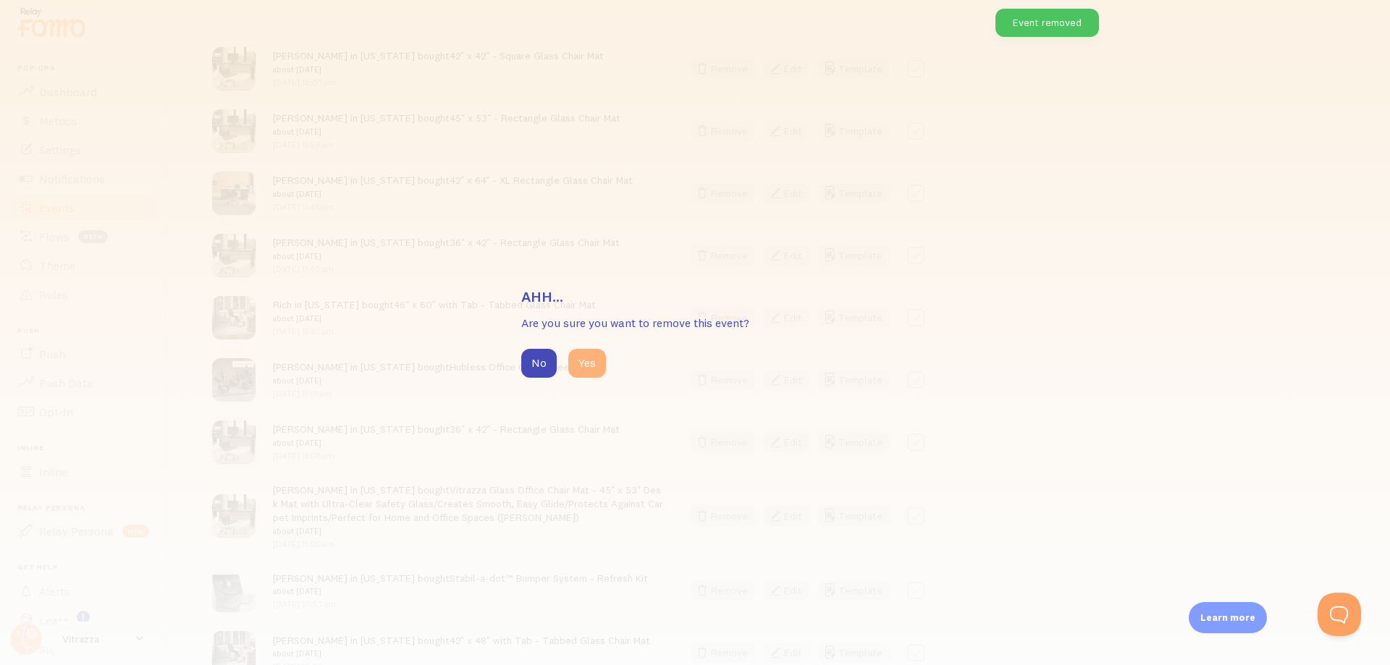
click at [595, 361] on button "Yes" at bounding box center [587, 363] width 38 height 29
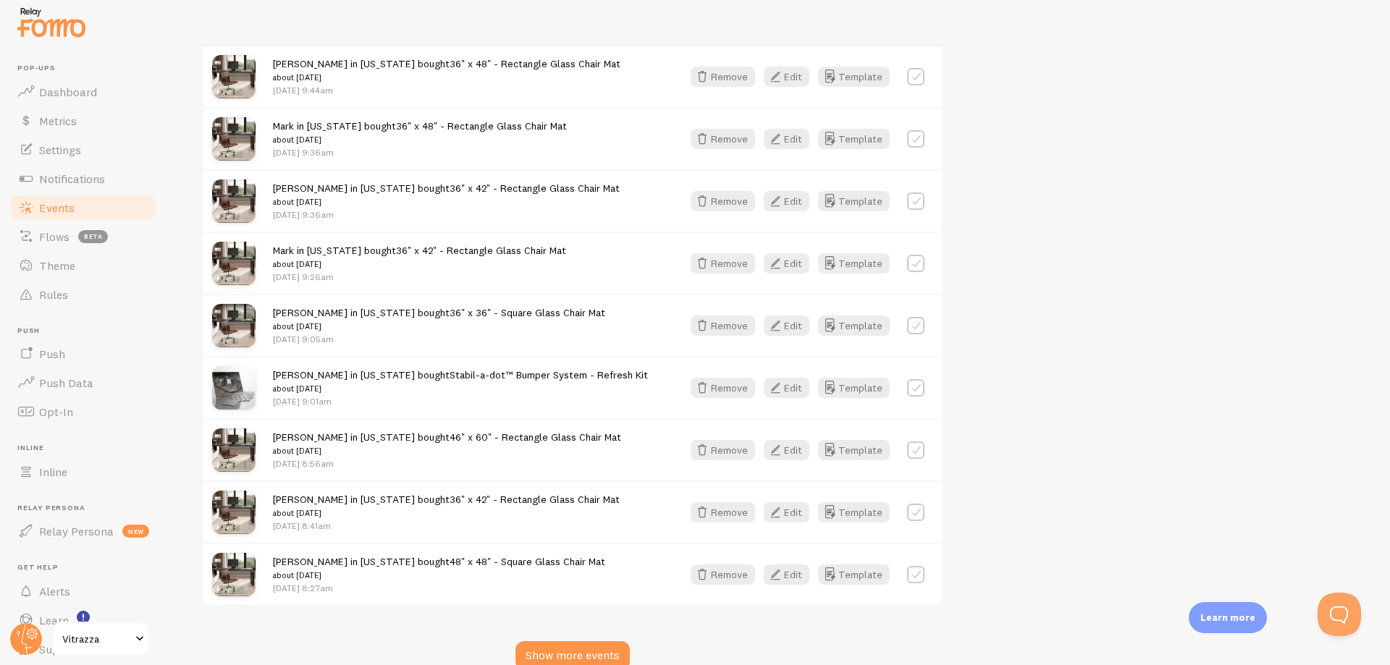
scroll to position [9534, 0]
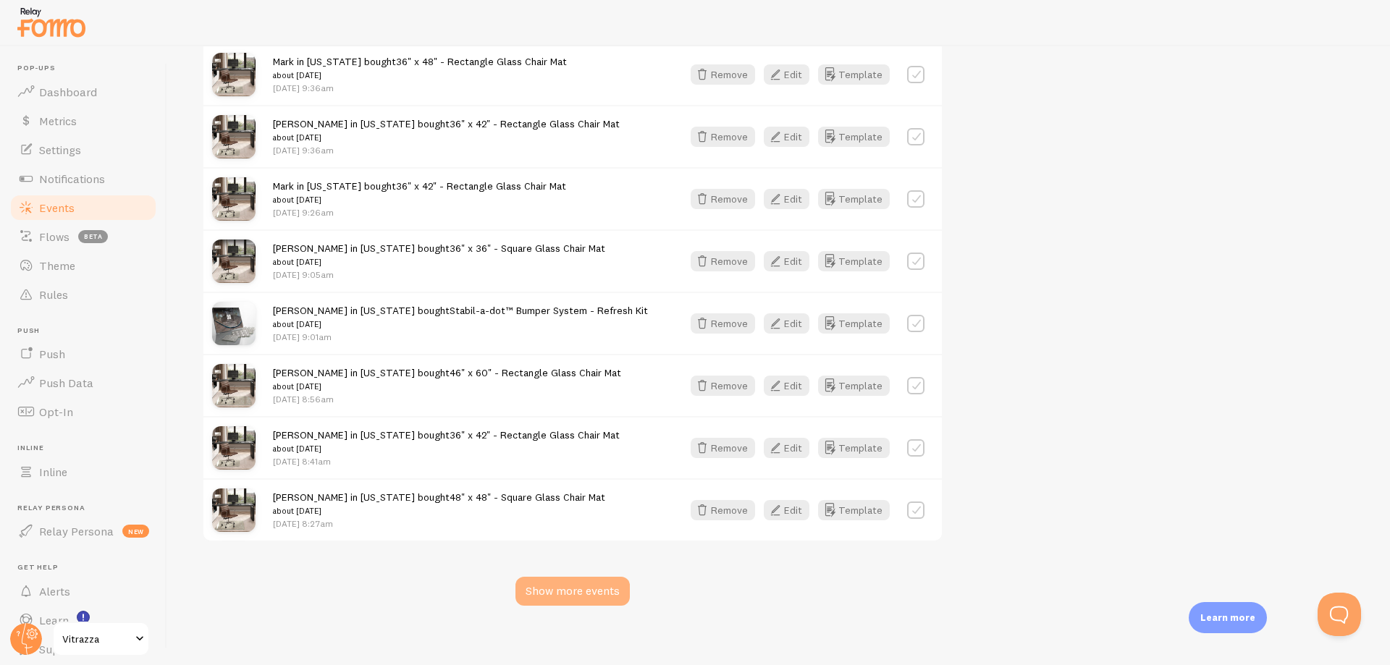
click at [544, 577] on div "Show more events" at bounding box center [572, 591] width 114 height 29
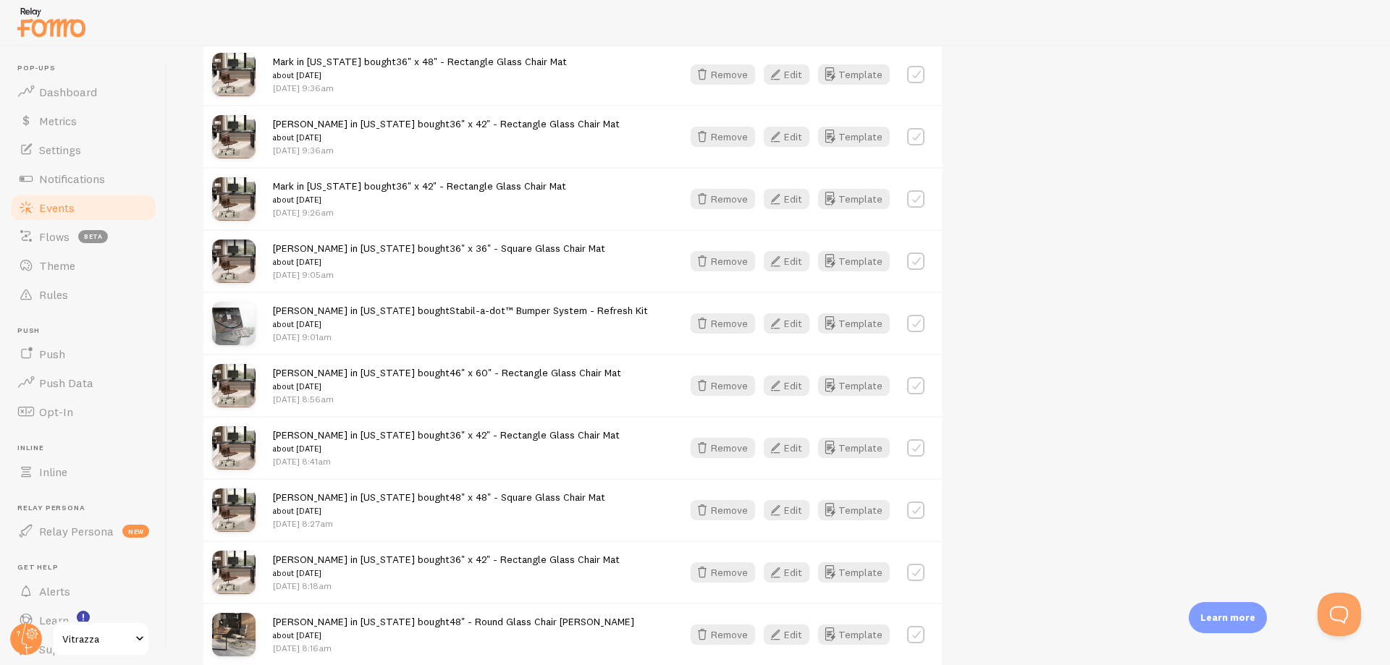
scroll to position [11706, 0]
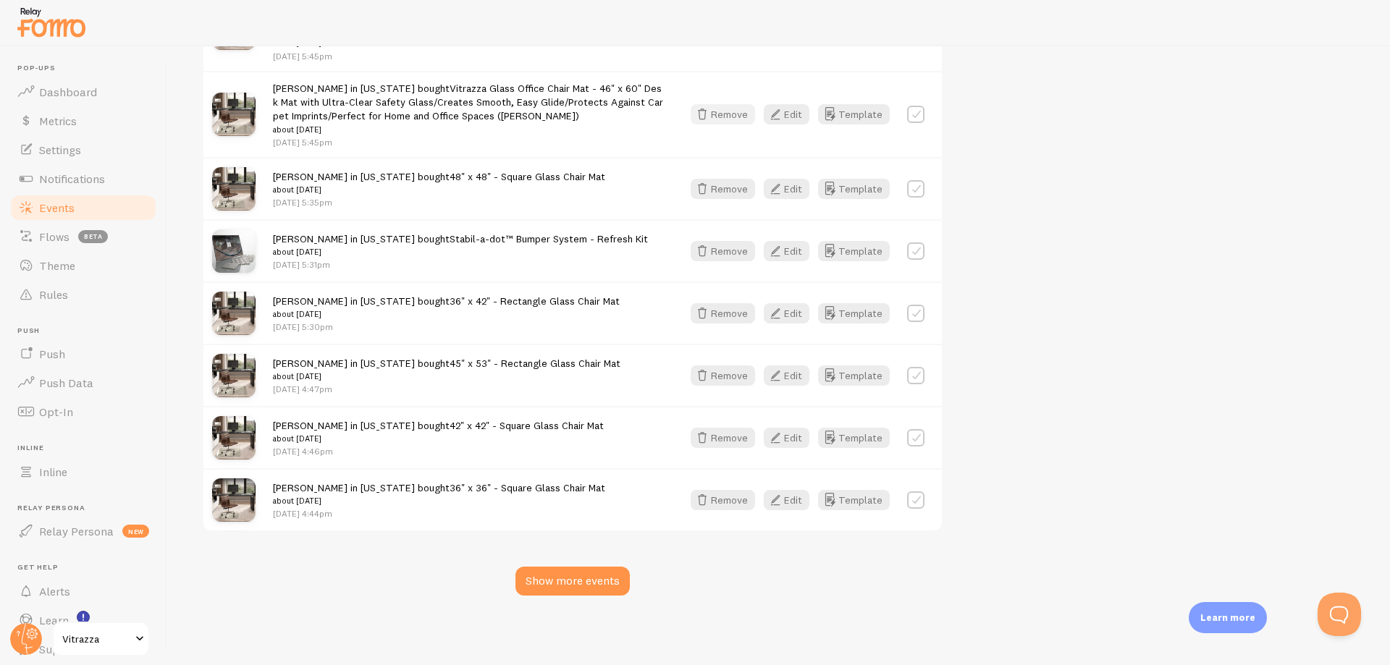
click at [721, 111] on button "Remove" at bounding box center [722, 114] width 64 height 20
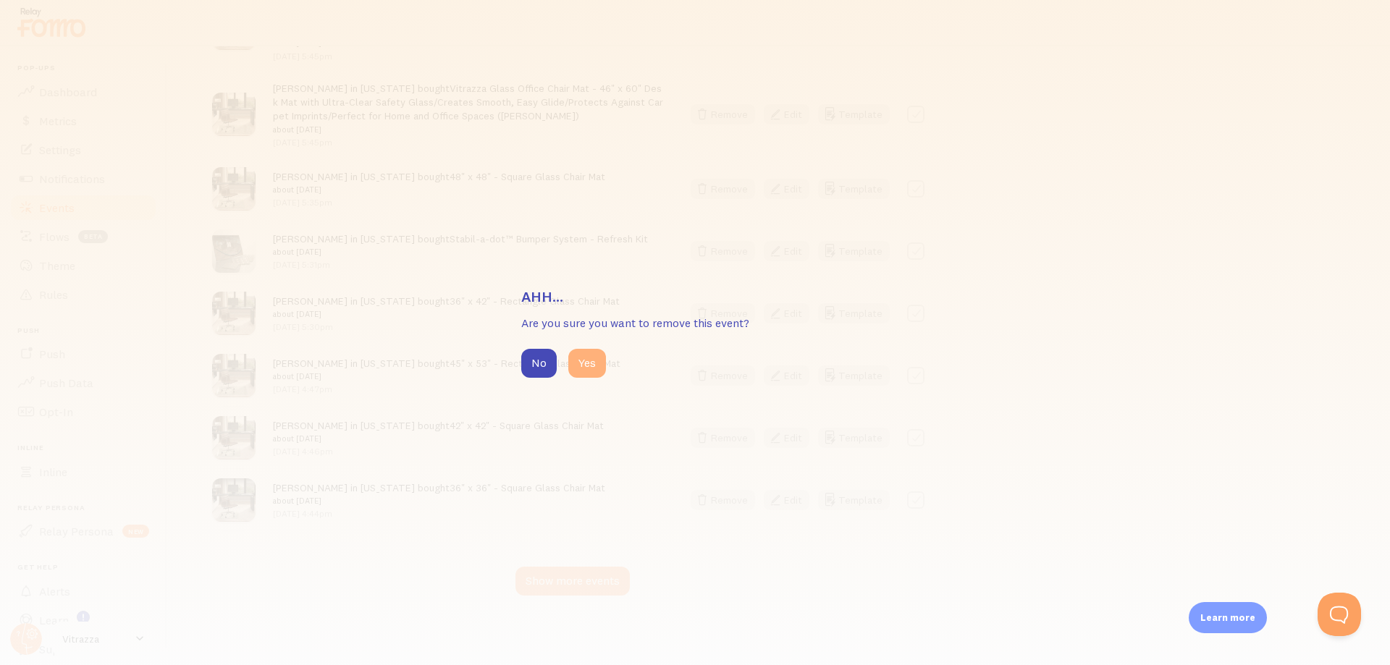
click at [569, 360] on button "Yes" at bounding box center [587, 363] width 38 height 29
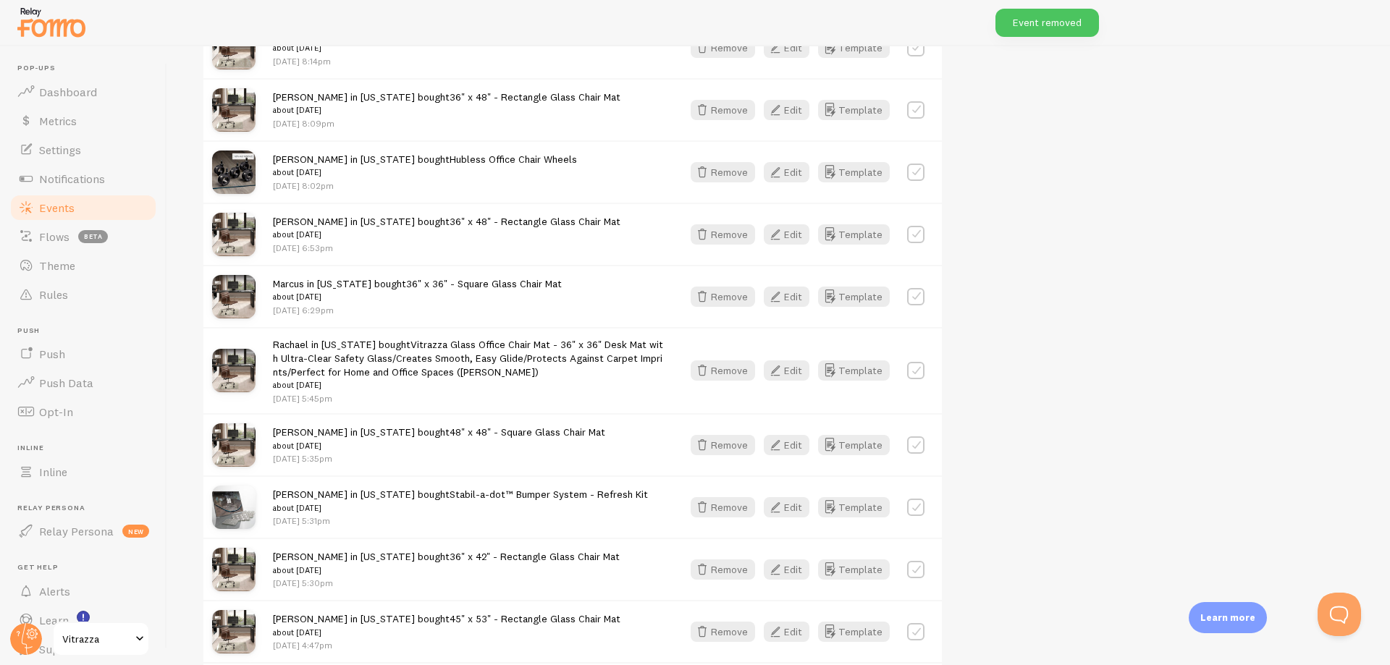
scroll to position [11358, 0]
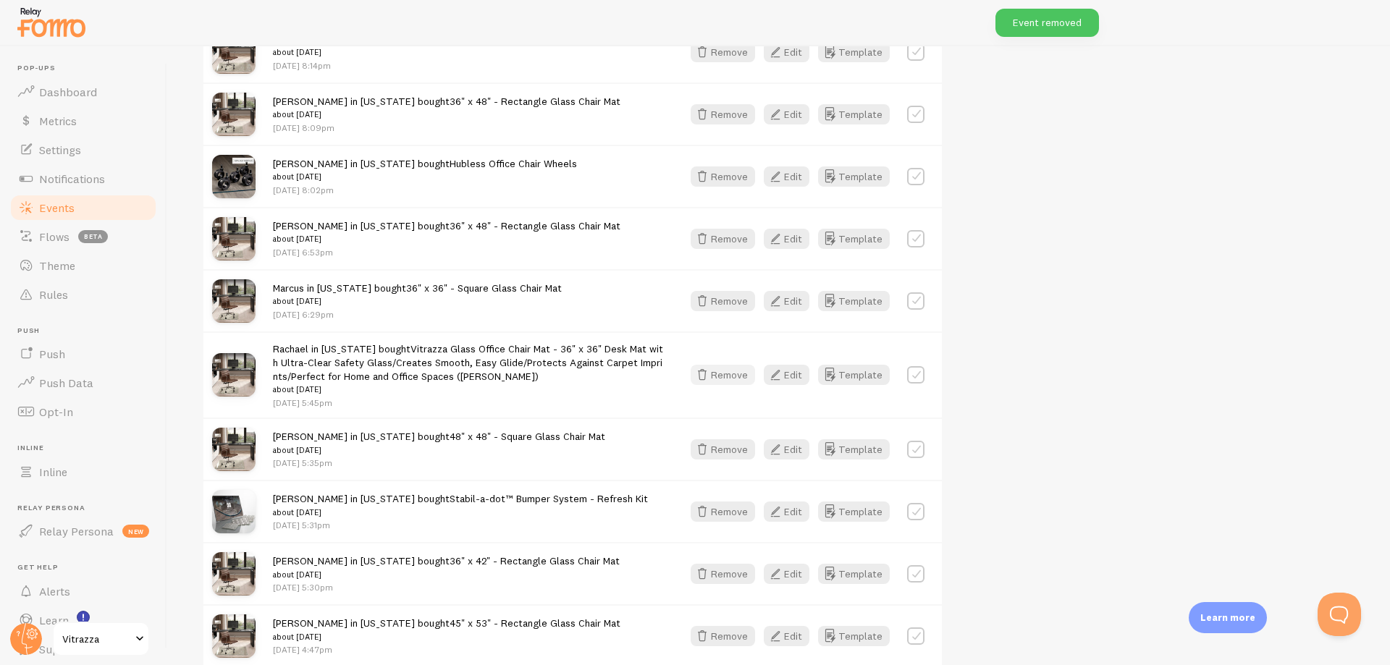
click at [714, 370] on button "Remove" at bounding box center [722, 375] width 64 height 20
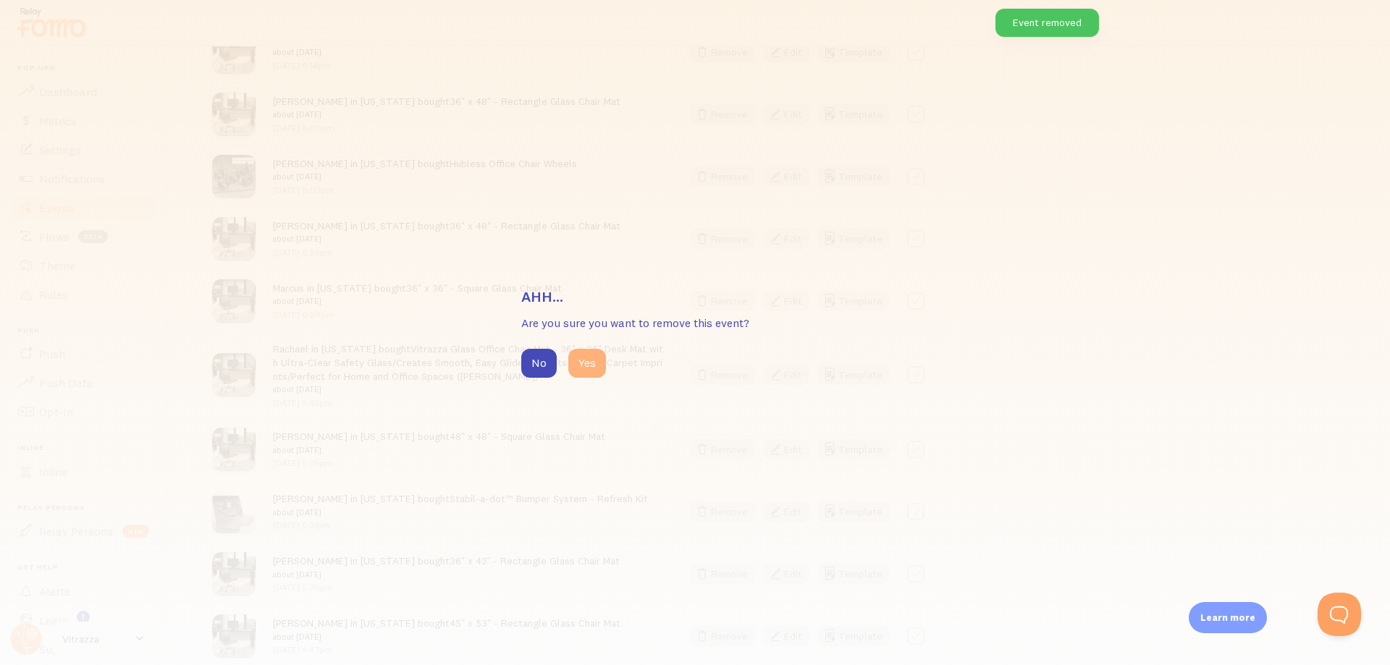
click at [589, 358] on button "Yes" at bounding box center [587, 363] width 38 height 29
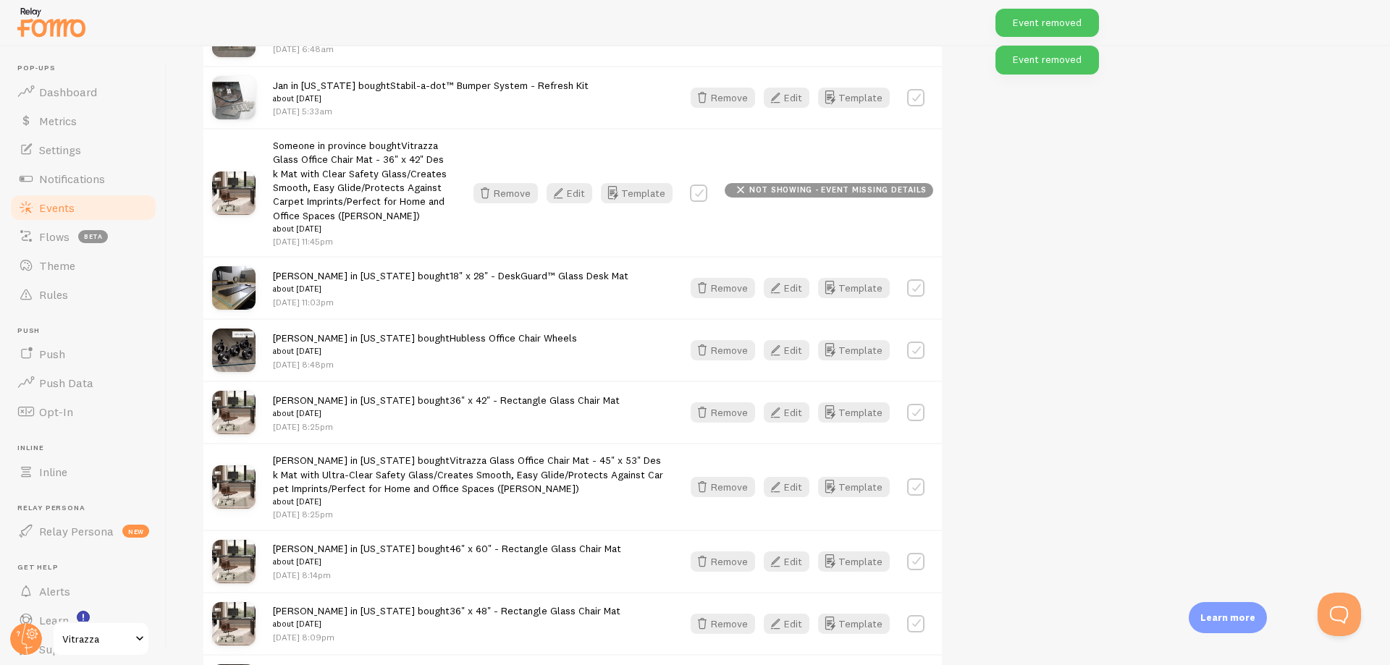
scroll to position [10837, 0]
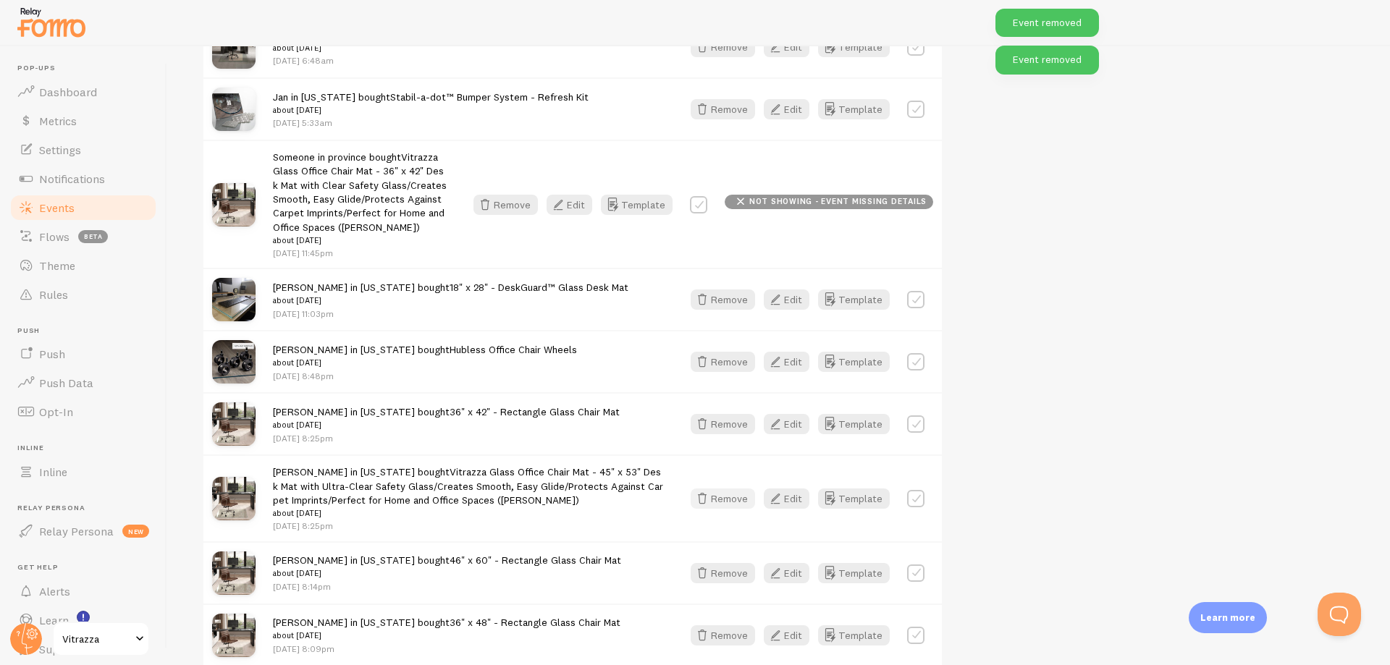
click at [718, 496] on button "Remove" at bounding box center [722, 499] width 64 height 20
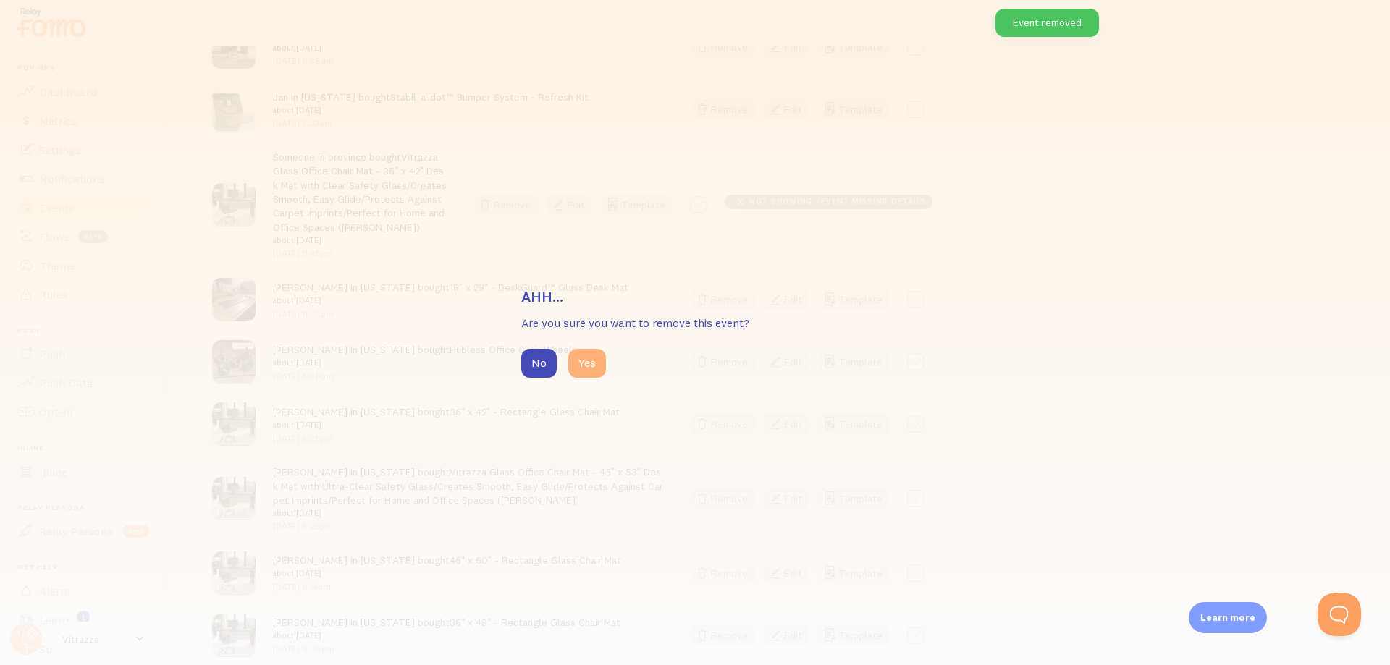
click at [593, 375] on button "Yes" at bounding box center [587, 363] width 38 height 29
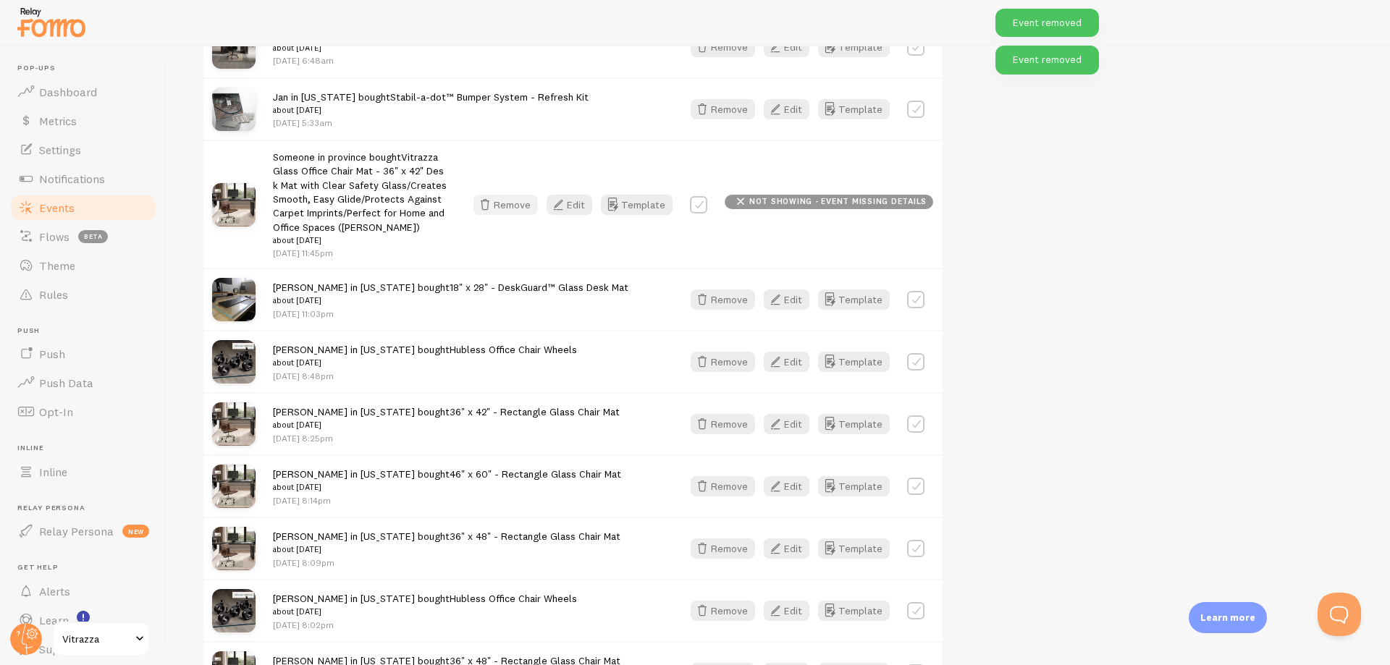
click at [518, 196] on button "Remove" at bounding box center [505, 205] width 64 height 20
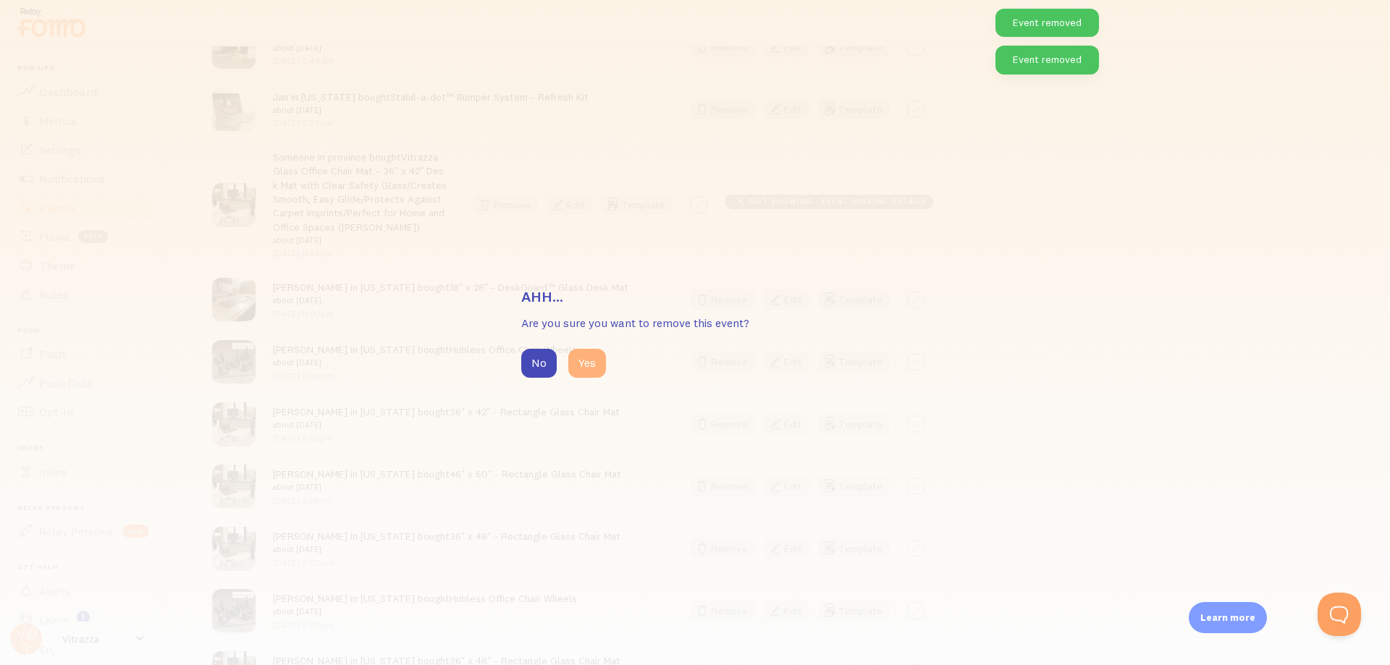
click at [580, 368] on button "Yes" at bounding box center [587, 363] width 38 height 29
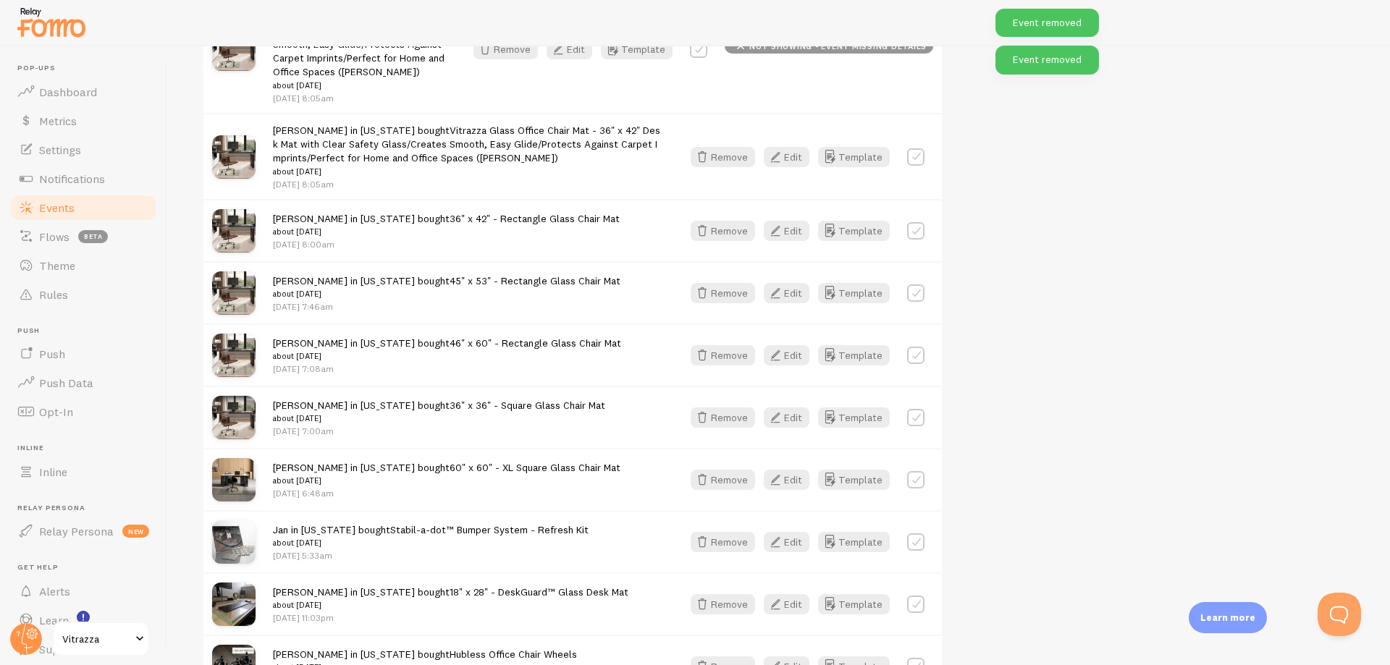
scroll to position [10403, 0]
click at [728, 151] on button "Remove" at bounding box center [722, 158] width 64 height 20
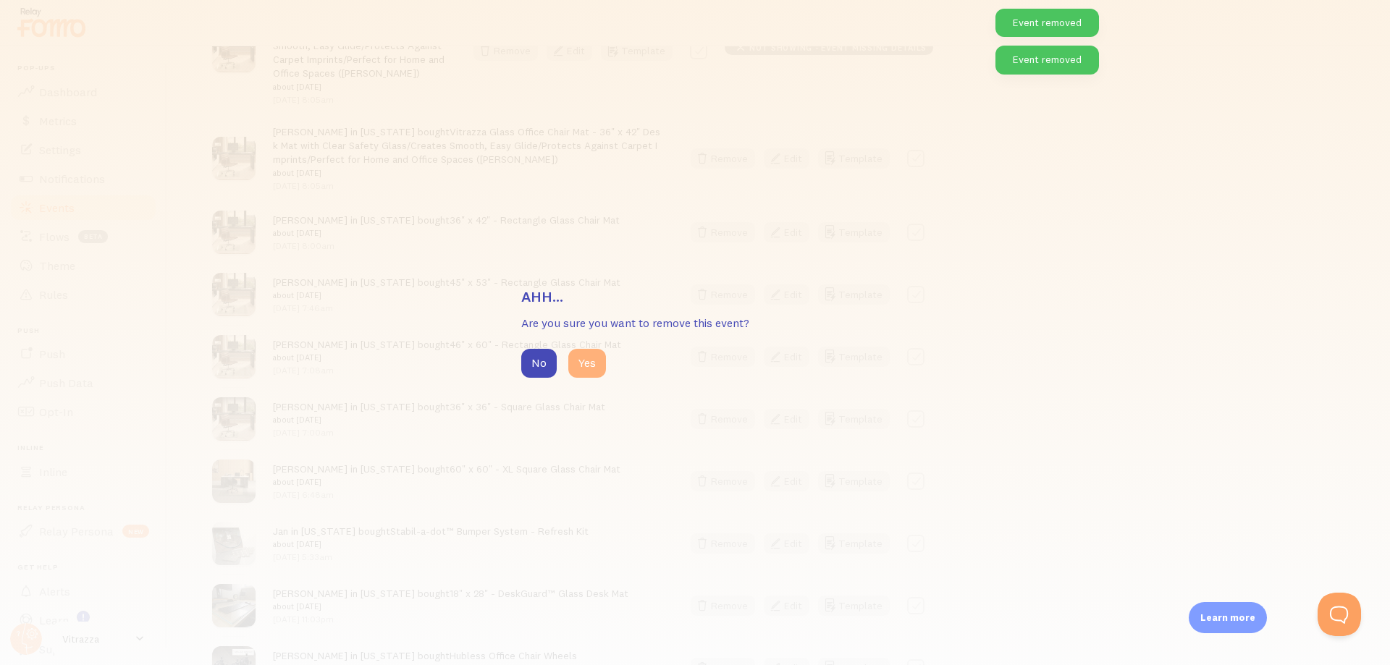
click at [585, 364] on button "Yes" at bounding box center [587, 363] width 38 height 29
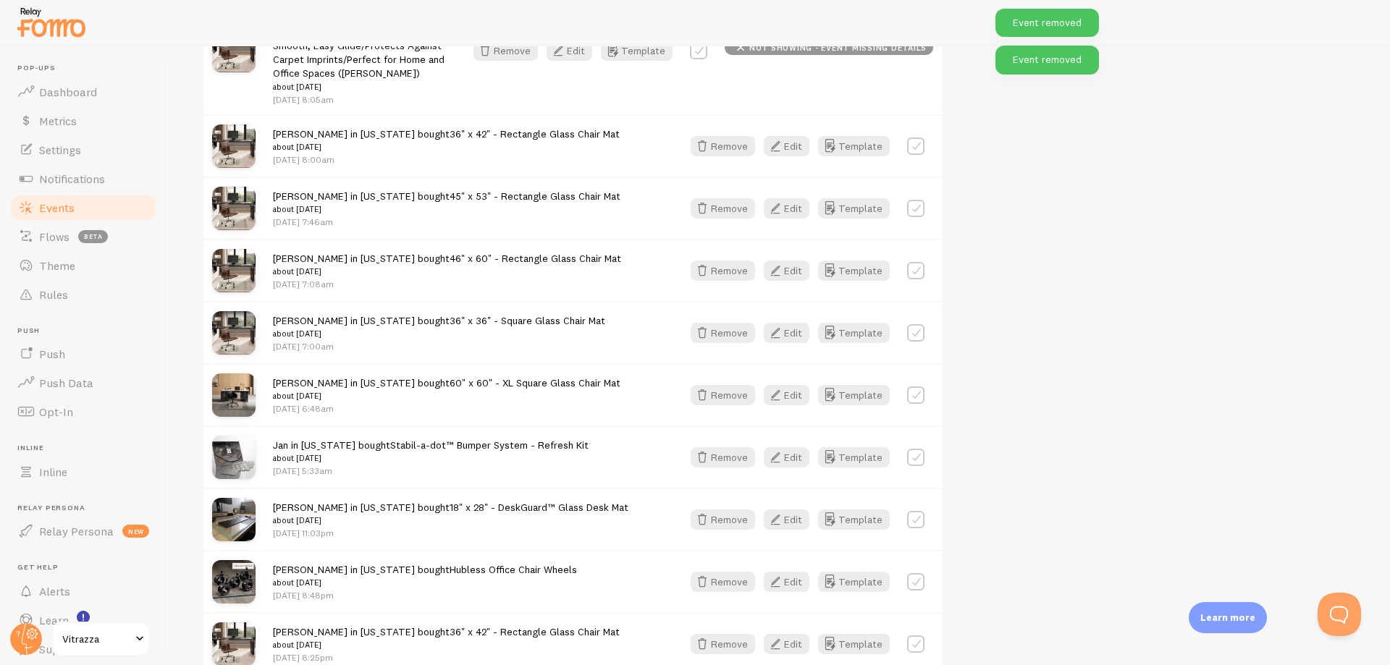
scroll to position [9969, 0]
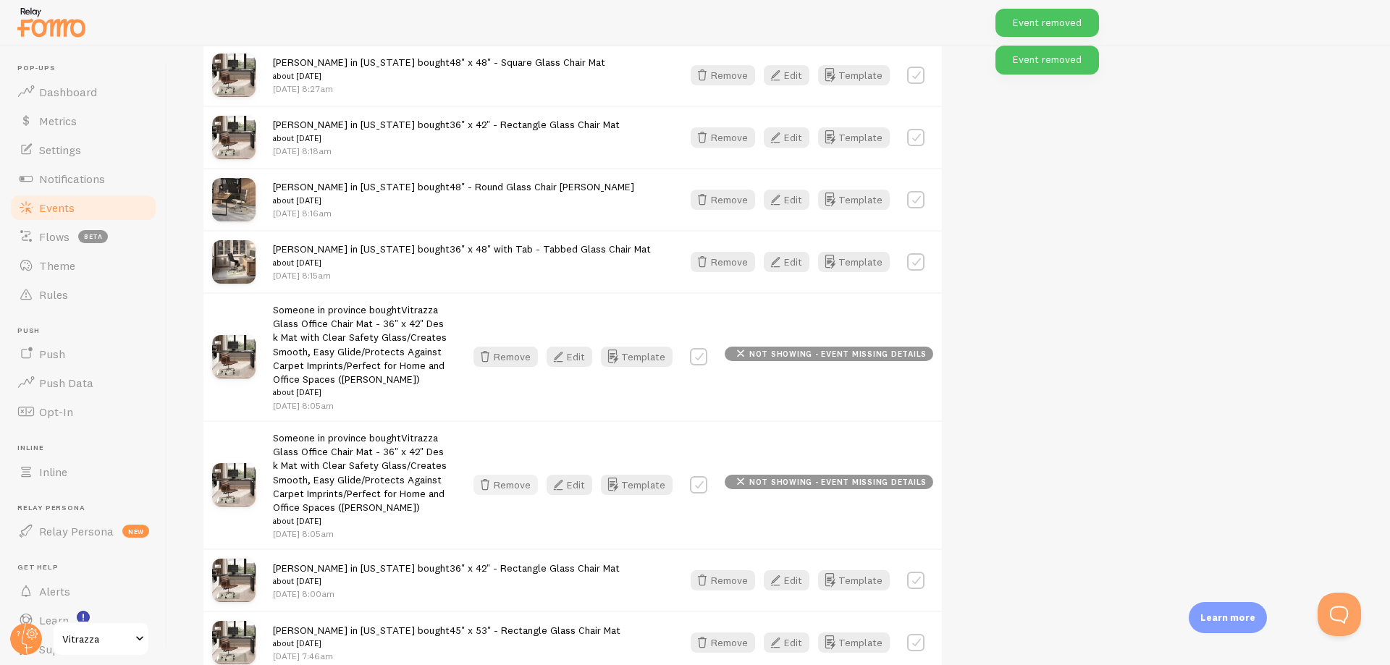
click at [528, 478] on button "Remove" at bounding box center [505, 485] width 64 height 20
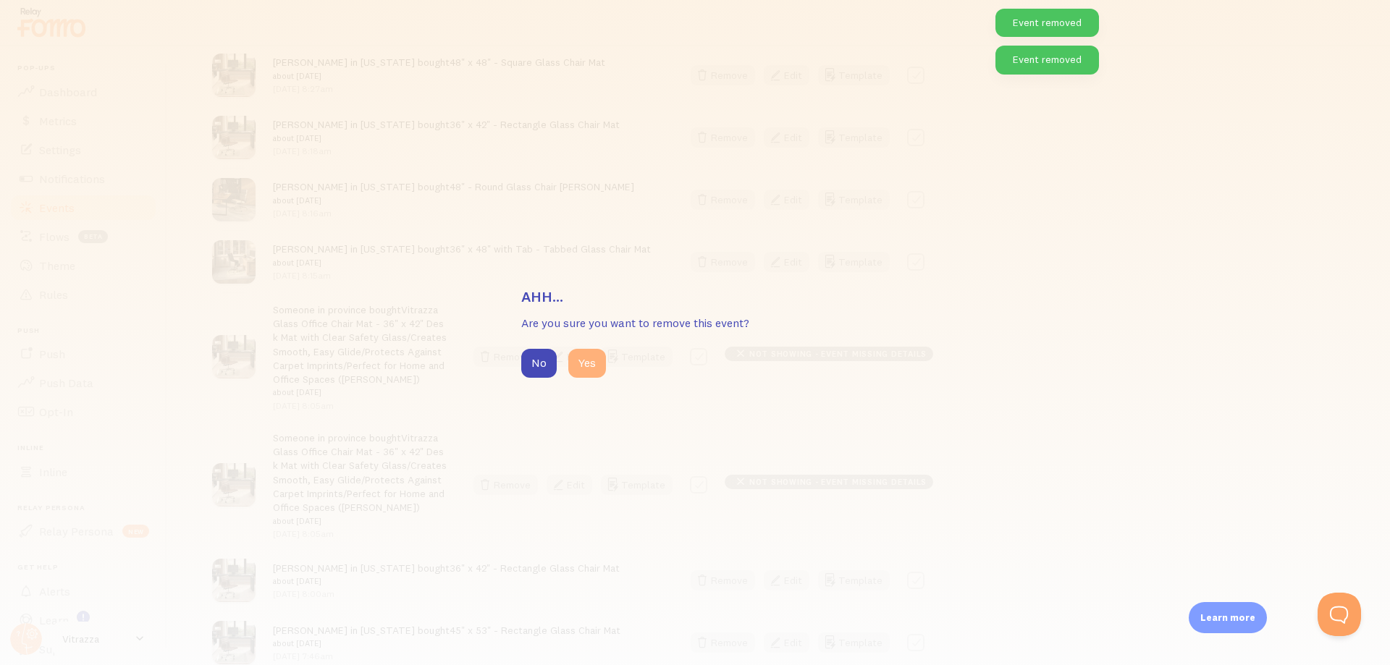
click at [596, 354] on button "Yes" at bounding box center [587, 363] width 38 height 29
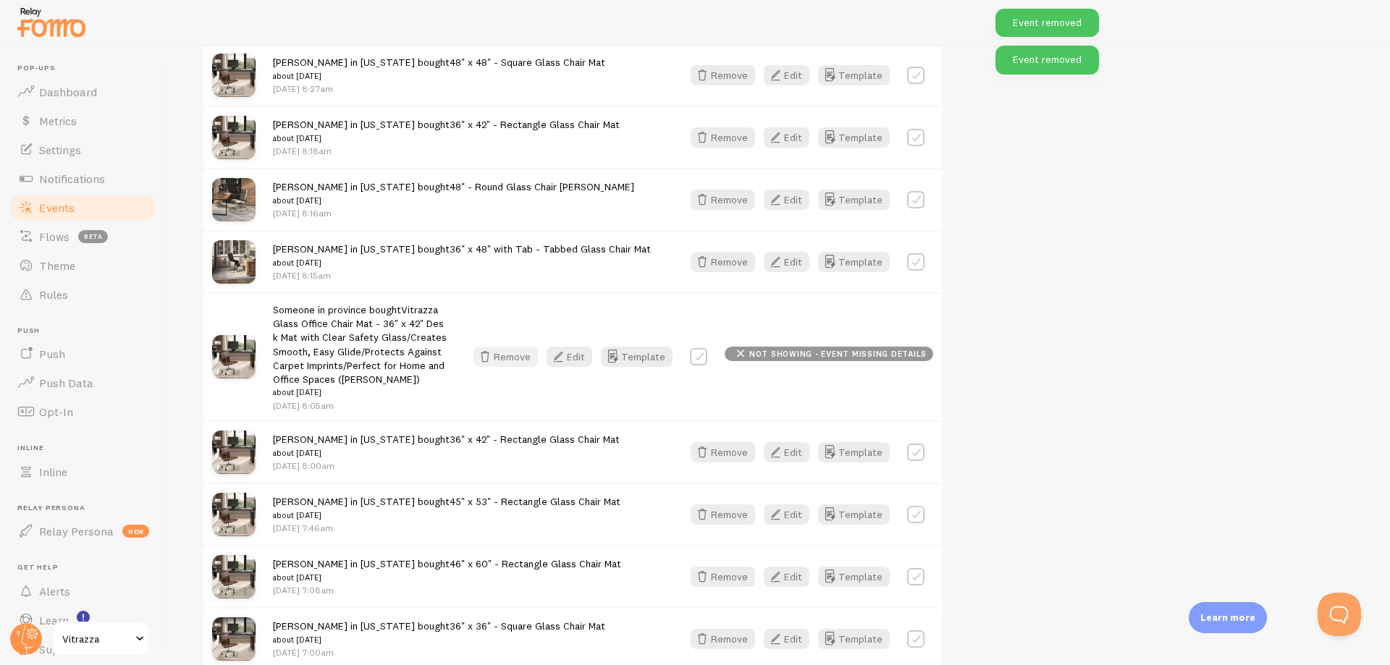
click at [494, 352] on icon "button" at bounding box center [484, 356] width 17 height 17
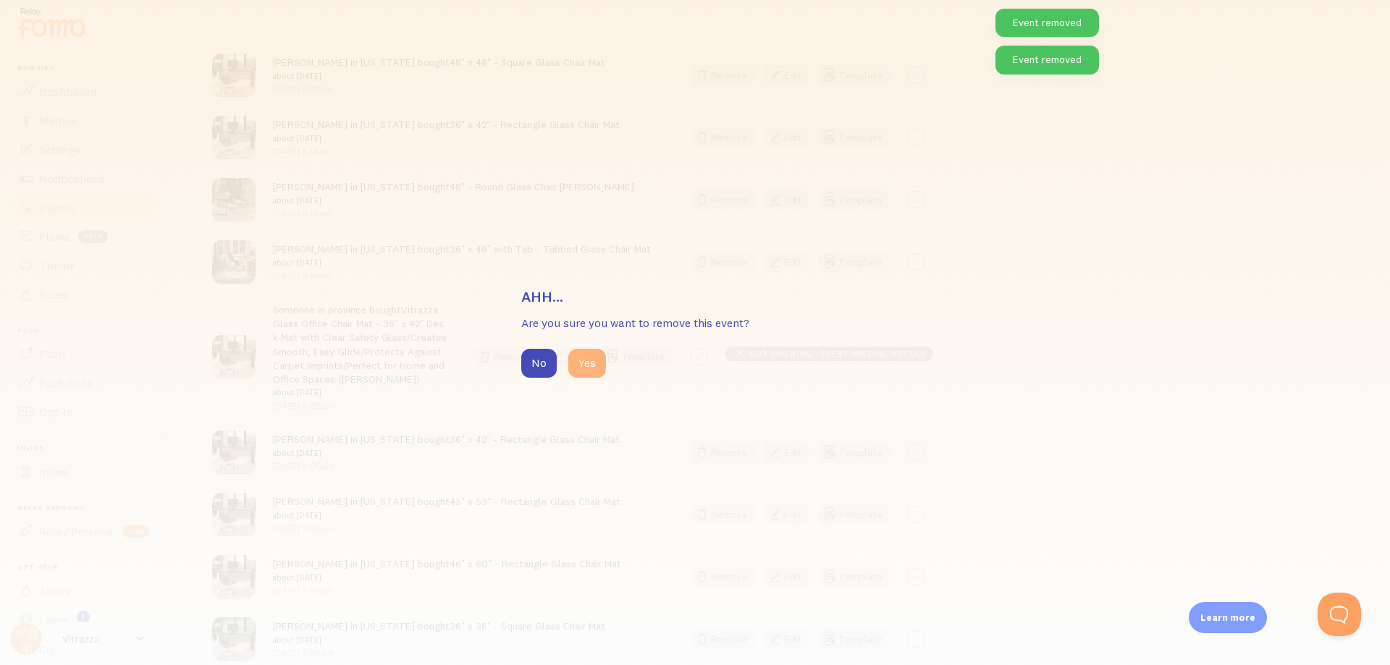
click at [578, 369] on button "Yes" at bounding box center [587, 363] width 38 height 29
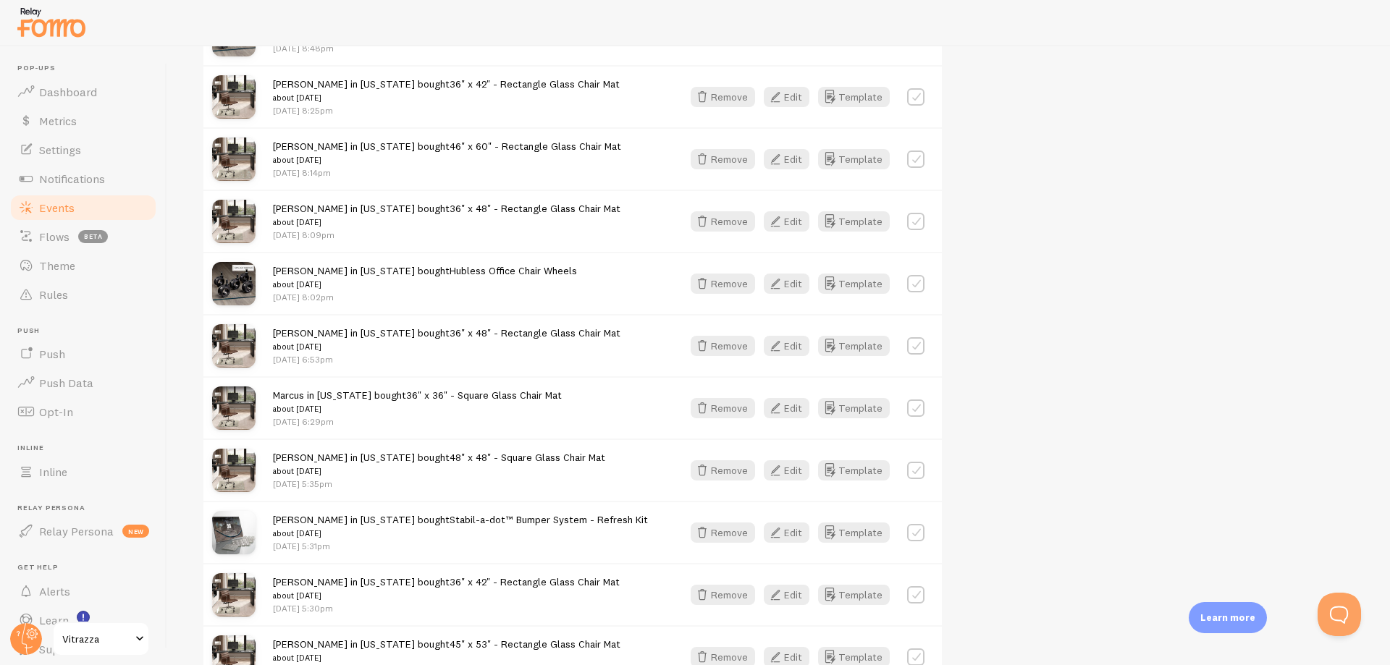
scroll to position [10965, 0]
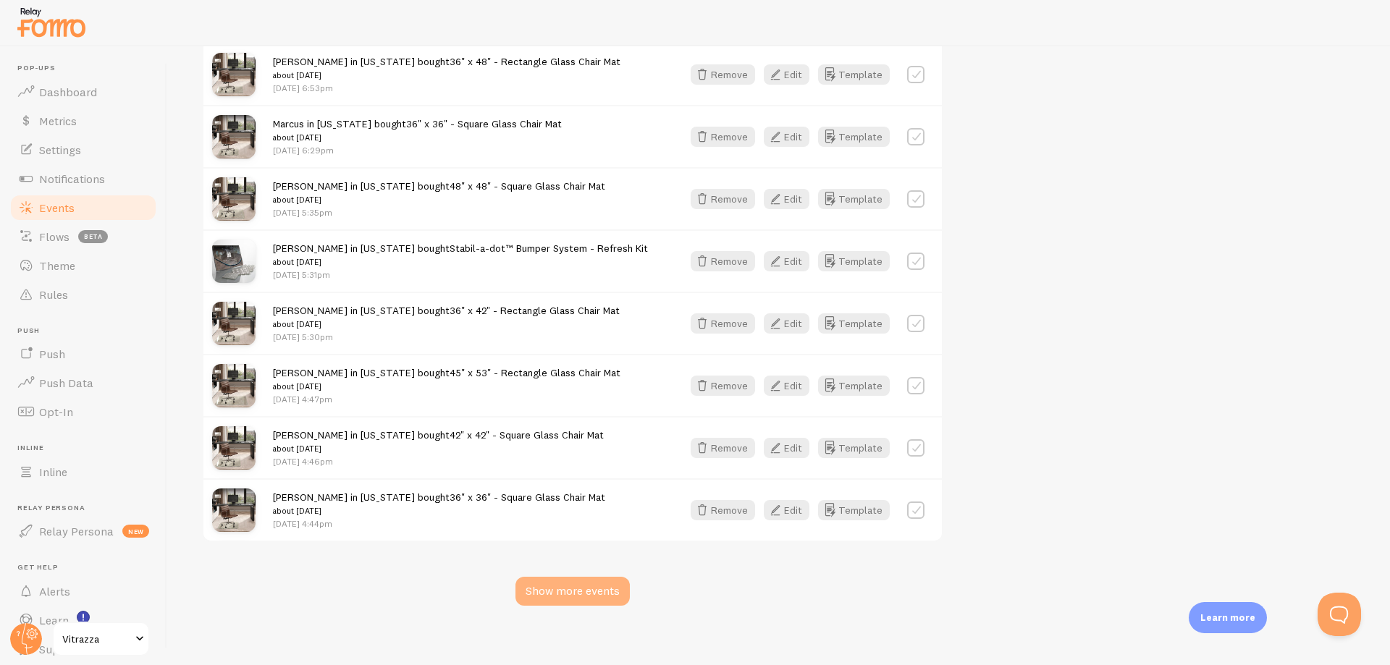
click at [558, 591] on div "Show more events" at bounding box center [572, 591] width 114 height 29
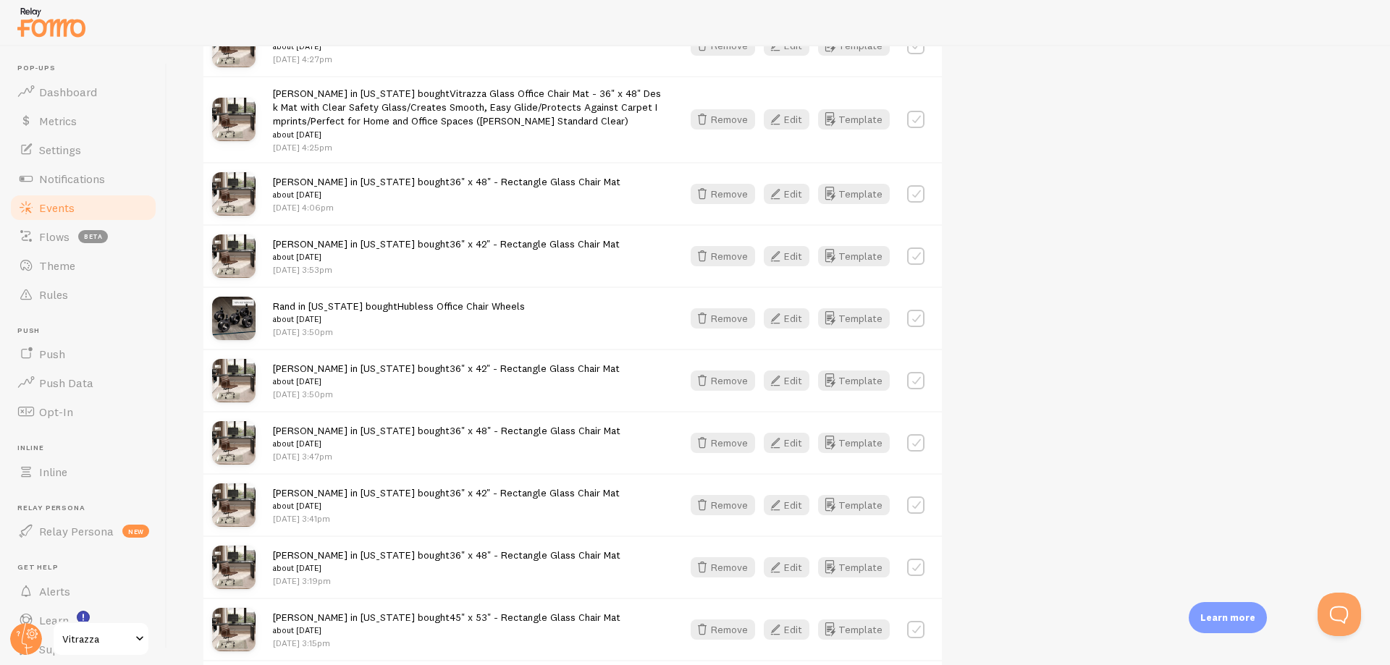
scroll to position [11120, 0]
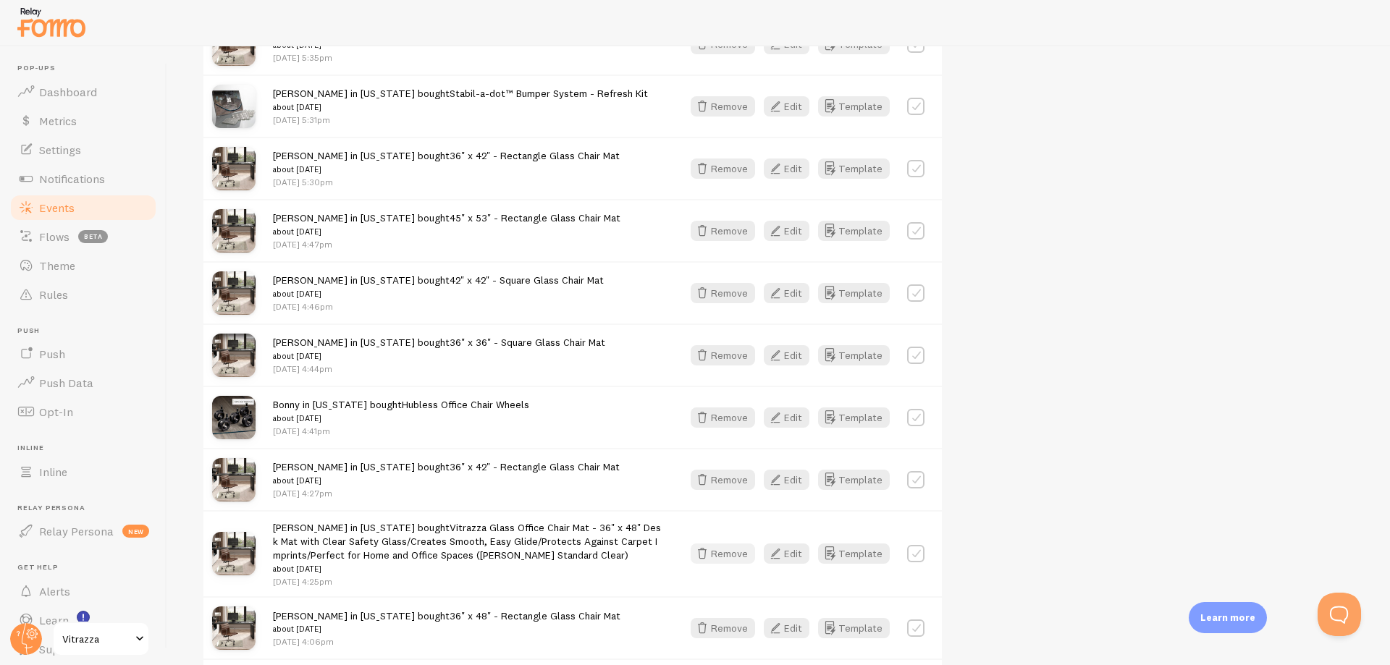
click at [723, 546] on button "Remove" at bounding box center [722, 554] width 64 height 20
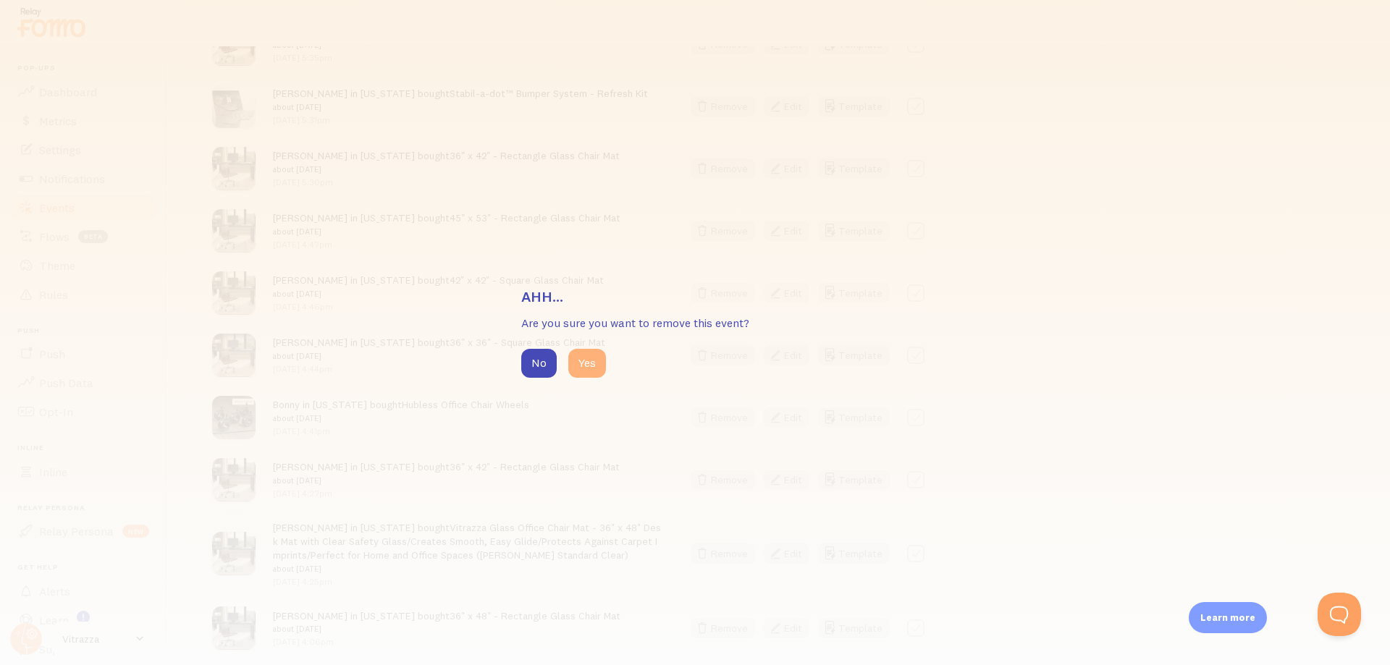
click at [580, 367] on button "Yes" at bounding box center [587, 363] width 38 height 29
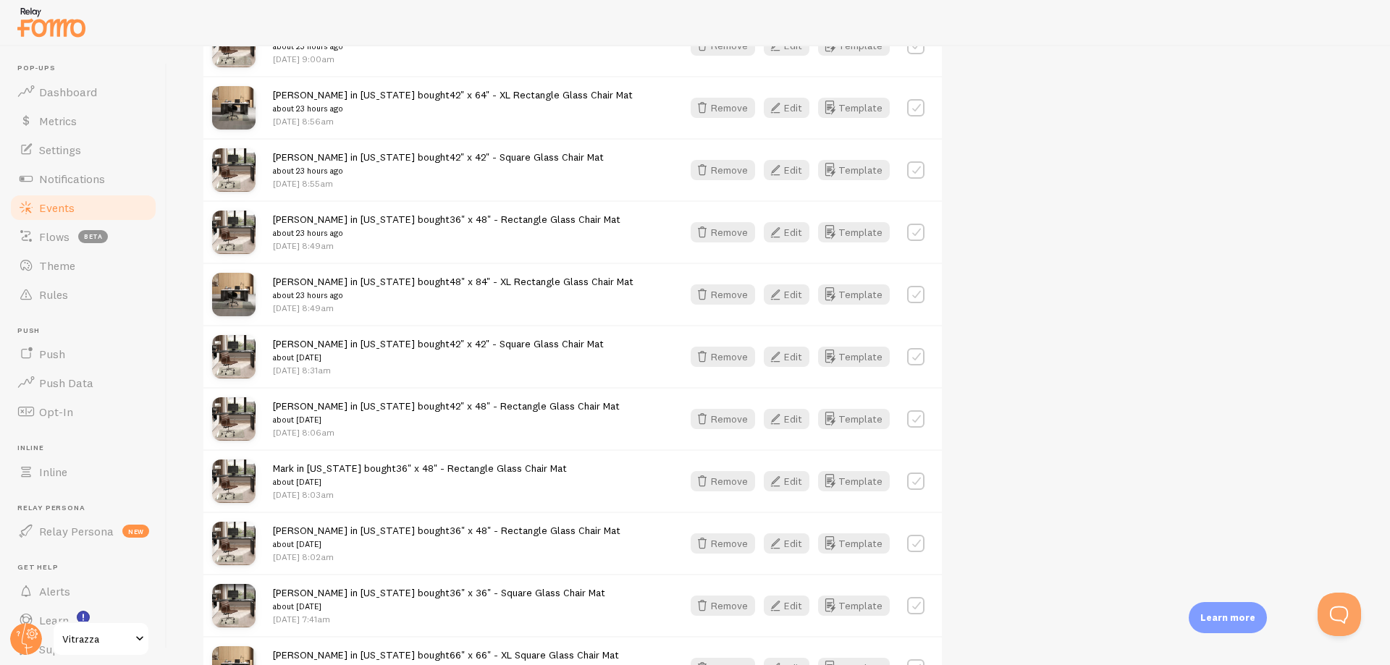
scroll to position [5298, 0]
